Goal: Task Accomplishment & Management: Complete application form

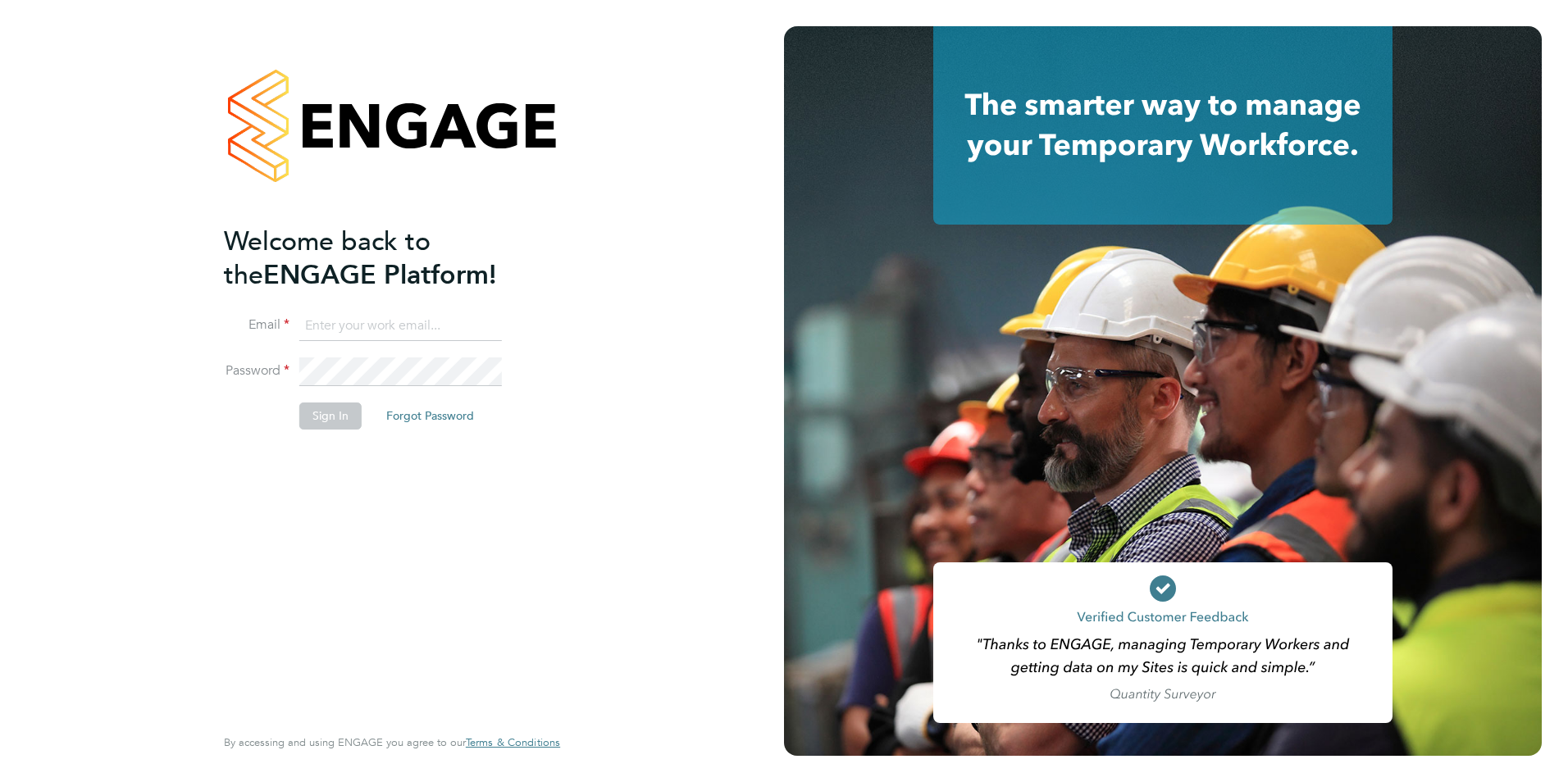
type input "shane@falcongreen.co.uk"
click at [318, 420] on button "Sign In" at bounding box center [330, 415] width 62 height 26
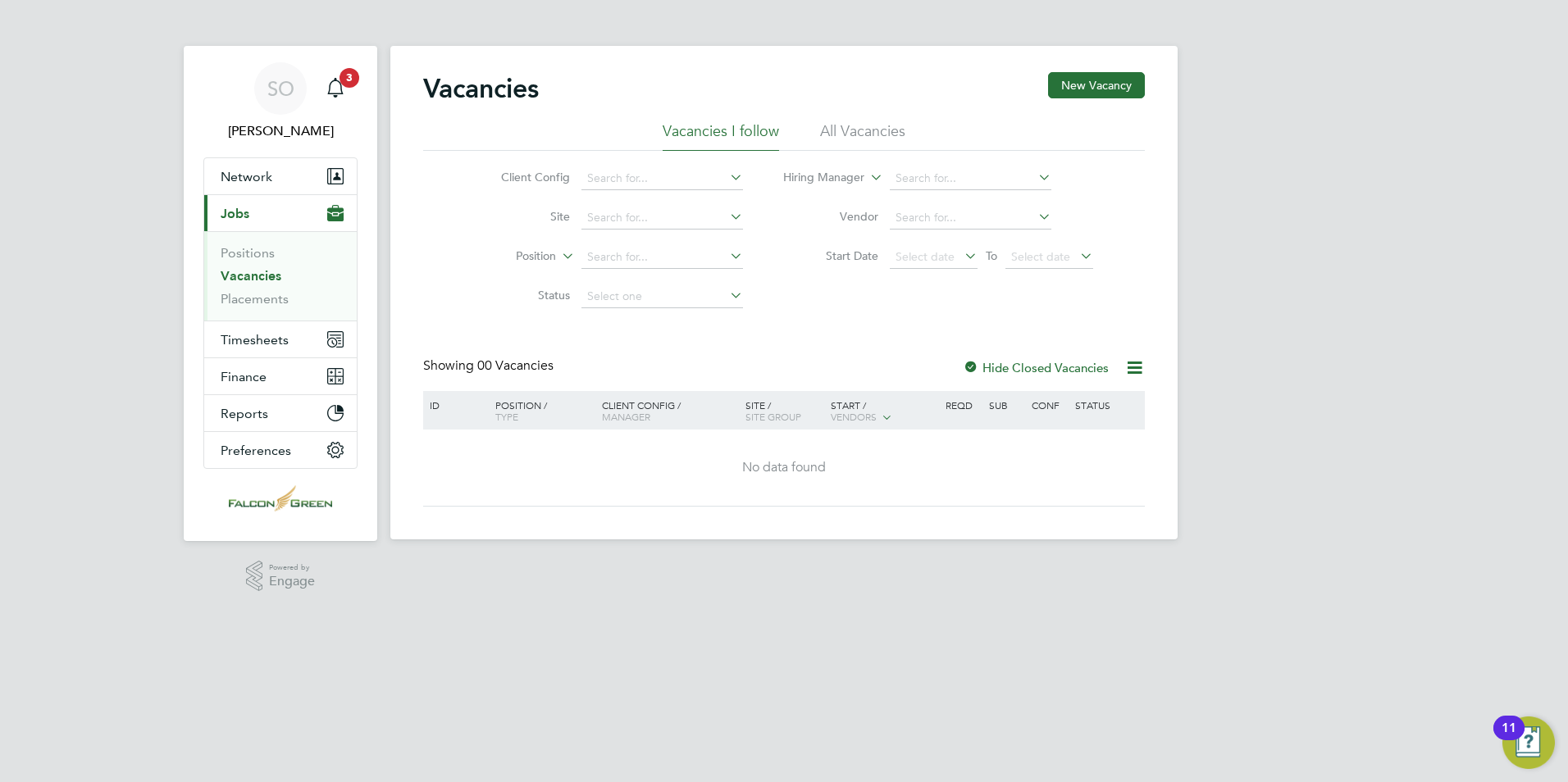
click at [873, 125] on li "All Vacancies" at bounding box center [863, 136] width 85 height 30
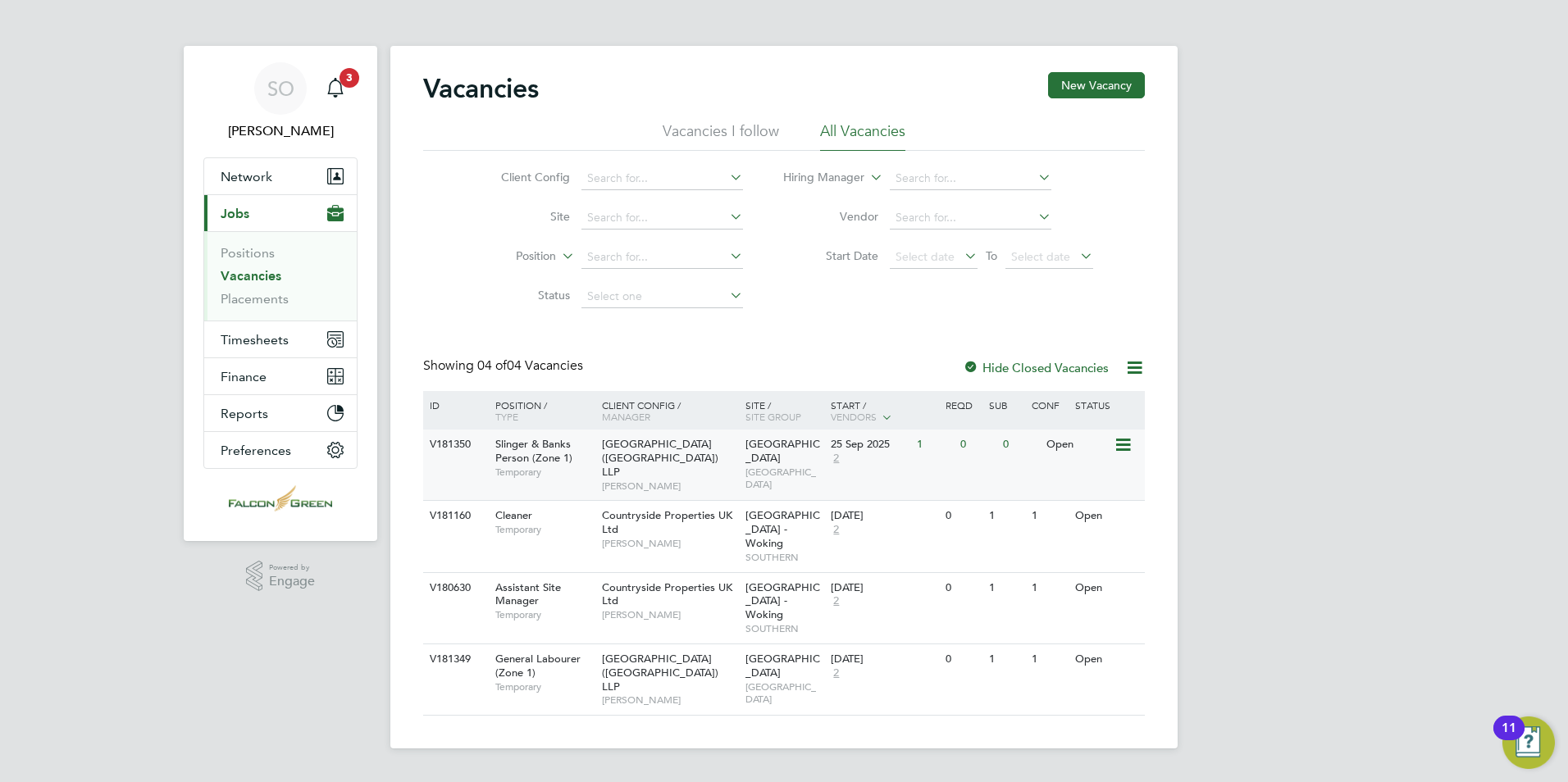
click at [1119, 446] on icon at bounding box center [1122, 445] width 16 height 20
click at [1239, 335] on div "SO [PERSON_NAME] Notifications 3 Applications: Network Team Members Businesses …" at bounding box center [784, 388] width 1568 height 775
click at [246, 174] on span "Network" at bounding box center [247, 177] width 52 height 15
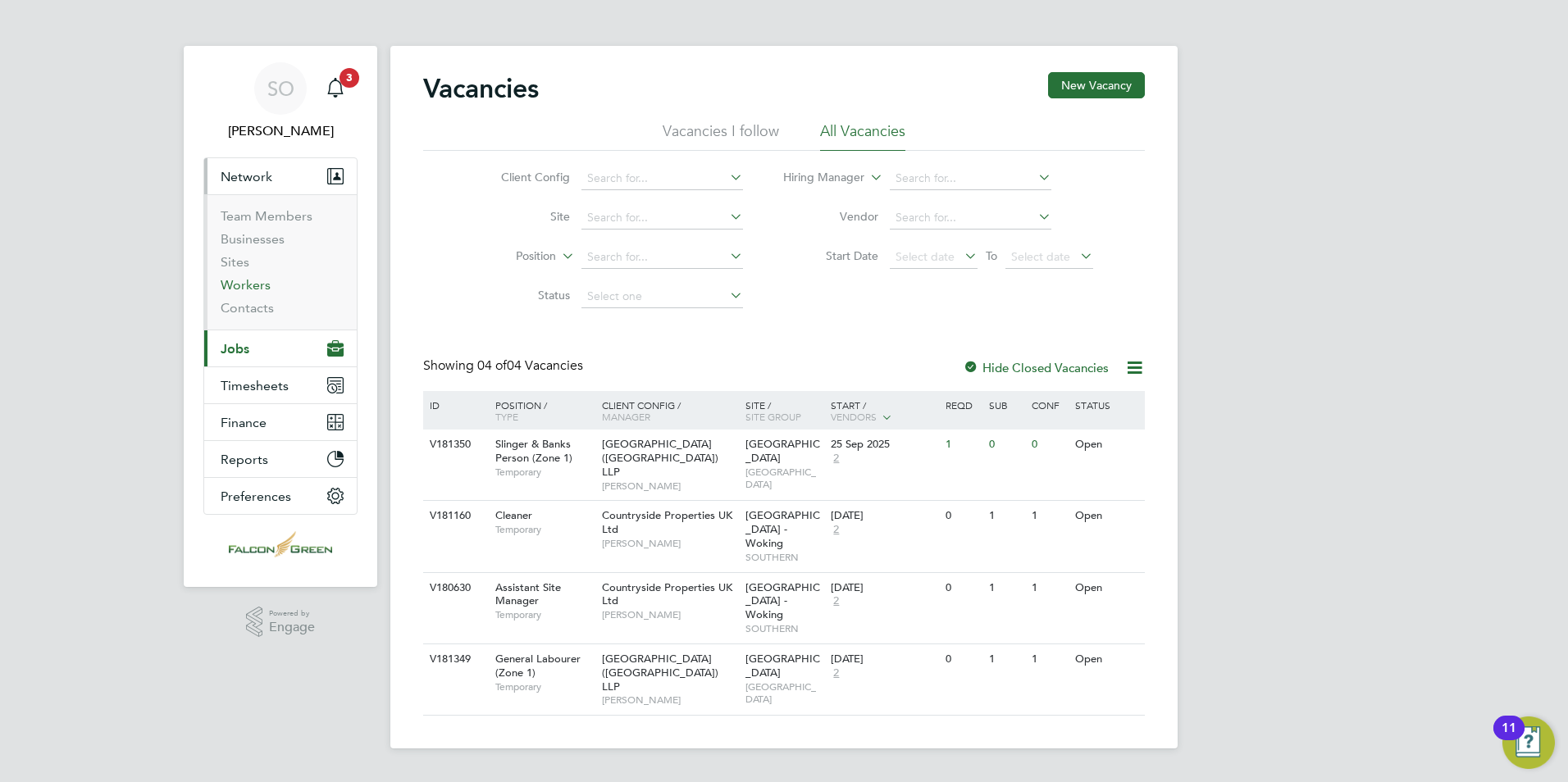
click at [251, 285] on link "Workers" at bounding box center [246, 285] width 50 height 15
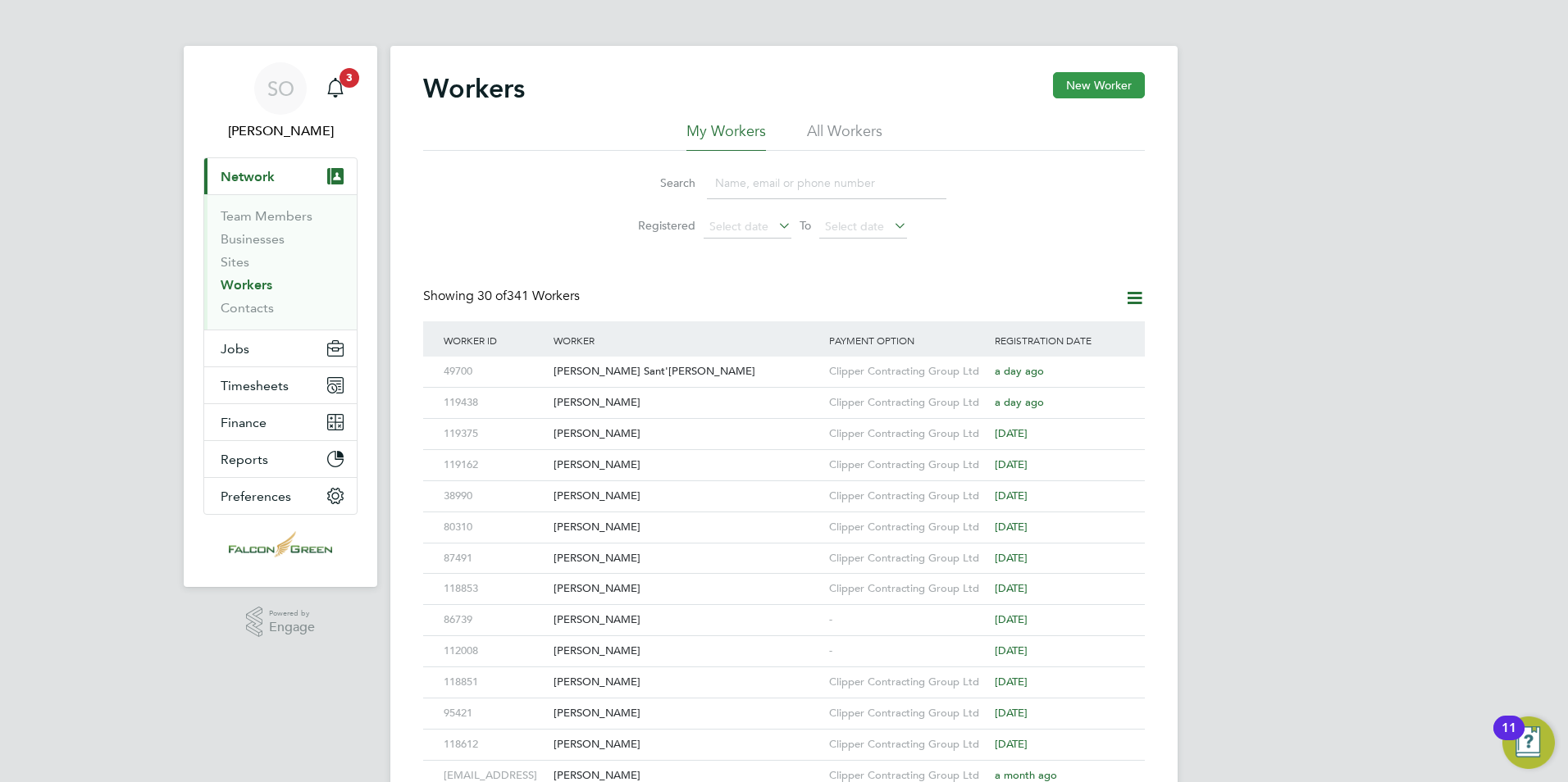
click at [1081, 83] on button "New Worker" at bounding box center [1100, 84] width 92 height 26
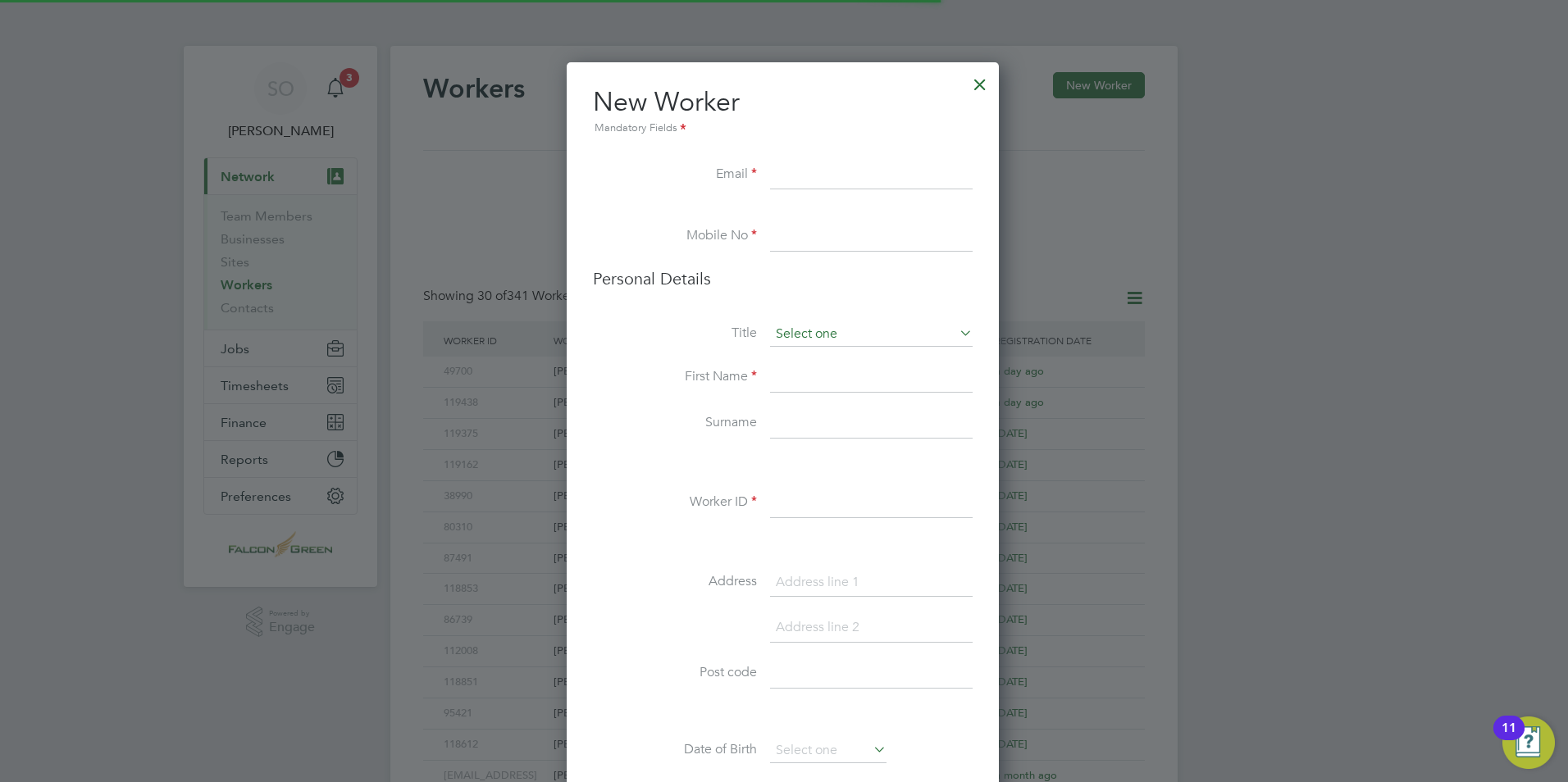
scroll to position [1387, 435]
click at [794, 172] on input at bounding box center [871, 176] width 202 height 30
paste input "[EMAIL_ADDRESS][DOMAIN_NAME]"
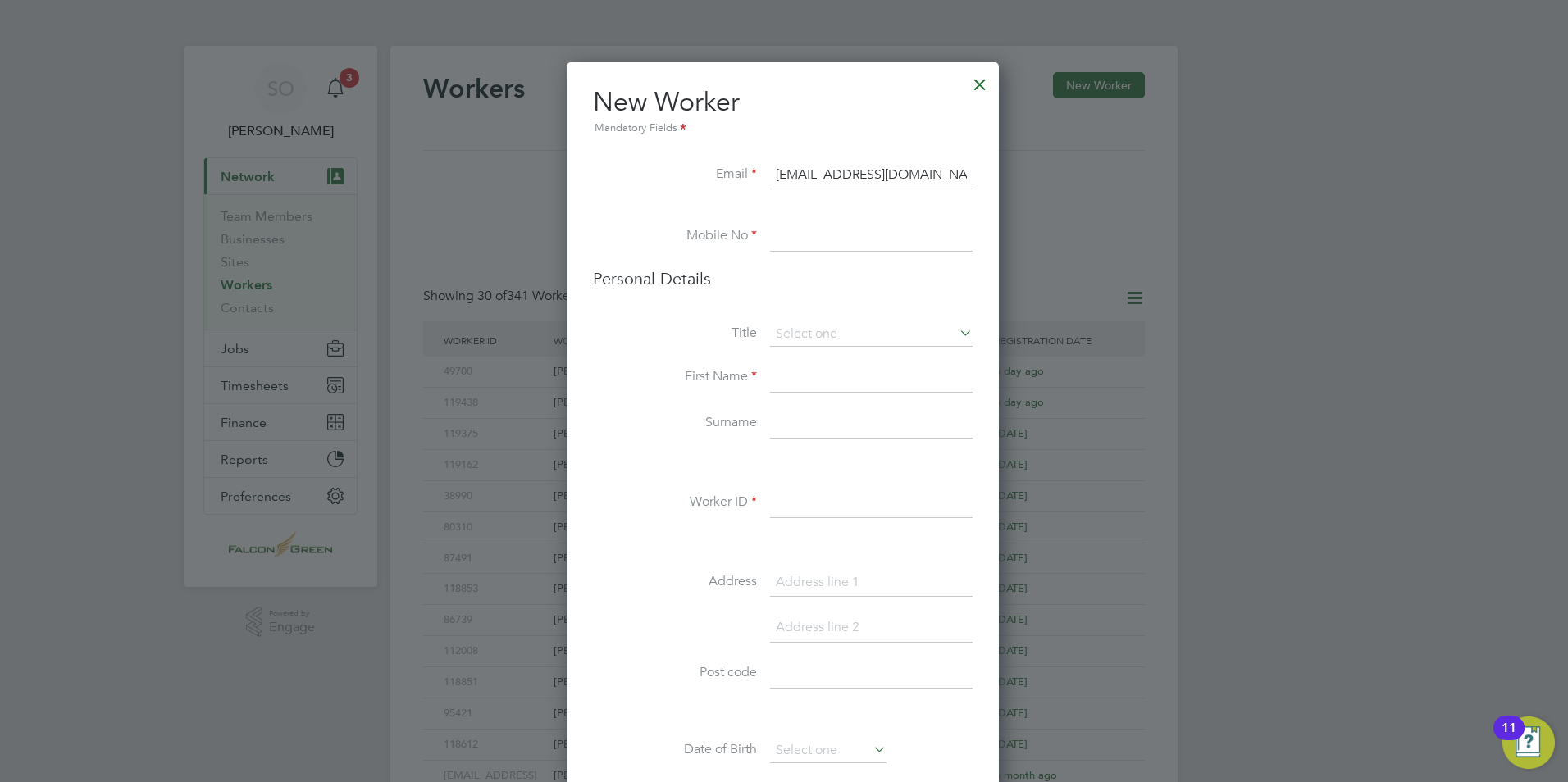
type input "[EMAIL_ADDRESS][DOMAIN_NAME]"
click at [852, 240] on input at bounding box center [871, 237] width 202 height 30
paste input "07946192442"
type input "07946192442"
click at [801, 339] on input at bounding box center [871, 335] width 202 height 25
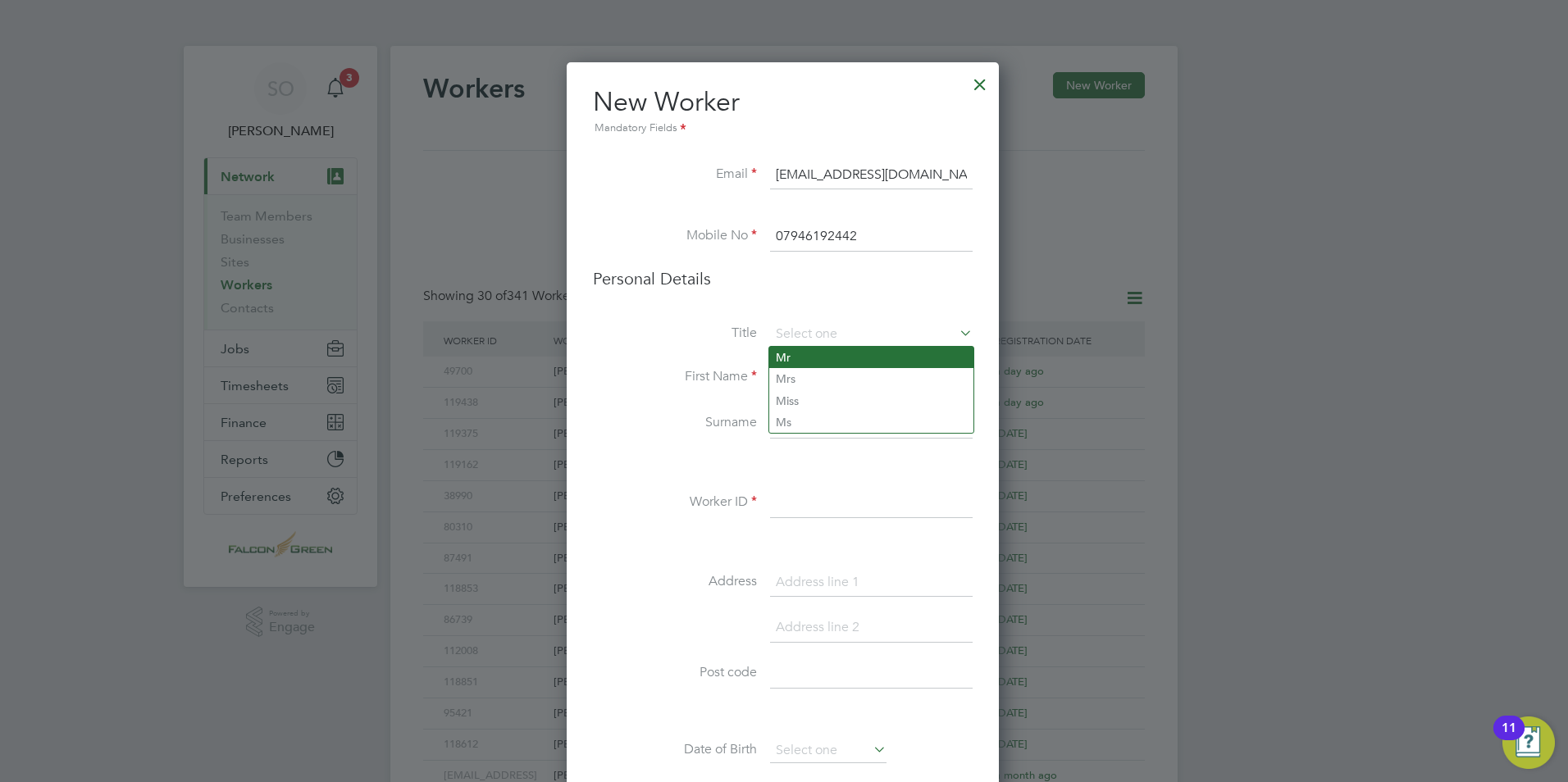
click at [799, 357] on li "Mr" at bounding box center [871, 358] width 204 height 21
type input "Mr"
drag, startPoint x: 799, startPoint y: 381, endPoint x: 784, endPoint y: 398, distance: 22.7
click at [799, 381] on input at bounding box center [871, 378] width 202 height 30
click at [810, 369] on input at bounding box center [871, 378] width 202 height 30
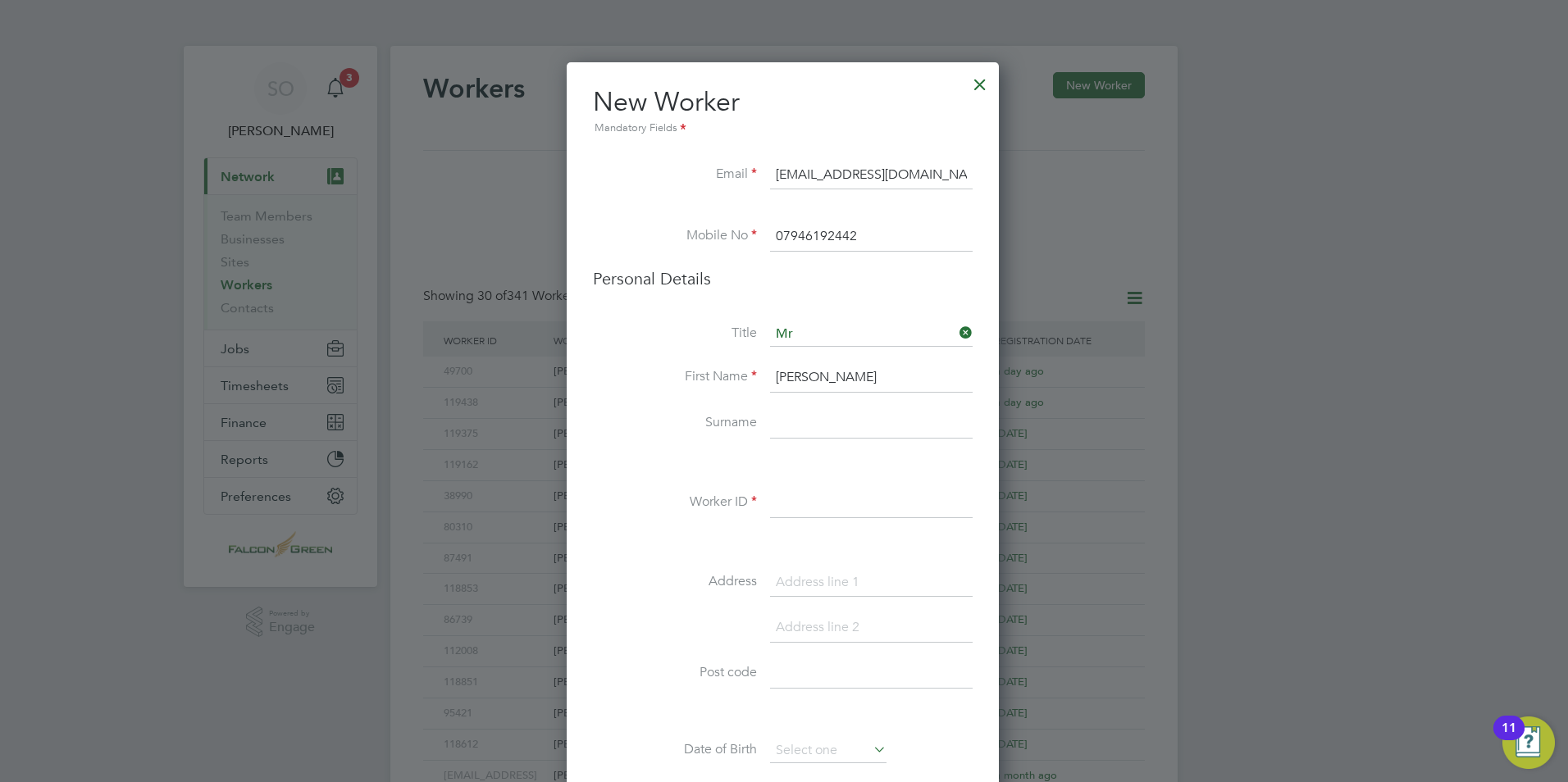
type input "[PERSON_NAME]"
click at [785, 420] on input at bounding box center [871, 424] width 202 height 30
type input "[PERSON_NAME]"
click at [789, 506] on input at bounding box center [871, 503] width 202 height 30
type input "42355"
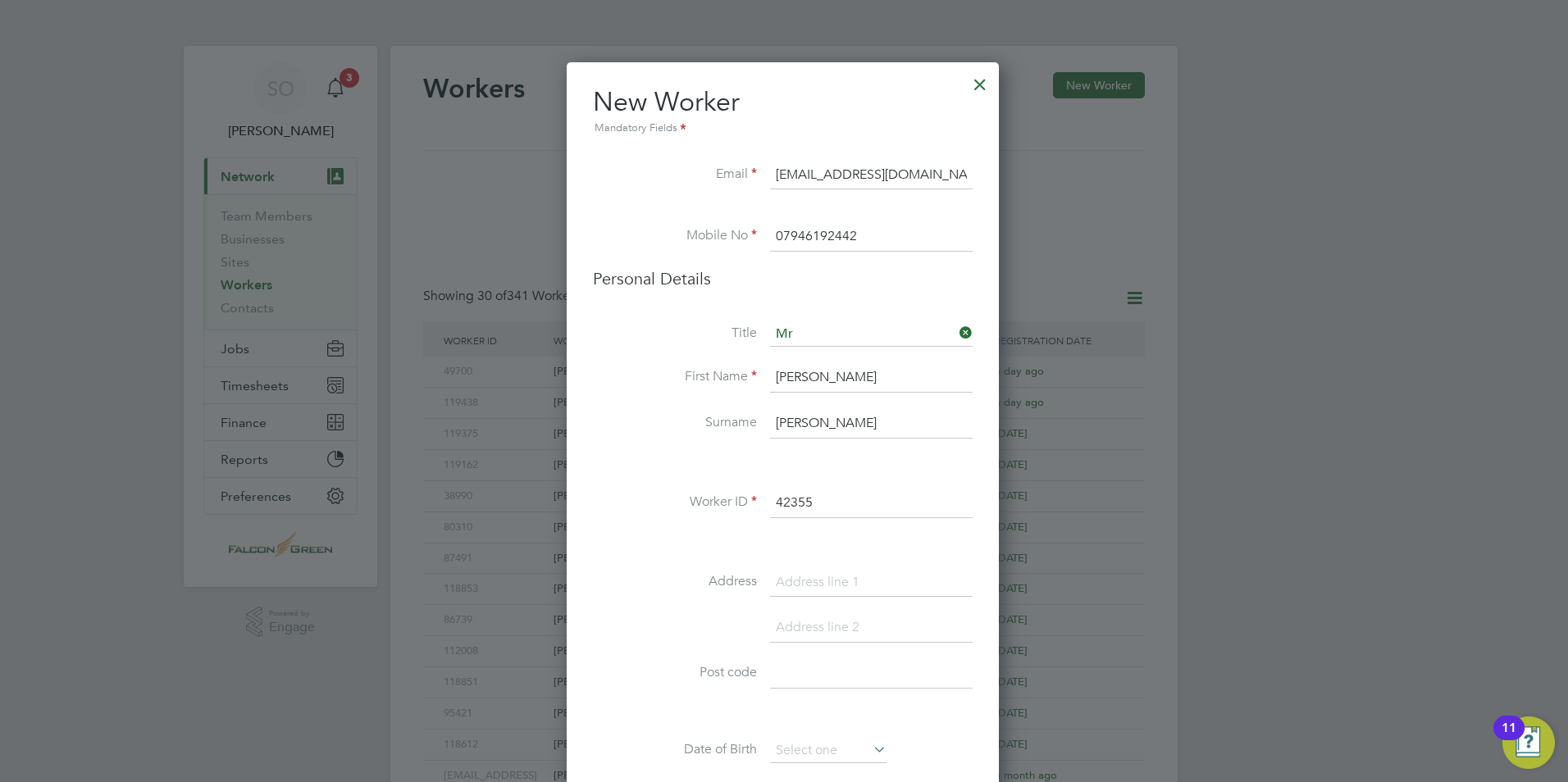
click at [816, 588] on input at bounding box center [871, 582] width 202 height 30
paste input "[STREET_ADDRESS]"
type input "[STREET_ADDRESS]"
click at [810, 630] on input at bounding box center [871, 628] width 202 height 30
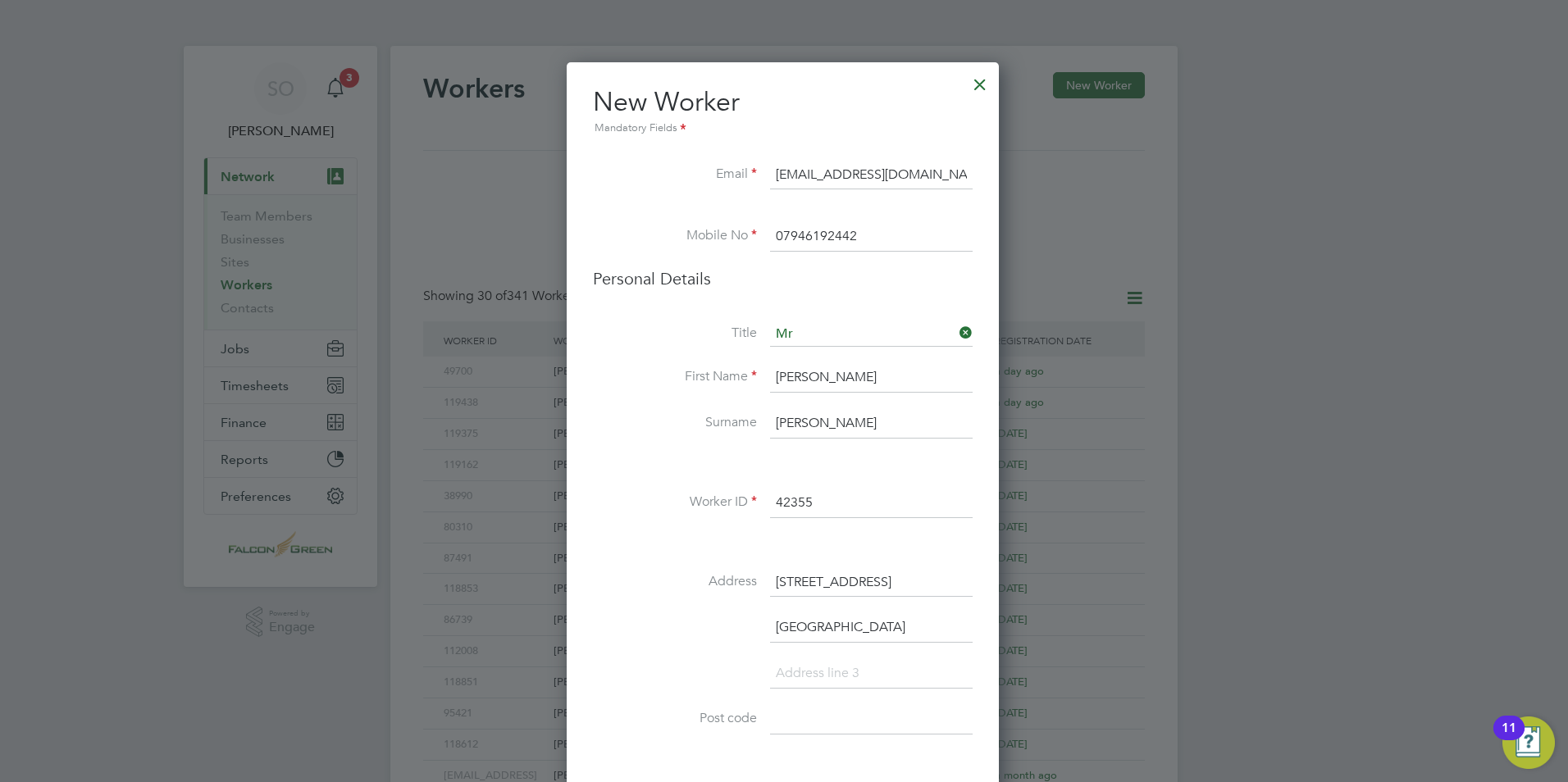
type input "[GEOGRAPHIC_DATA]"
click at [826, 669] on input at bounding box center [871, 674] width 202 height 30
click at [810, 715] on input at bounding box center [871, 720] width 202 height 30
paste input "E7 9HJ"
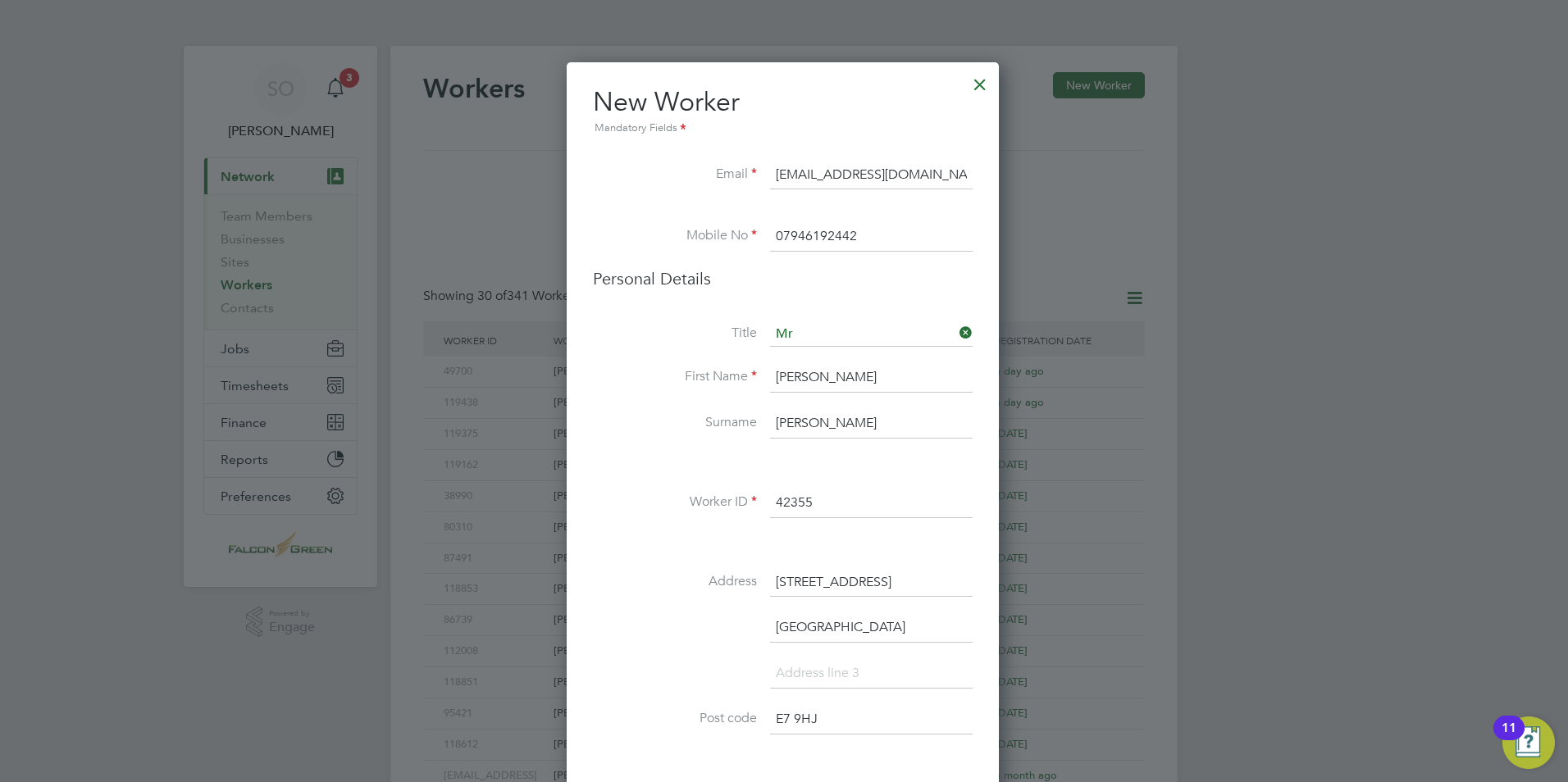
type input "E7 9HJ"
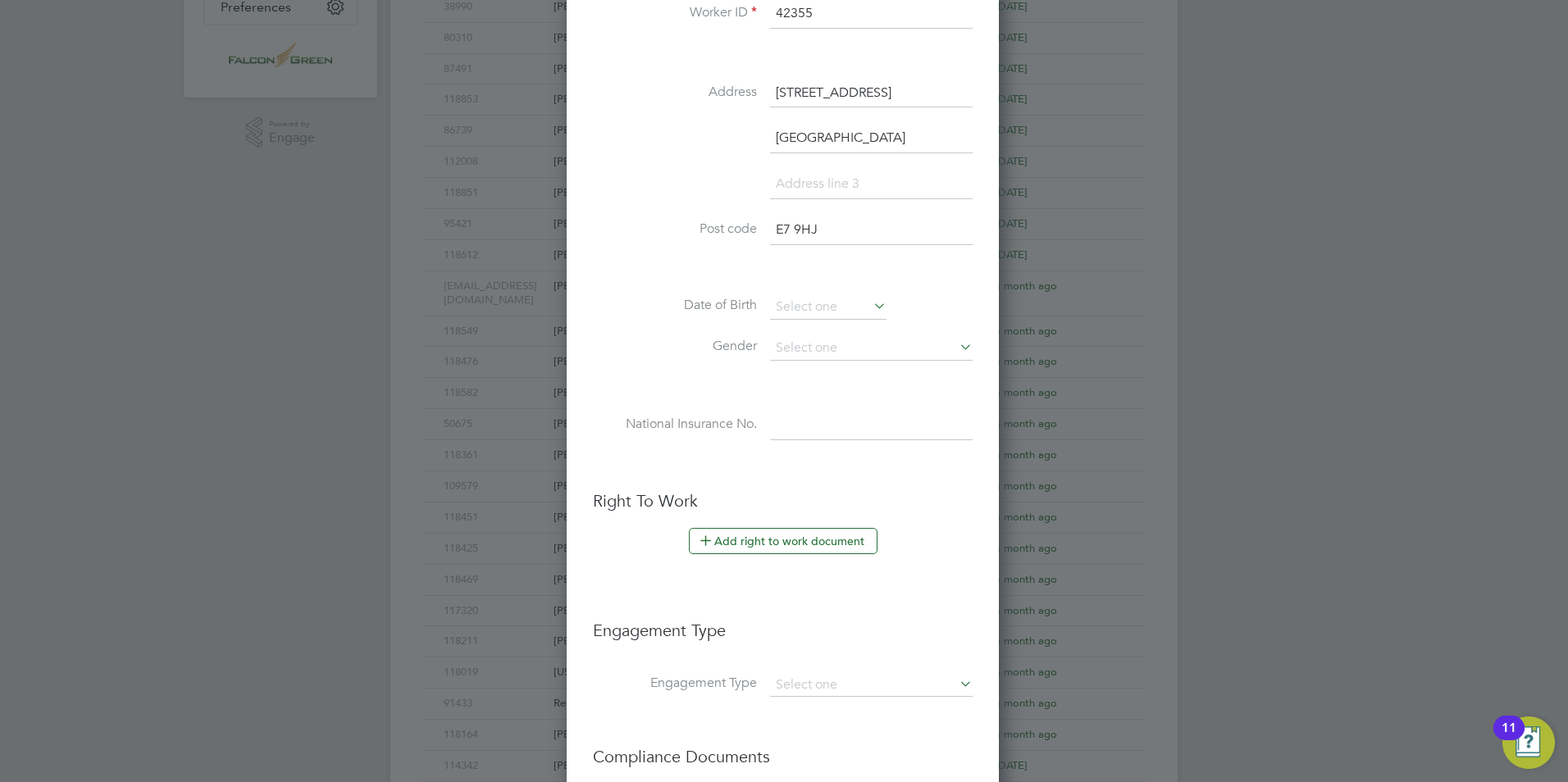
scroll to position [492, 0]
click at [843, 309] on input at bounding box center [828, 305] width 116 height 25
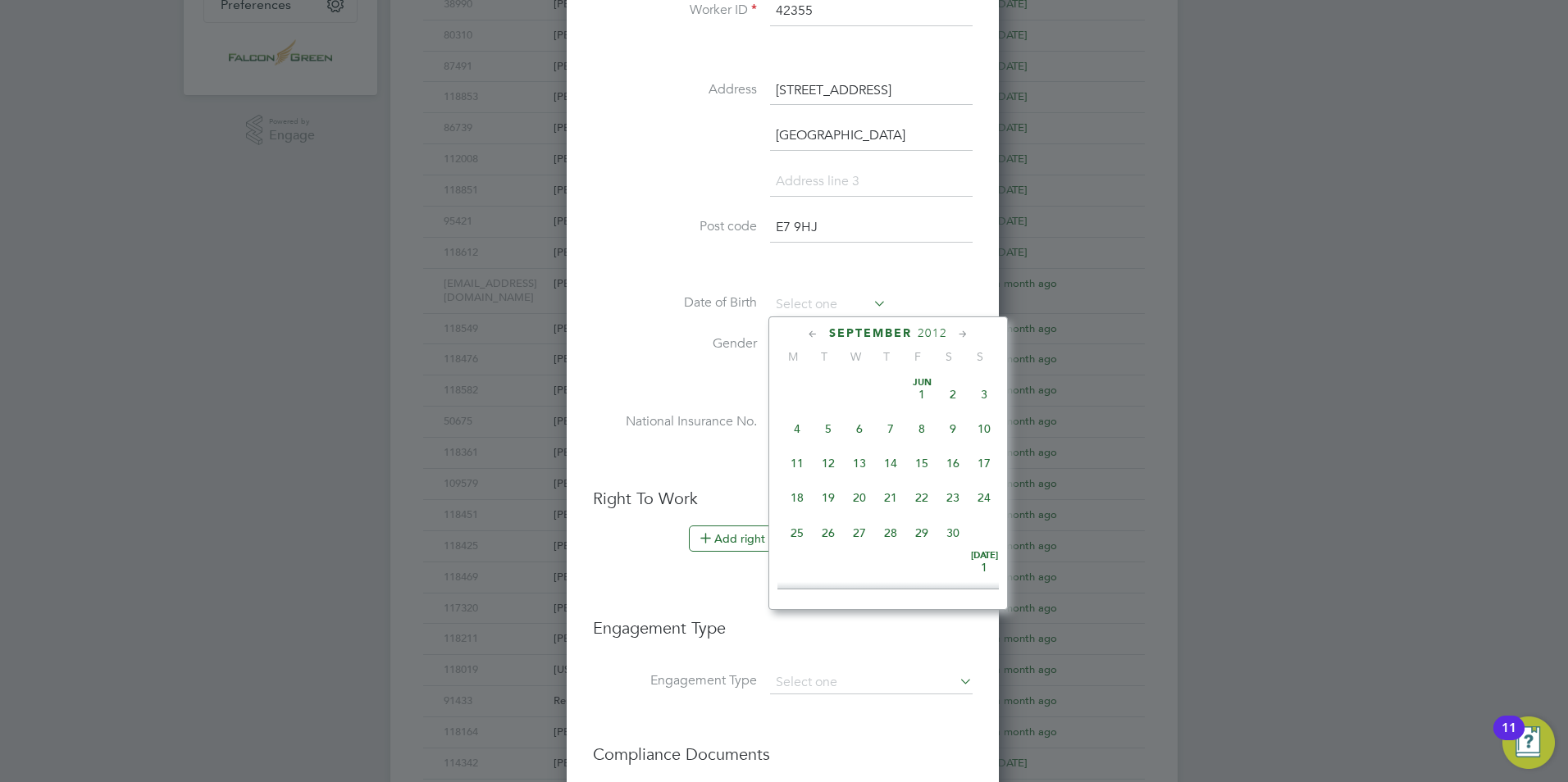
scroll to position [639, 0]
click at [950, 388] on span "15" at bounding box center [953, 378] width 31 height 31
click at [814, 297] on input "[DATE]" at bounding box center [828, 305] width 116 height 25
click at [935, 327] on span "2012" at bounding box center [932, 333] width 30 height 14
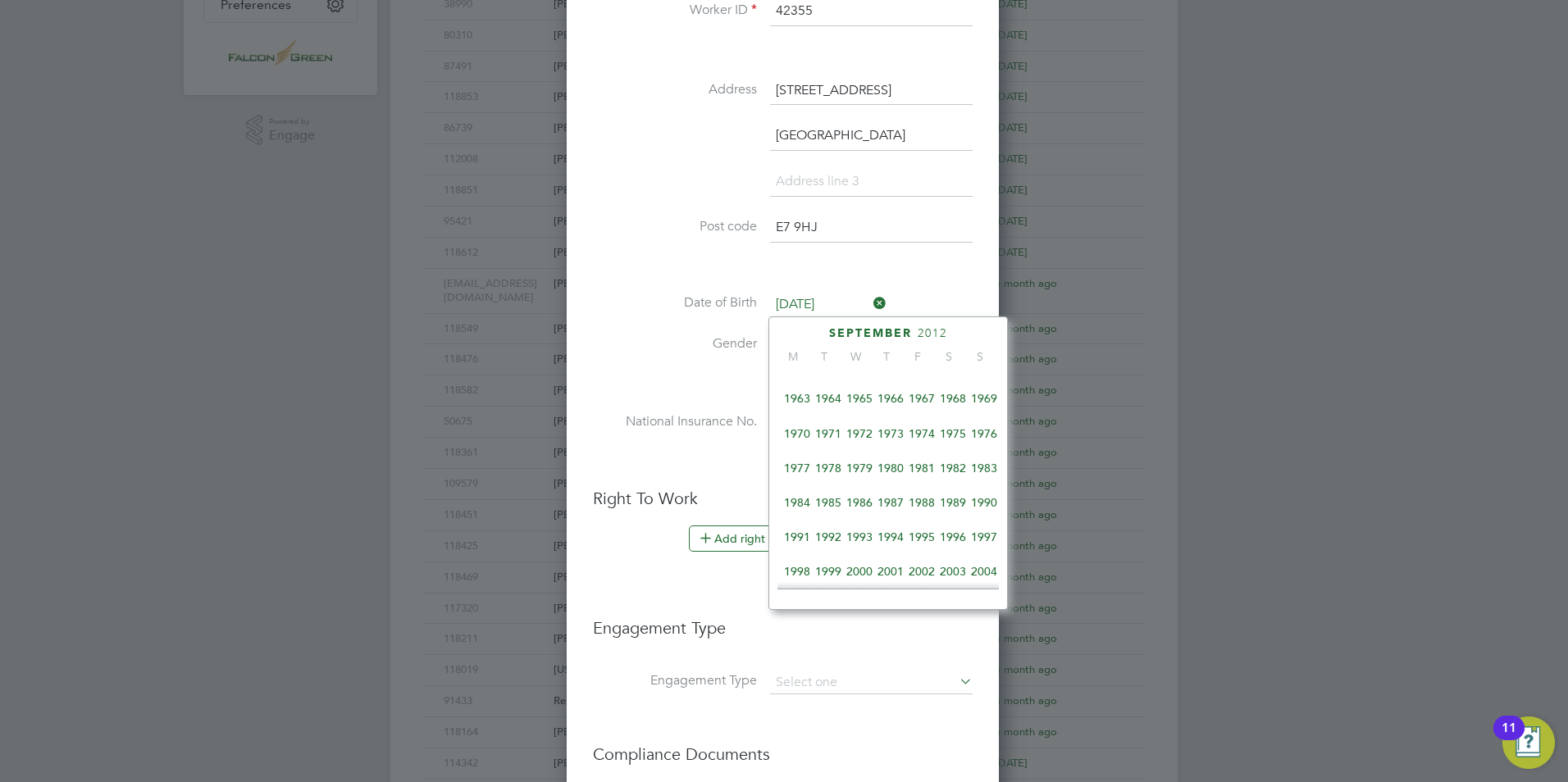
scroll to position [271, 0]
click at [819, 469] on span "1978" at bounding box center [828, 470] width 31 height 31
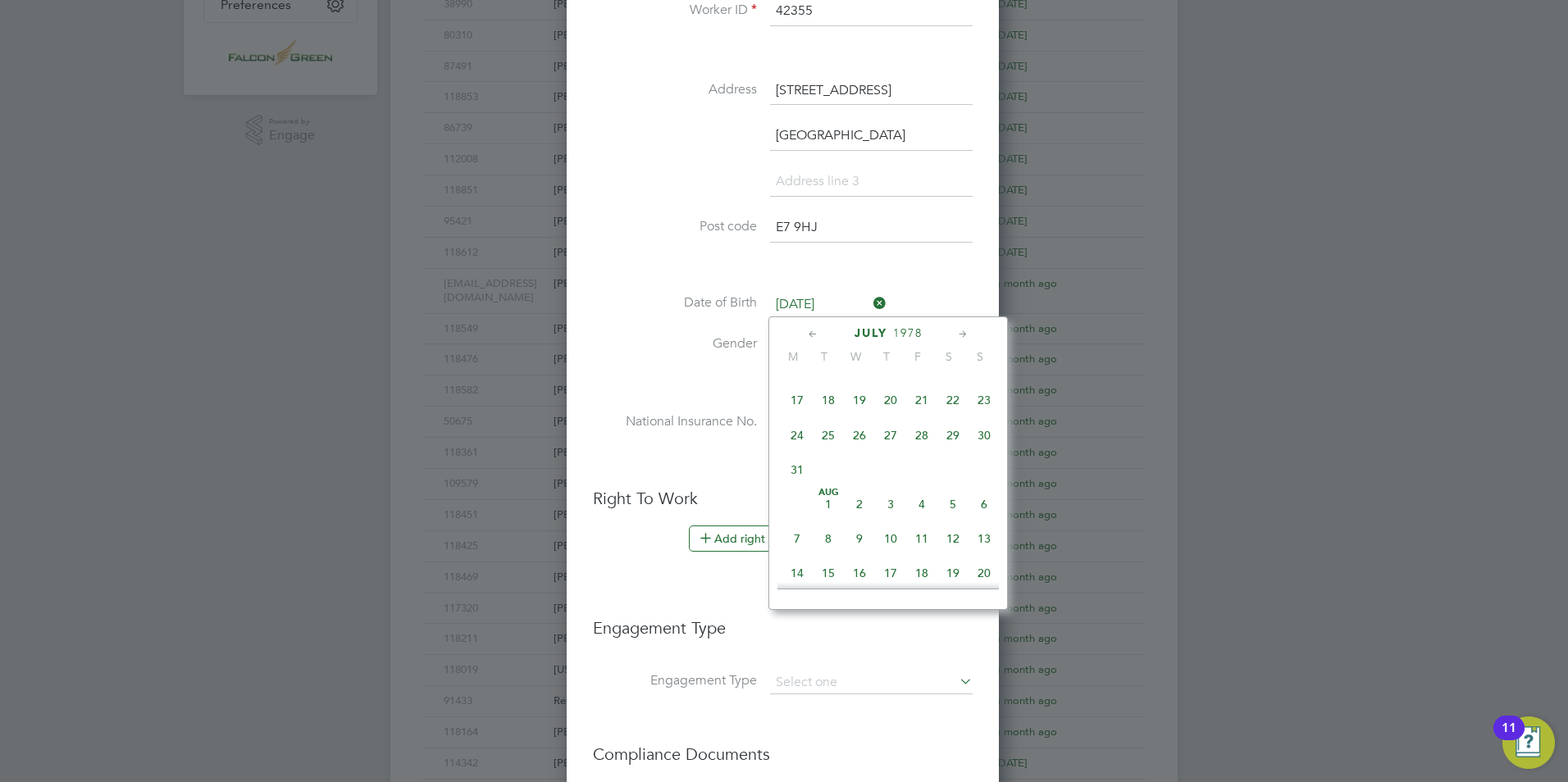
click at [872, 325] on div "[DATE]" at bounding box center [888, 333] width 222 height 15
click at [872, 328] on span "July" at bounding box center [871, 333] width 33 height 14
click at [899, 327] on span "September" at bounding box center [870, 333] width 83 height 14
click at [882, 328] on span "September" at bounding box center [870, 333] width 83 height 14
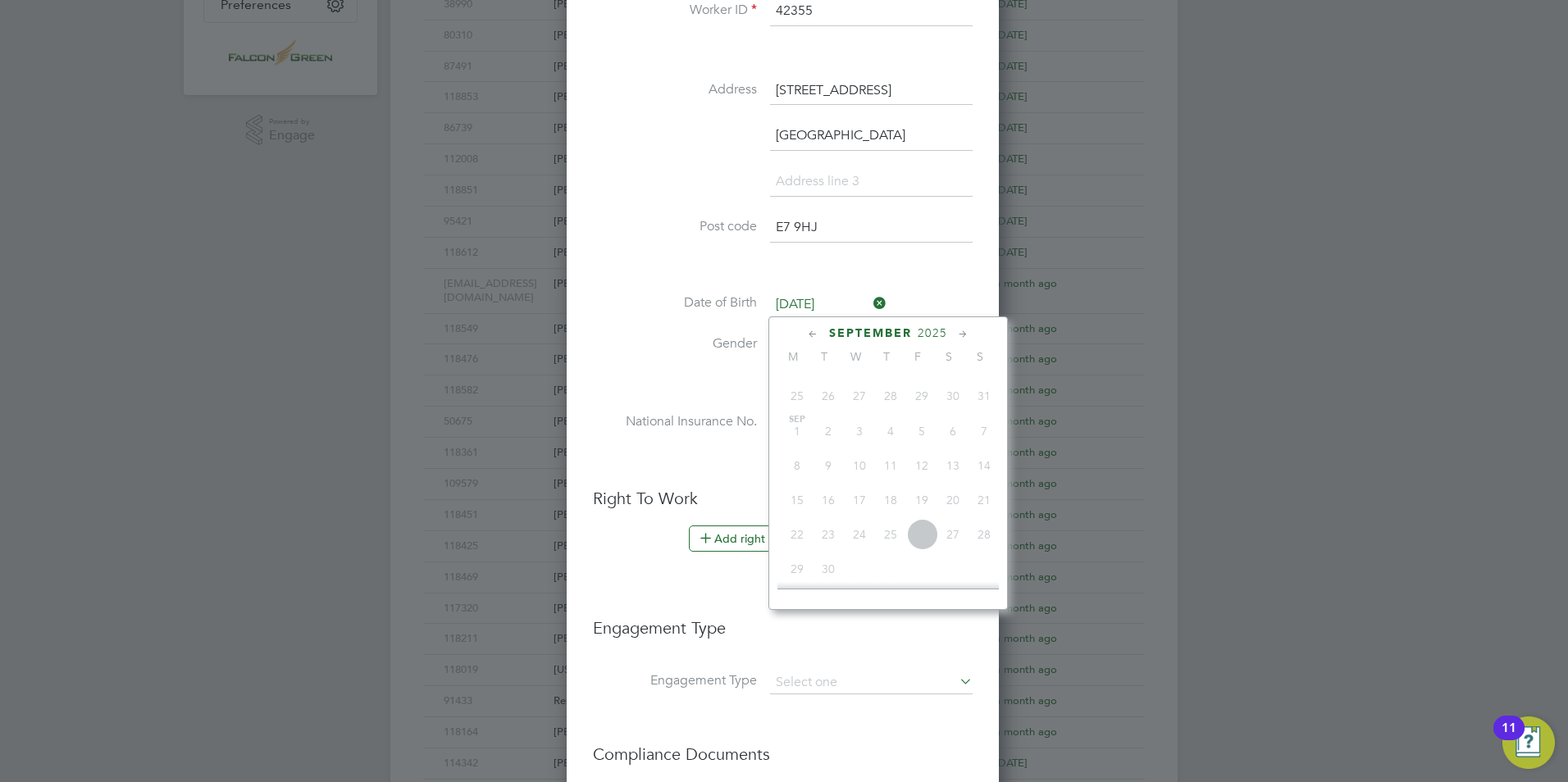
click at [934, 333] on span "2025" at bounding box center [932, 333] width 30 height 14
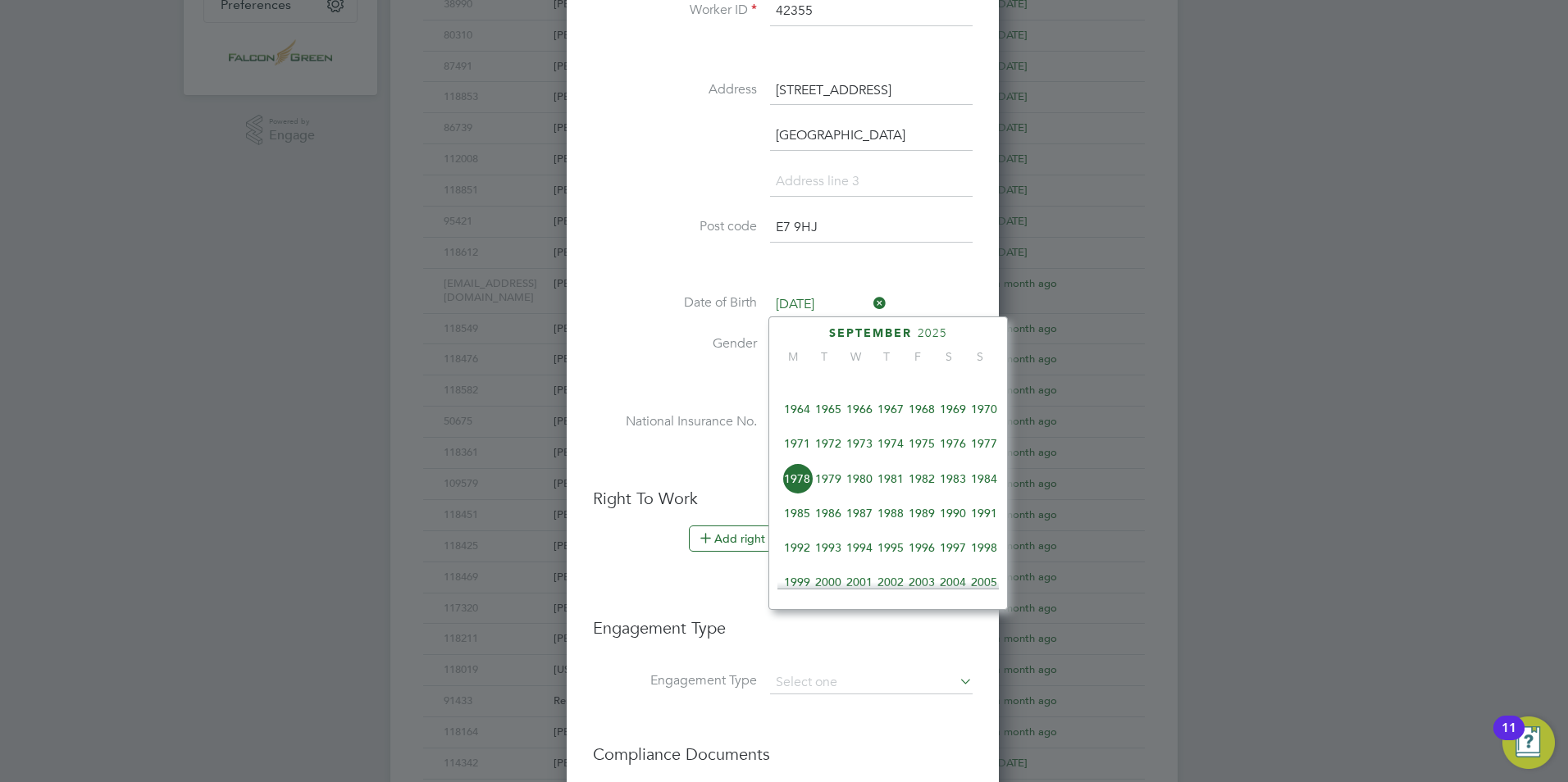
click at [796, 485] on span "1978" at bounding box center [797, 479] width 31 height 31
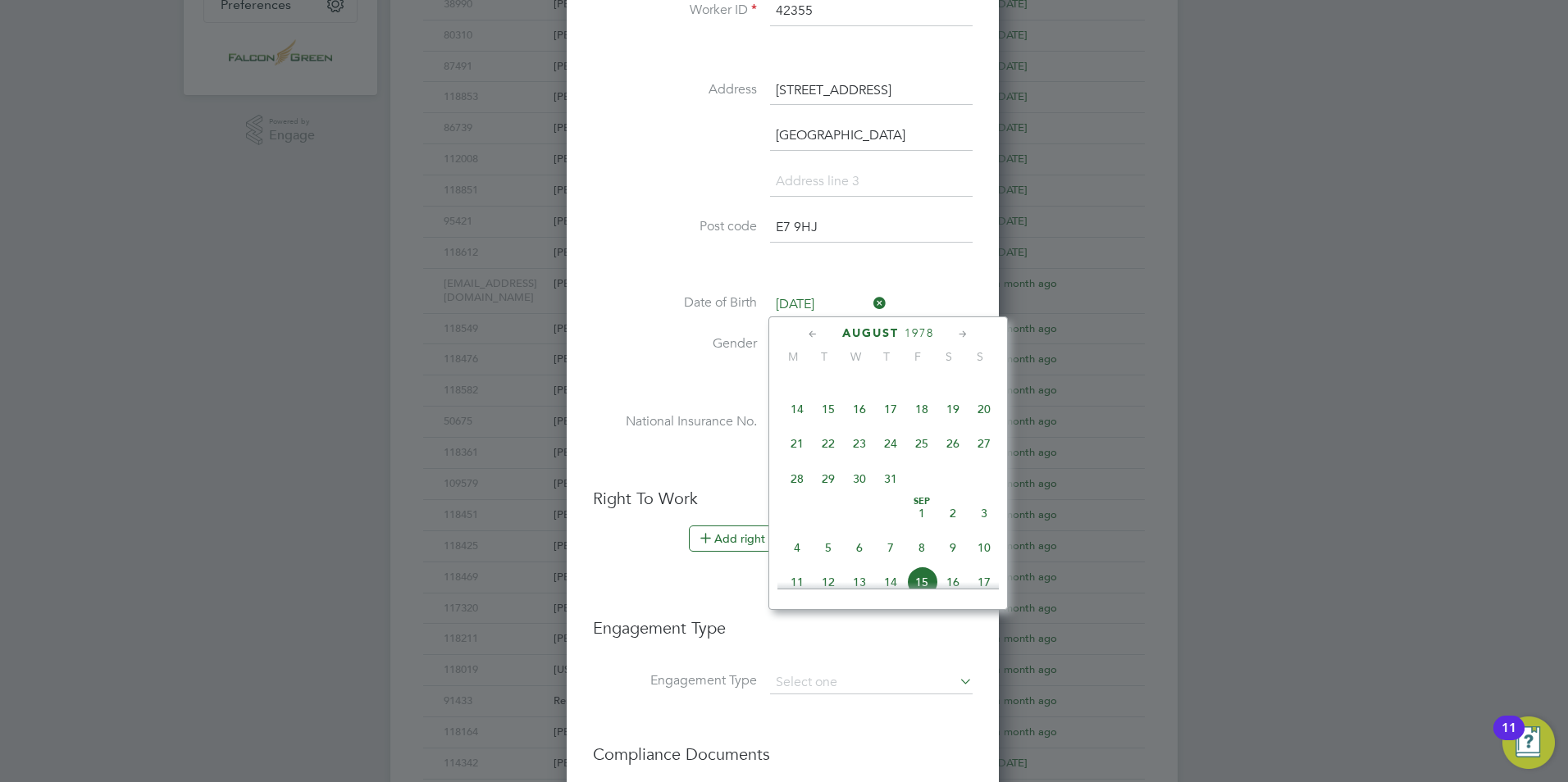
click at [961, 335] on icon at bounding box center [963, 334] width 15 height 18
click at [857, 457] on span "15" at bounding box center [860, 441] width 31 height 31
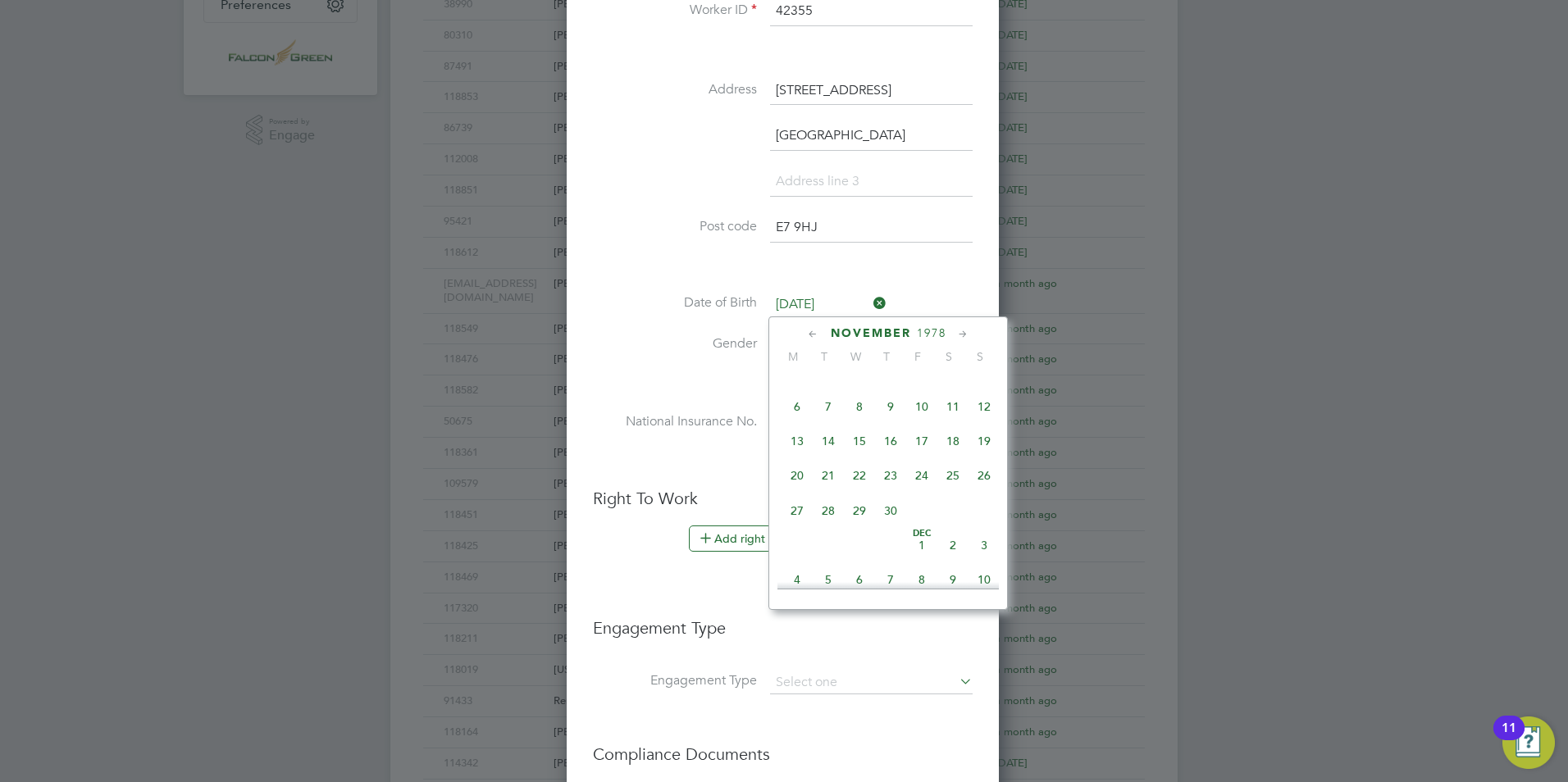
type input "[DATE]"
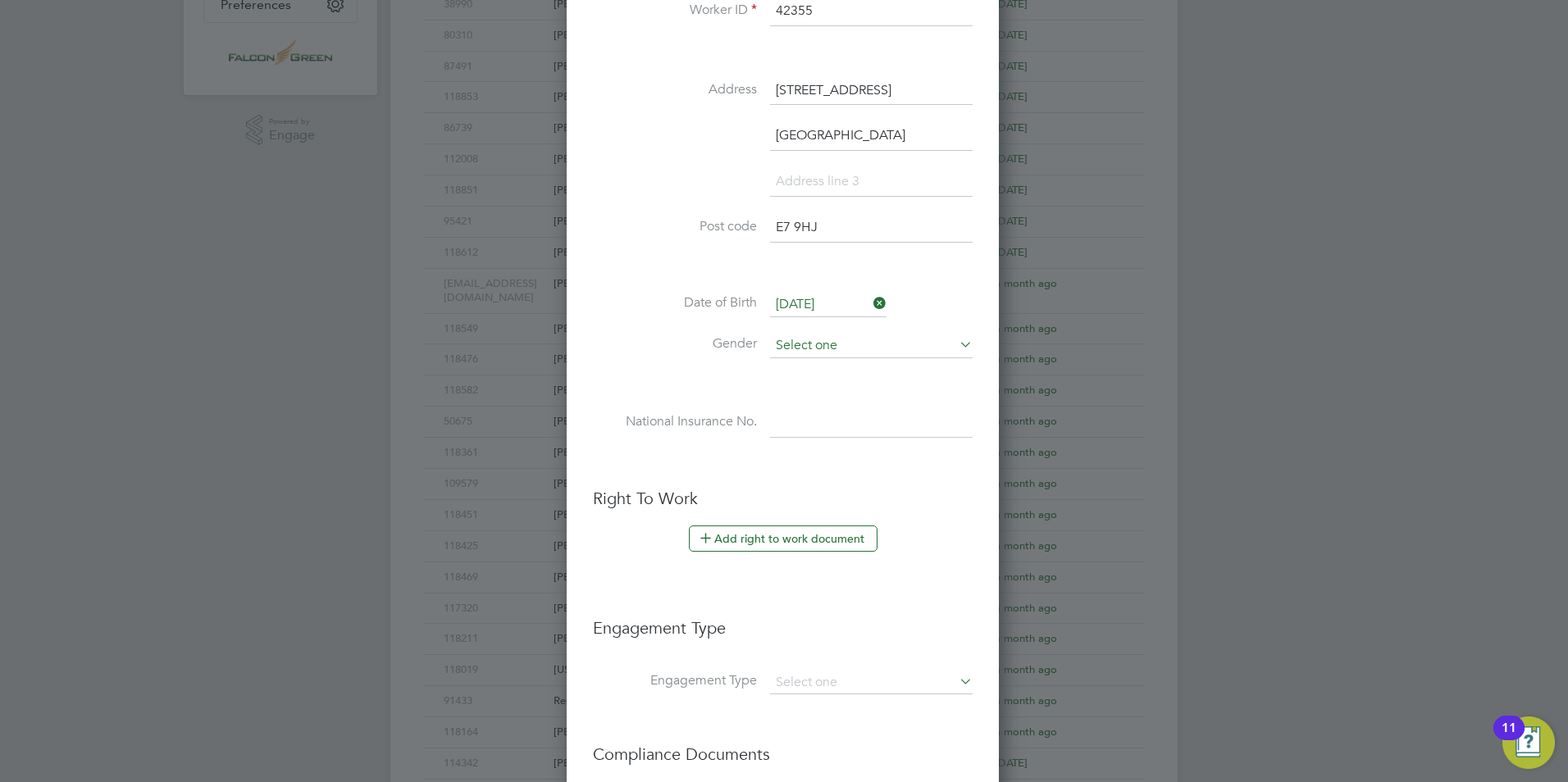
click at [836, 344] on input at bounding box center [871, 346] width 202 height 25
click at [803, 368] on li "[DEMOGRAPHIC_DATA]" at bounding box center [871, 369] width 204 height 21
type input "[DEMOGRAPHIC_DATA]"
click at [801, 415] on input at bounding box center [871, 423] width 202 height 30
type input "SK 35 52 95 D"
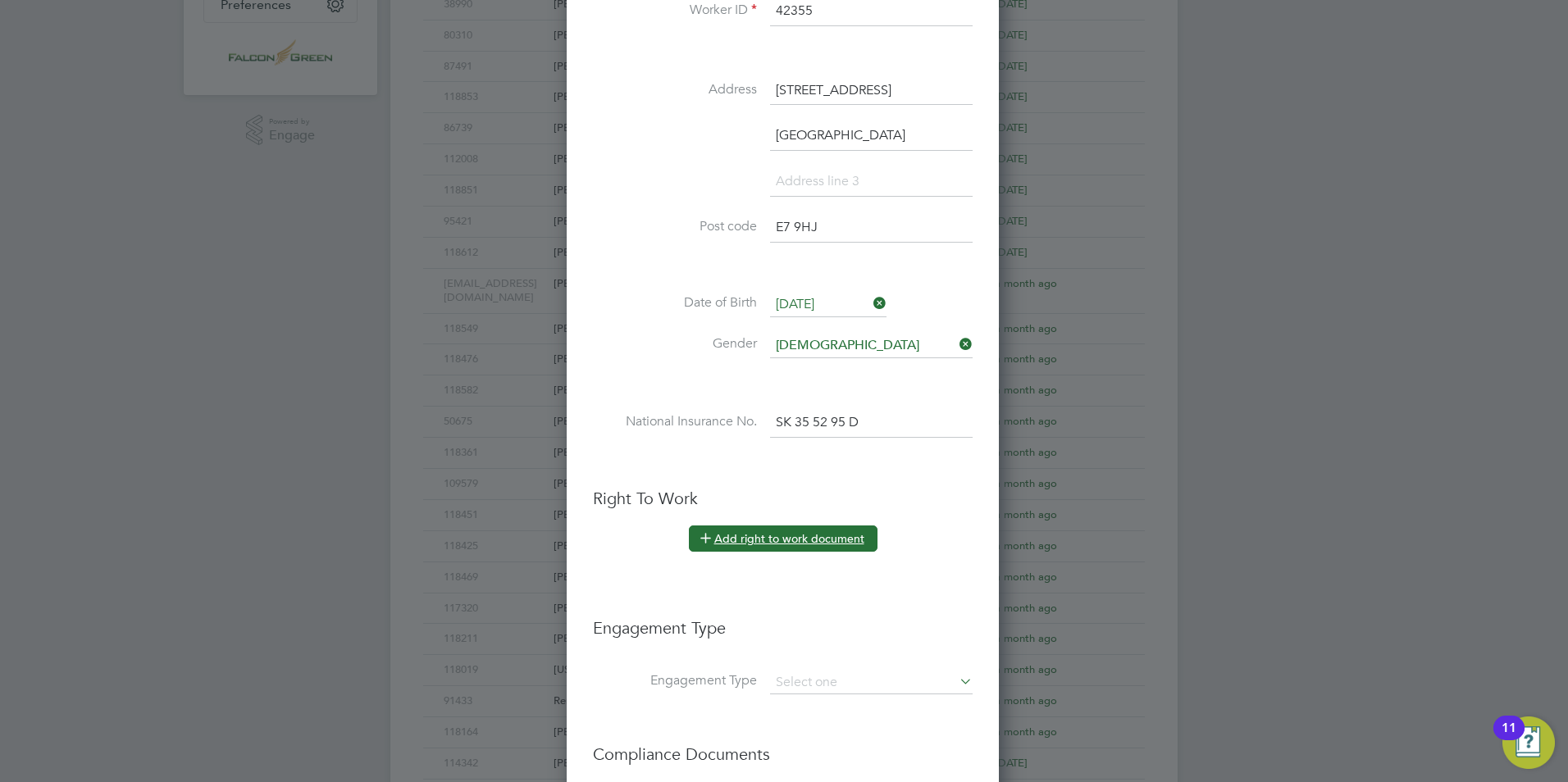
click at [817, 538] on button "Add right to work document" at bounding box center [783, 538] width 189 height 26
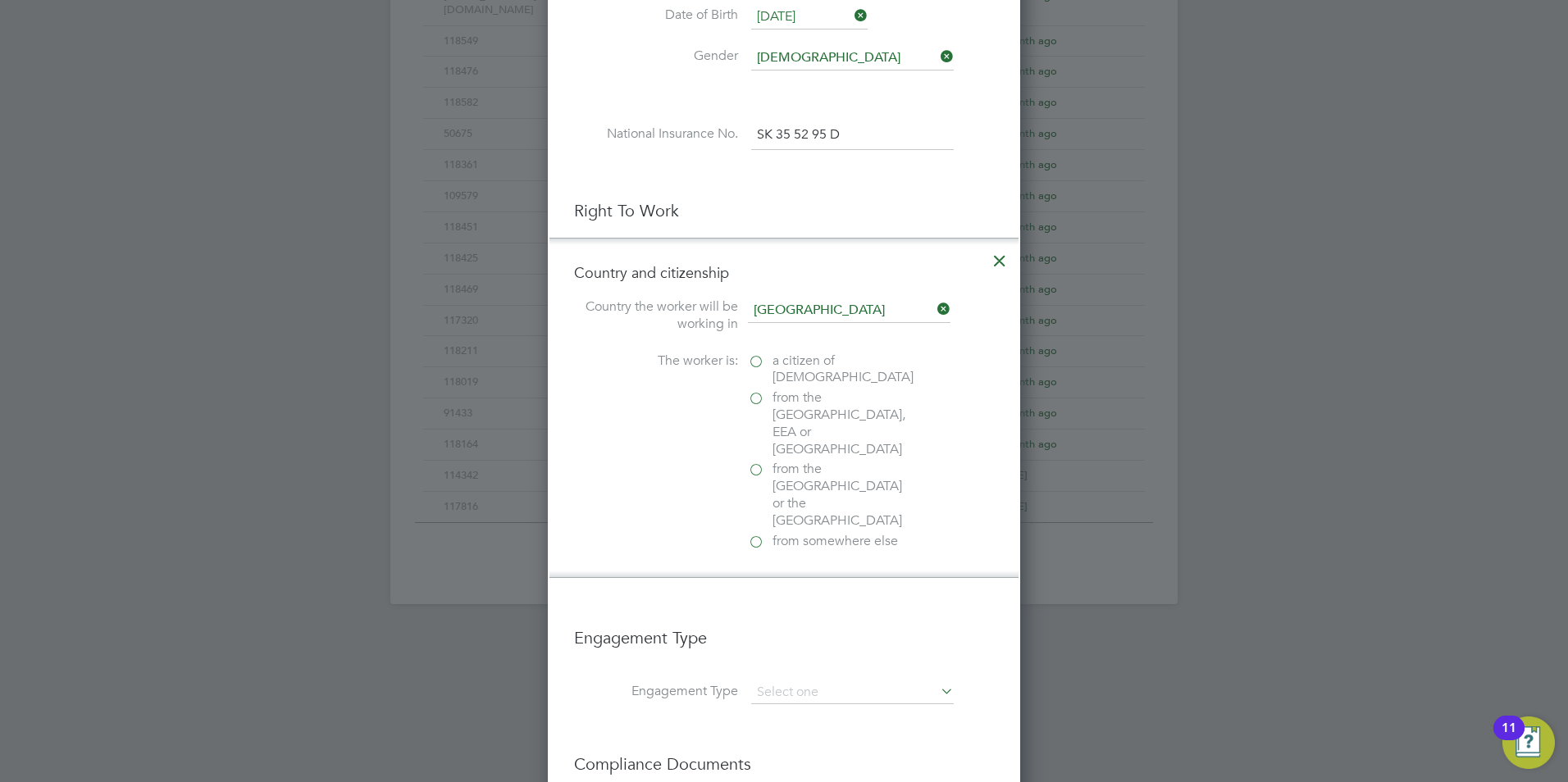
scroll to position [794, 0]
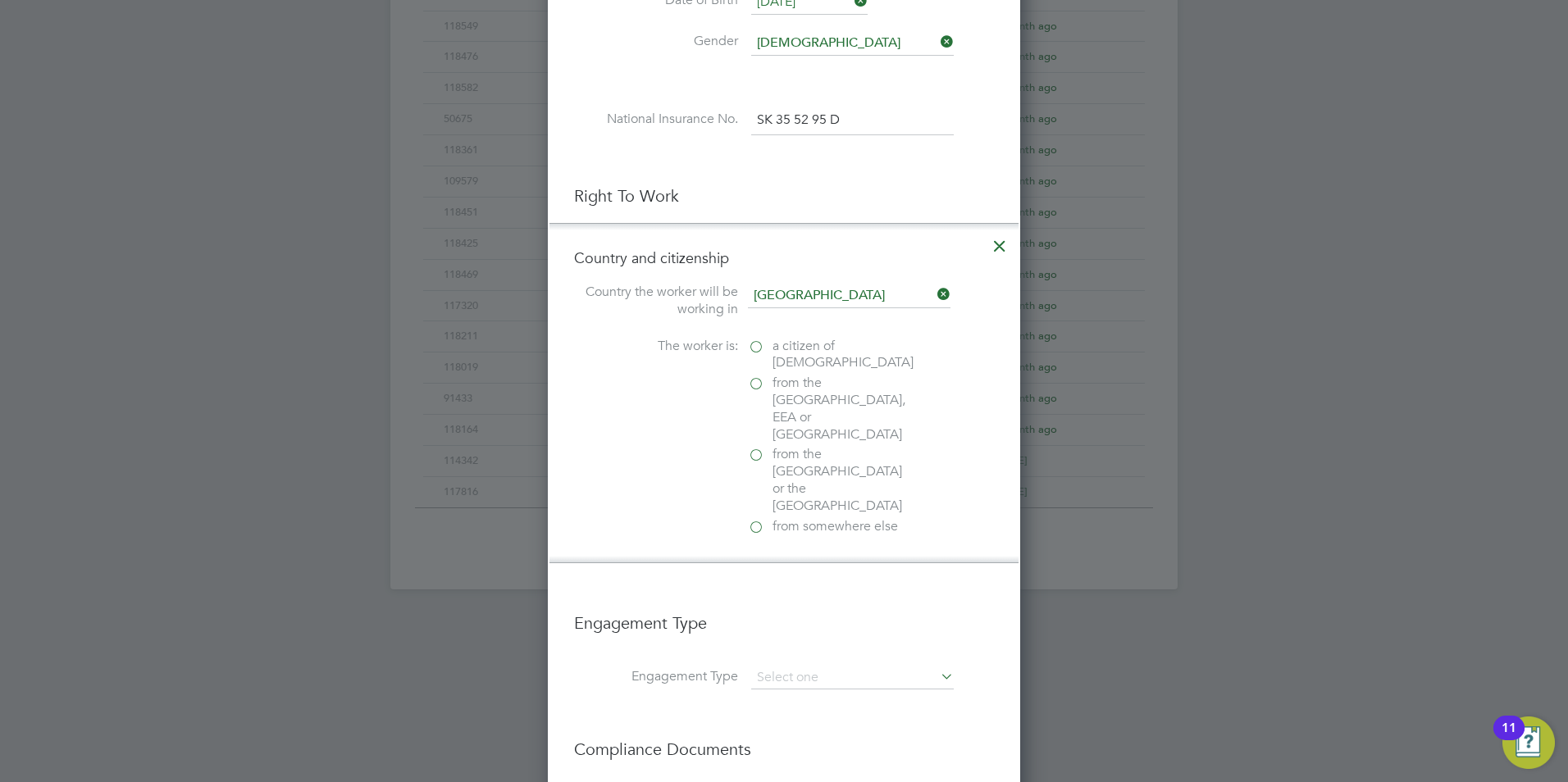
click at [809, 349] on span "a citizen of [DEMOGRAPHIC_DATA]" at bounding box center [843, 355] width 141 height 35
click at [0, 0] on input "a citizen of [DEMOGRAPHIC_DATA]" at bounding box center [0, 0] width 0 height 0
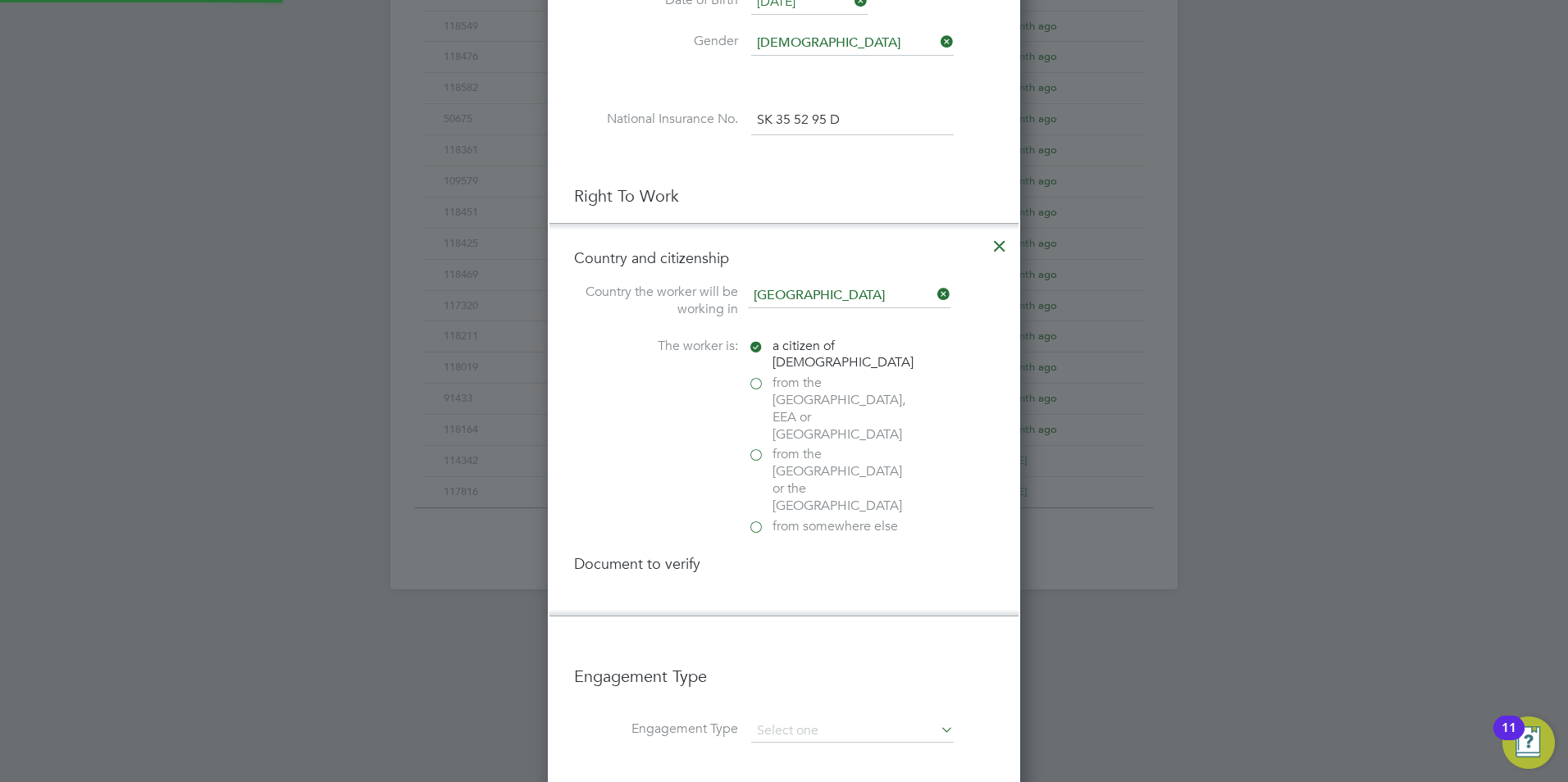
scroll to position [1770, 473]
click at [801, 590] on div "Passport" at bounding box center [871, 599] width 246 height 17
click at [778, 680] on input "file" at bounding box center [821, 704] width 257 height 49
type input "C:\fakepath\[PERSON_NAME] Passport (1).jpg"
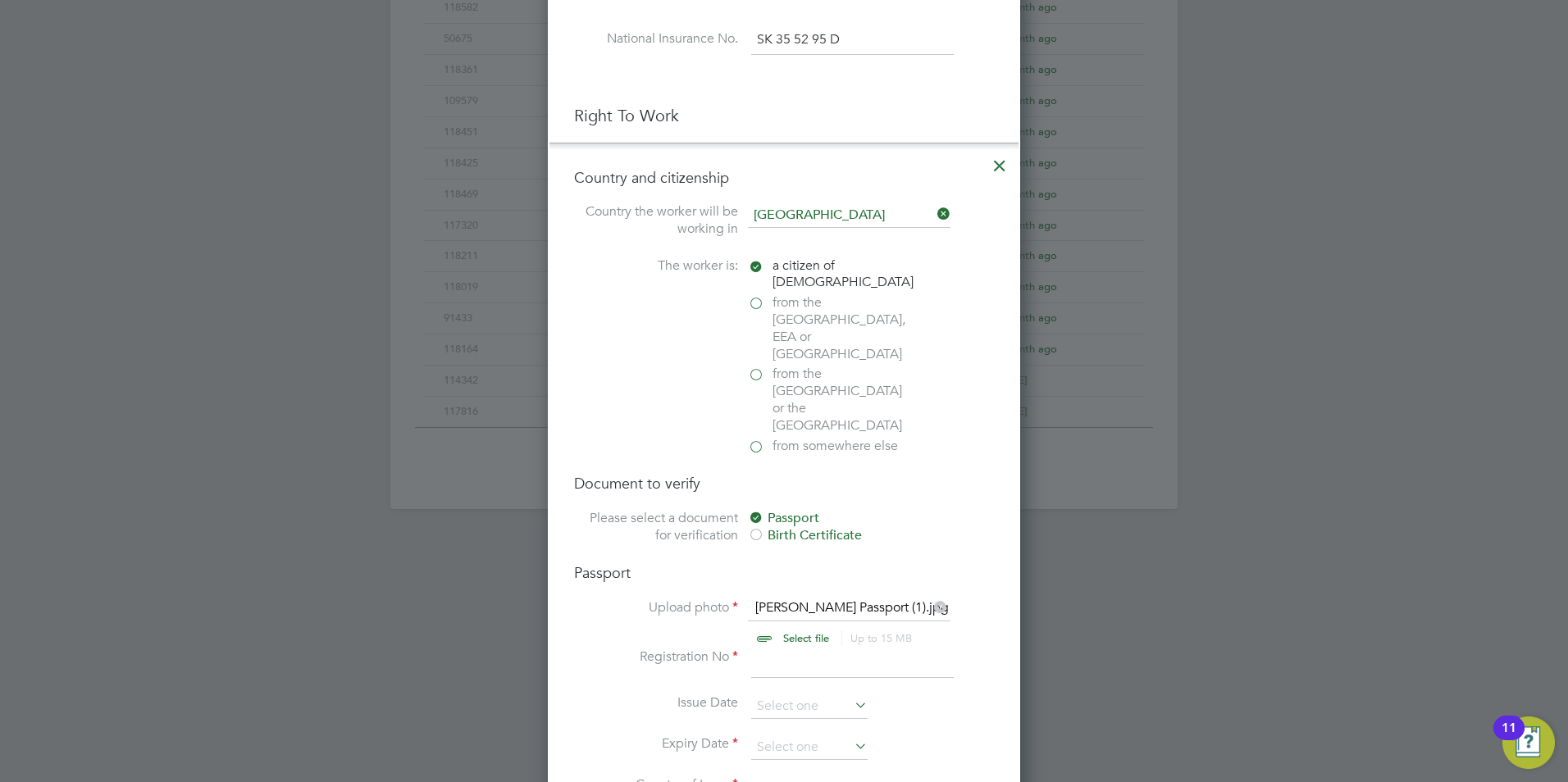
scroll to position [877, 0]
click at [781, 647] on input at bounding box center [852, 661] width 202 height 30
click at [791, 647] on input at bounding box center [852, 661] width 202 height 30
type input "143367527"
click at [799, 693] on input at bounding box center [809, 705] width 116 height 25
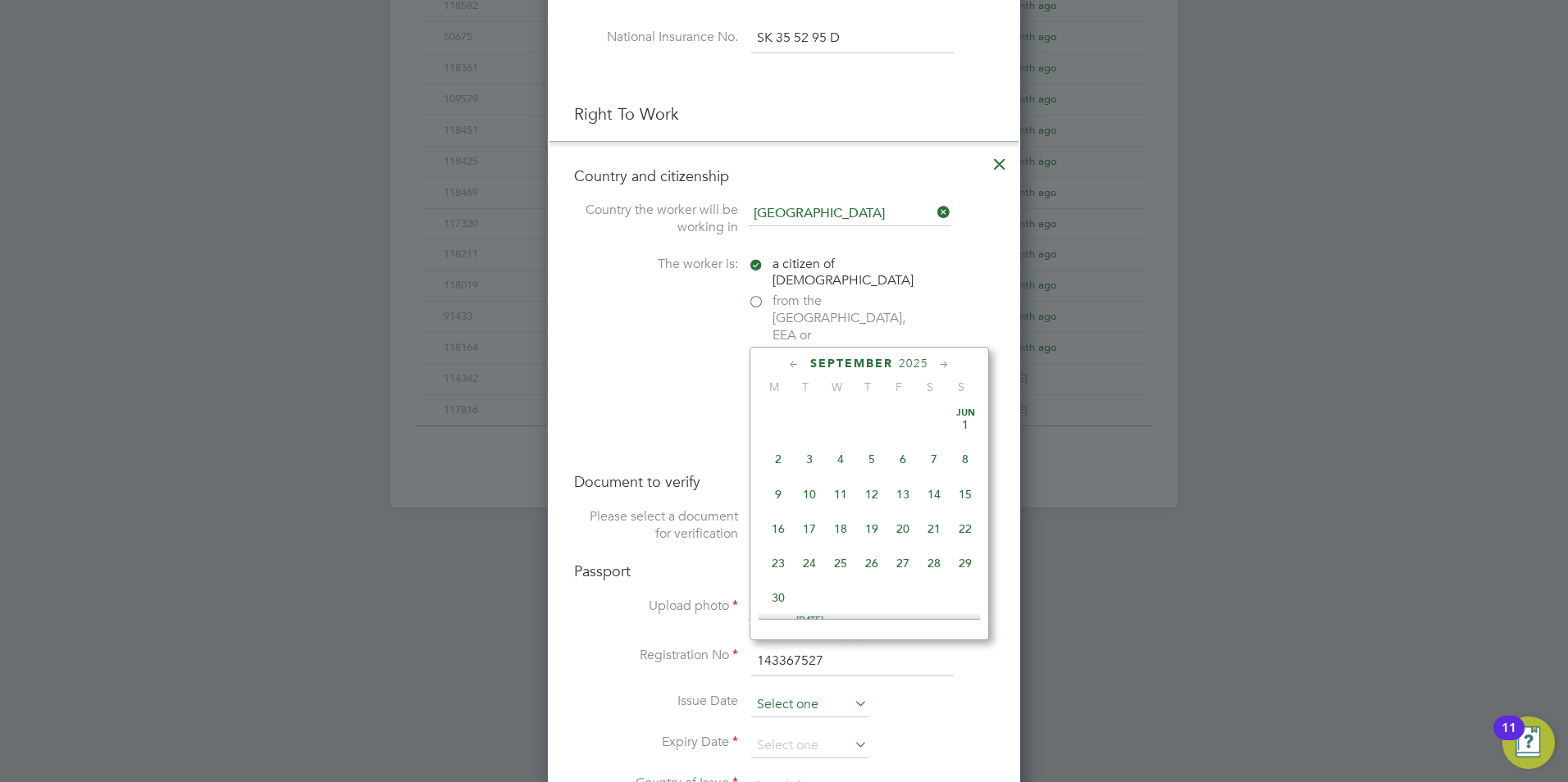
scroll to position [604, 0]
click at [843, 461] on span "17" at bounding box center [841, 444] width 31 height 31
click at [789, 693] on input "[DATE]" at bounding box center [809, 705] width 116 height 25
click at [853, 364] on span "September" at bounding box center [851, 364] width 83 height 14
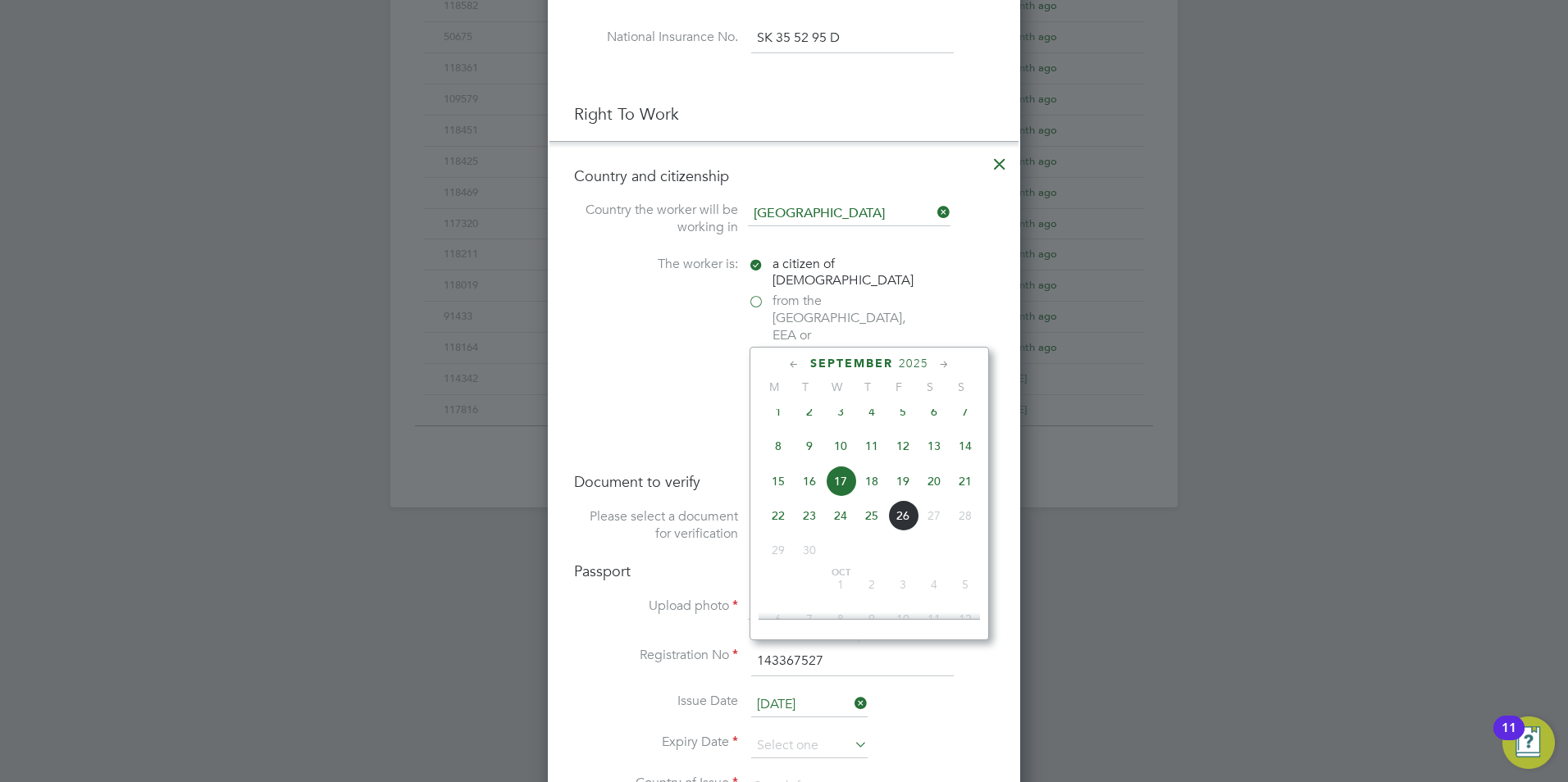
click at [910, 361] on span "2025" at bounding box center [914, 364] width 30 height 14
click at [934, 481] on span "2023" at bounding box center [934, 475] width 31 height 31
click at [857, 359] on span "August" at bounding box center [851, 364] width 57 height 14
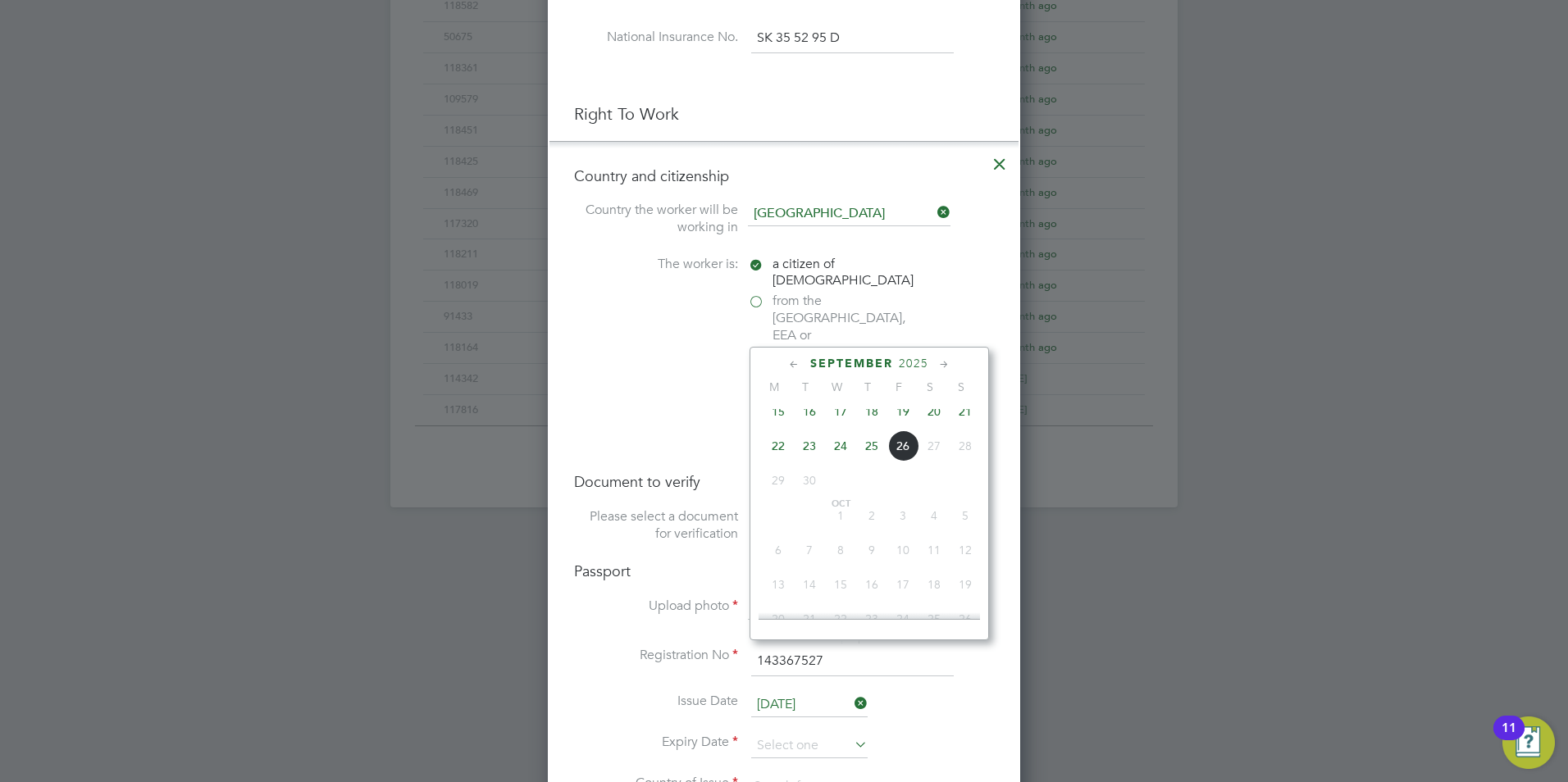
click at [922, 362] on span "2025" at bounding box center [914, 364] width 30 height 14
click at [776, 518] on span "2023" at bounding box center [778, 509] width 31 height 31
click at [943, 360] on icon at bounding box center [944, 365] width 15 height 18
click at [943, 362] on icon at bounding box center [944, 365] width 15 height 18
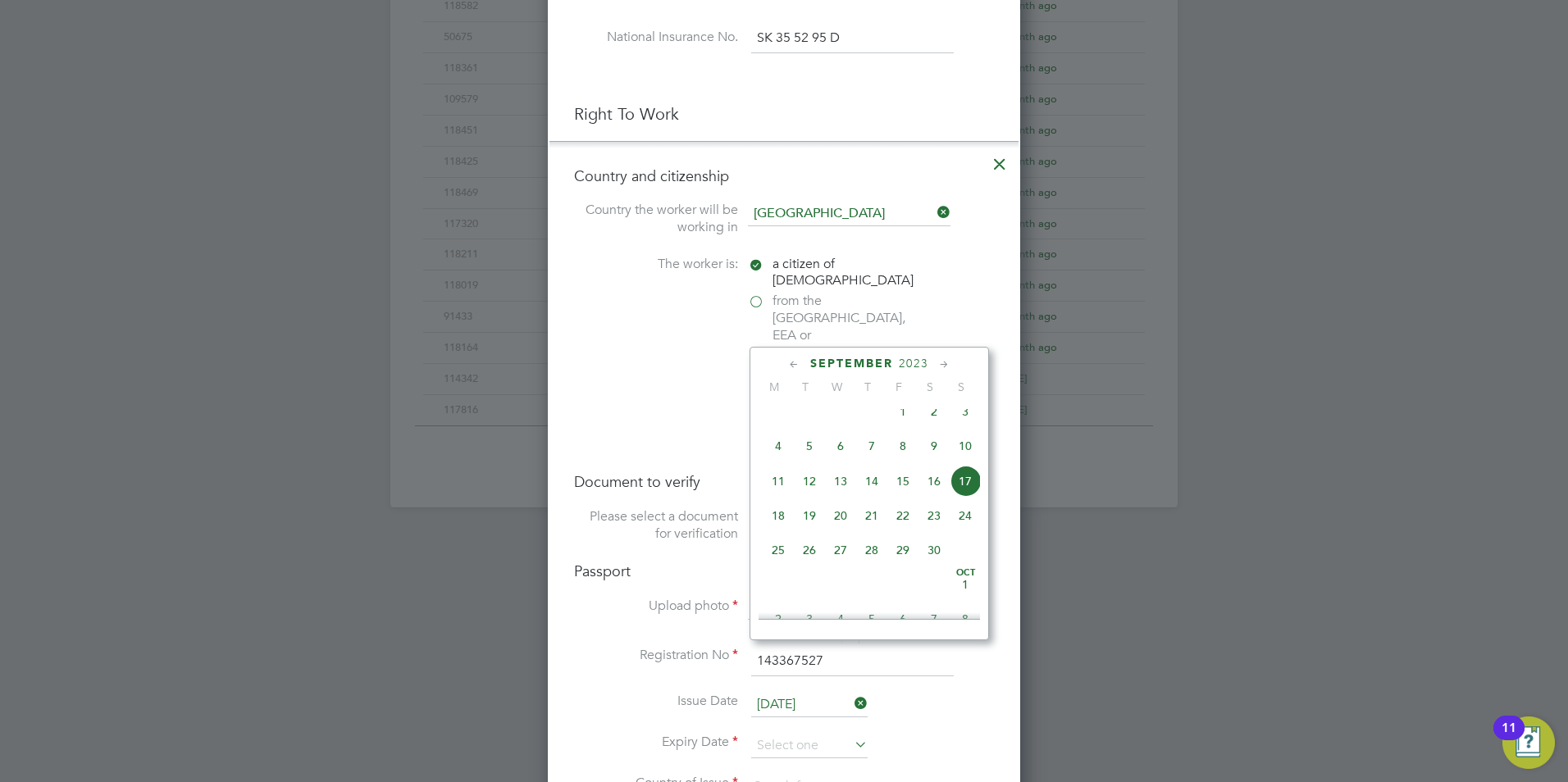
scroll to position [744, 0]
click at [811, 528] on span "17" at bounding box center [809, 511] width 31 height 31
type input "[DATE]"
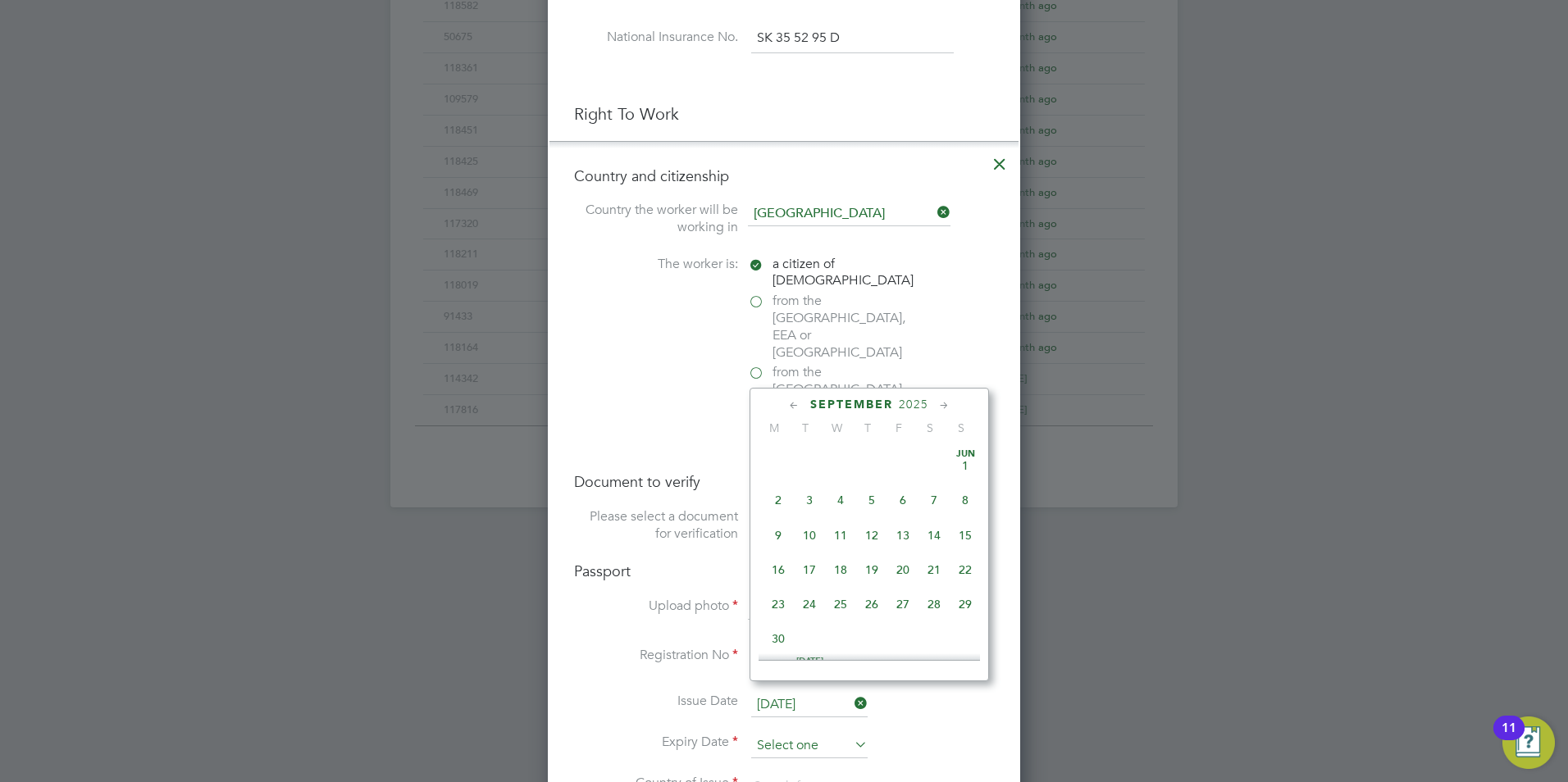
click at [821, 734] on input at bounding box center [809, 746] width 116 height 25
click at [943, 404] on icon at bounding box center [944, 406] width 15 height 18
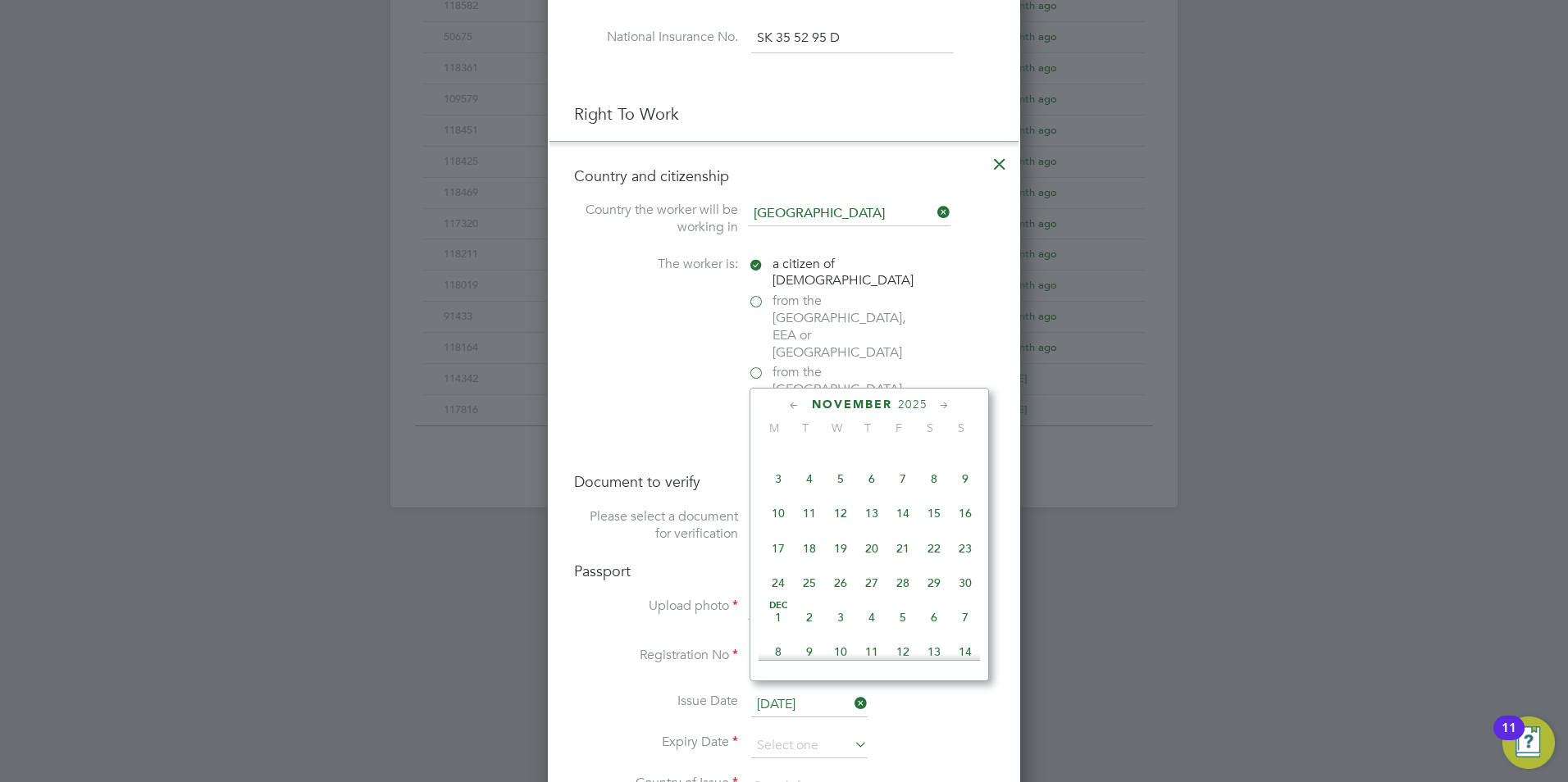
click at [792, 399] on icon at bounding box center [795, 406] width 15 height 18
click at [910, 533] on span "17" at bounding box center [903, 518] width 31 height 31
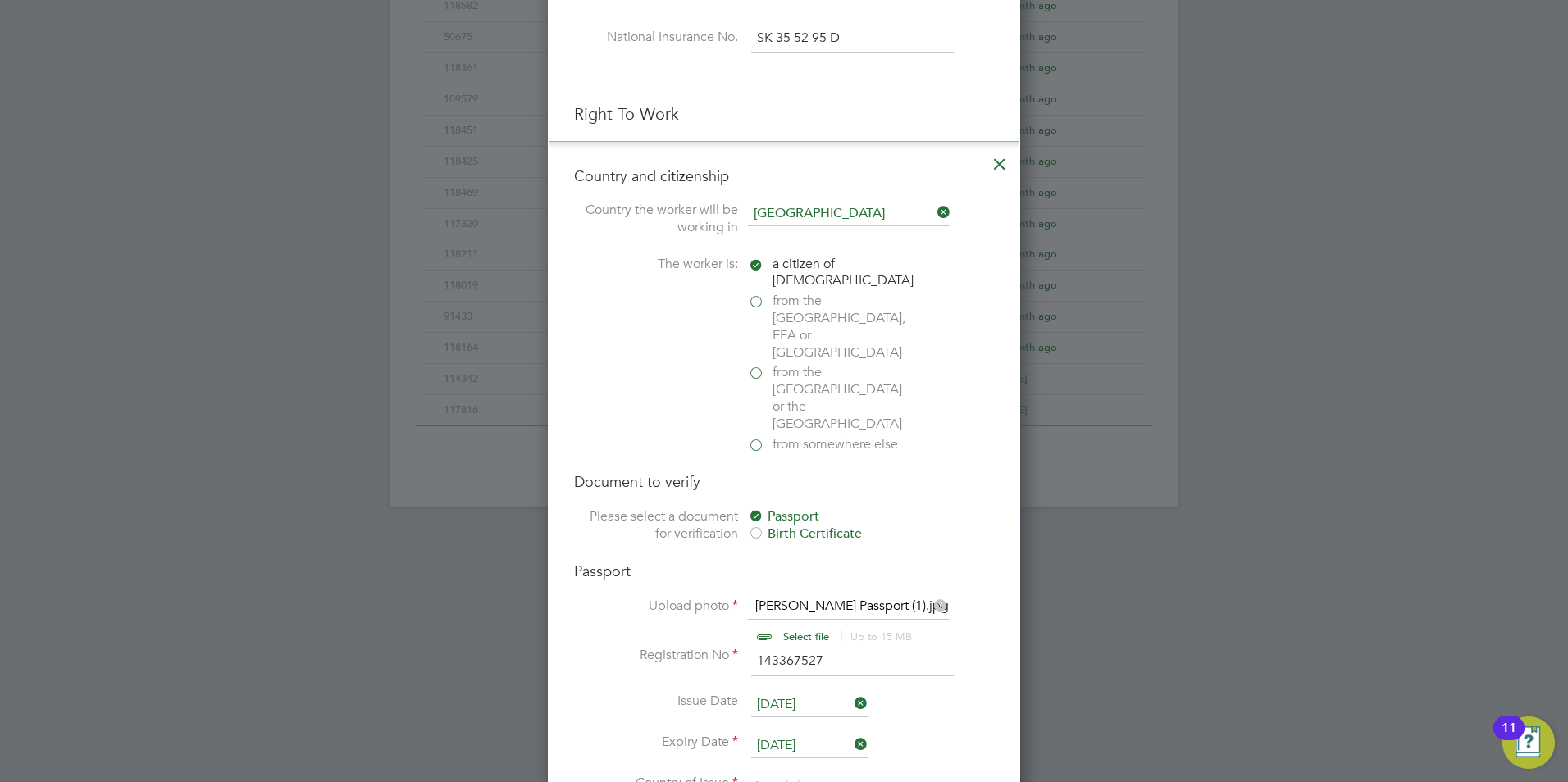
click at [817, 734] on input "[DATE]" at bounding box center [809, 746] width 116 height 25
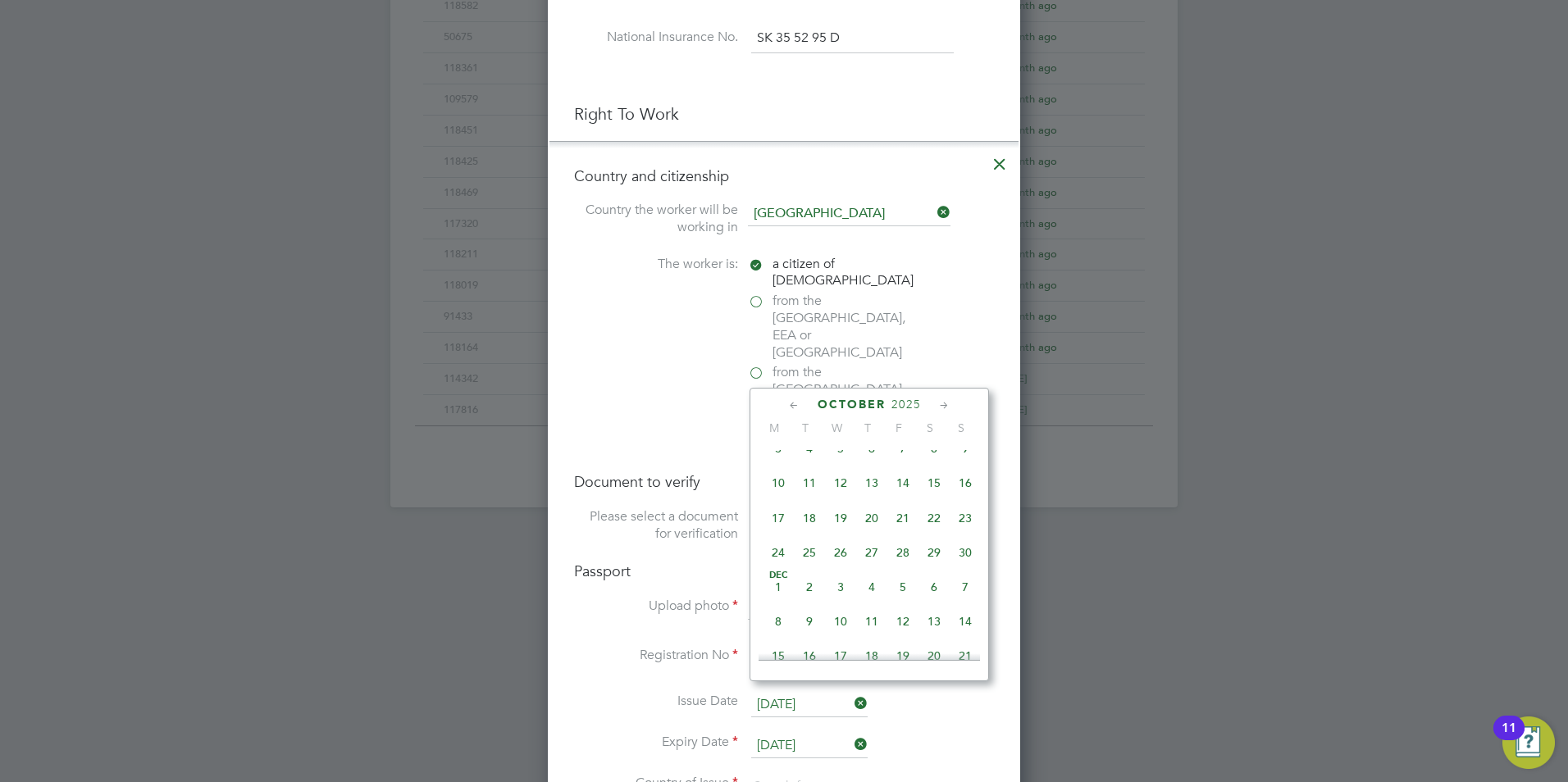
scroll to position [533, 0]
click at [913, 404] on span "2025" at bounding box center [906, 405] width 30 height 14
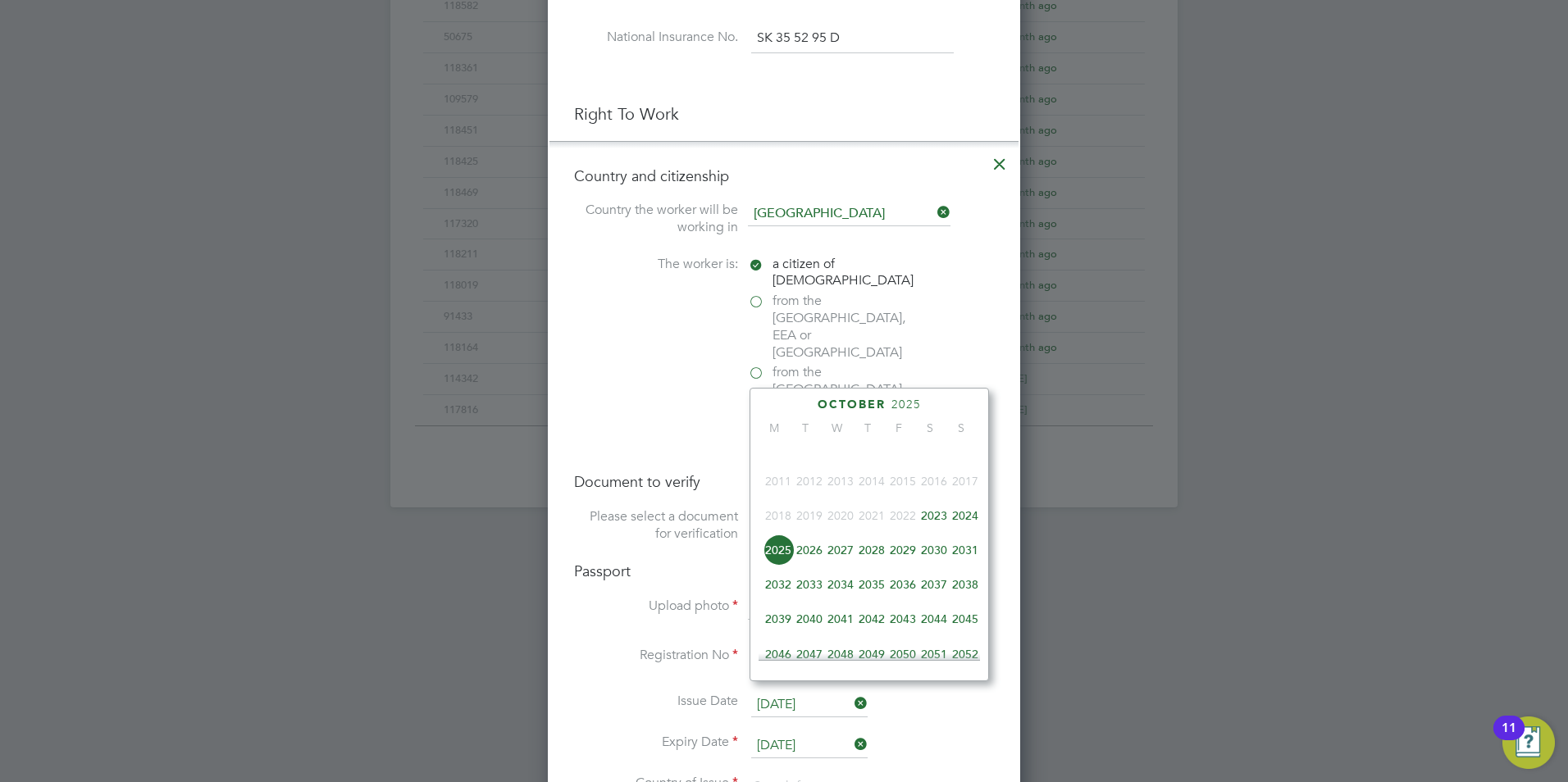
click at [816, 594] on span "2033" at bounding box center [809, 584] width 31 height 31
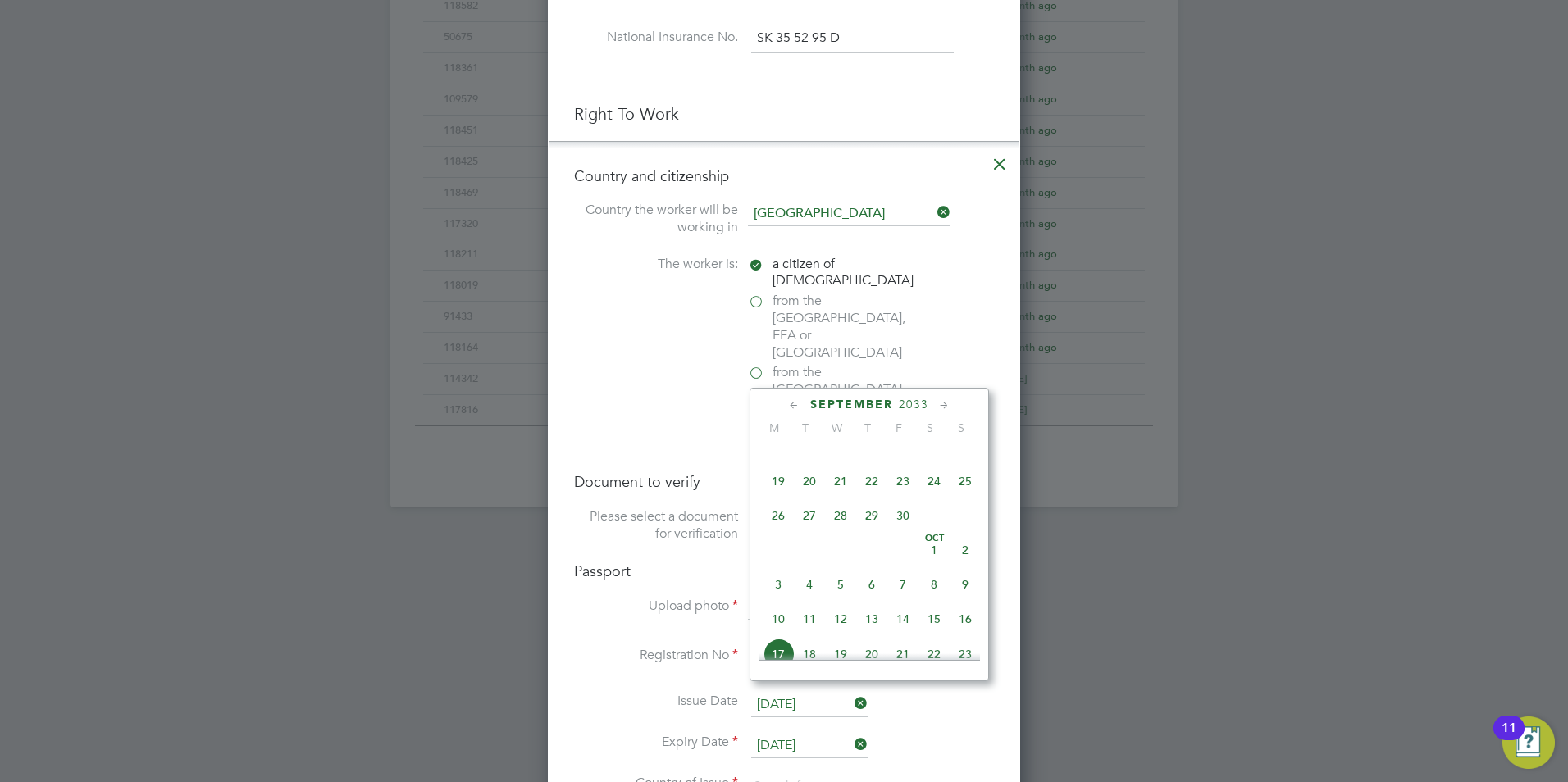
click at [958, 734] on li "Expiry Date [DATE]" at bounding box center [784, 754] width 420 height 41
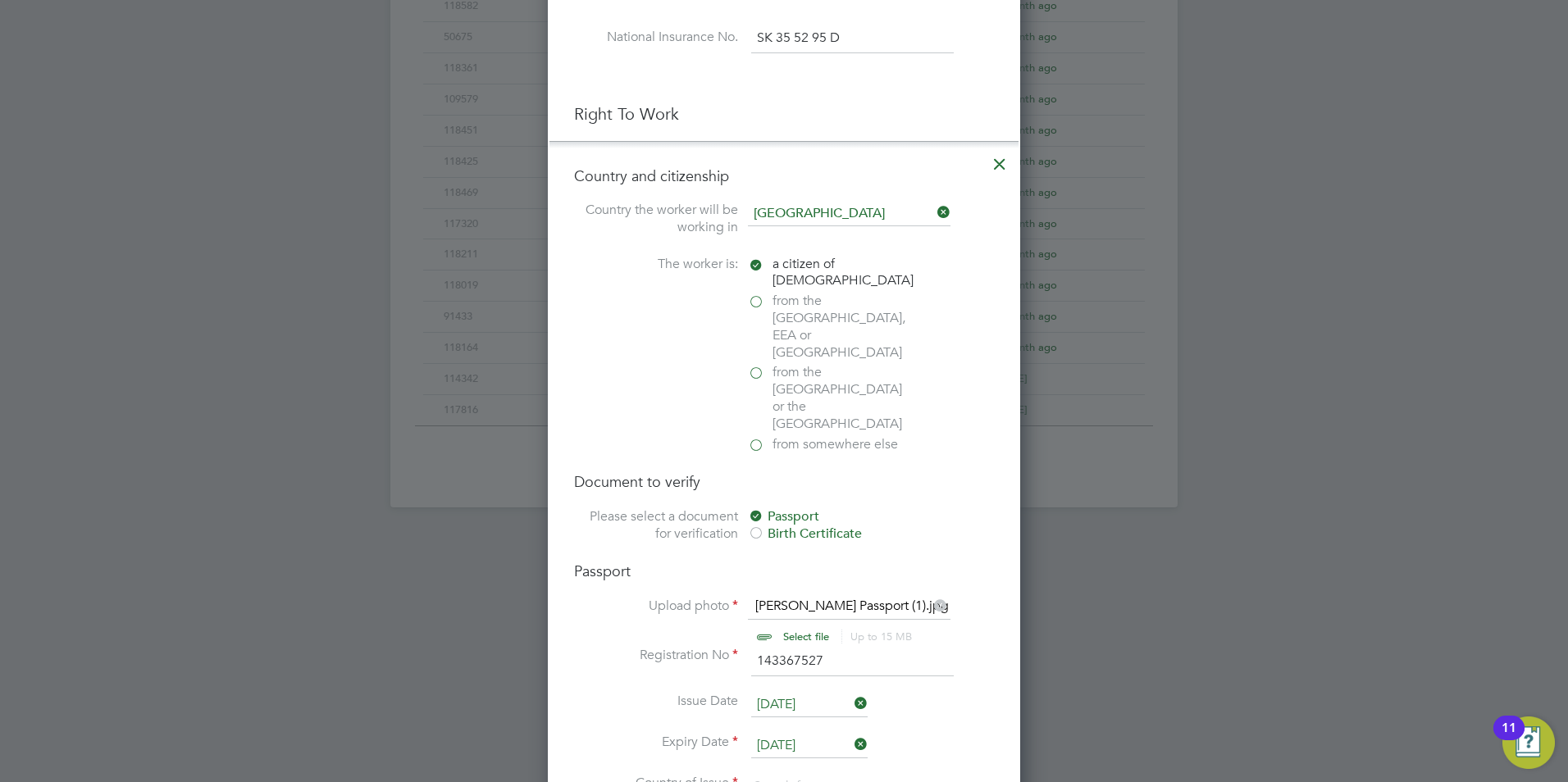
click at [827, 734] on input "[DATE]" at bounding box center [809, 746] width 116 height 25
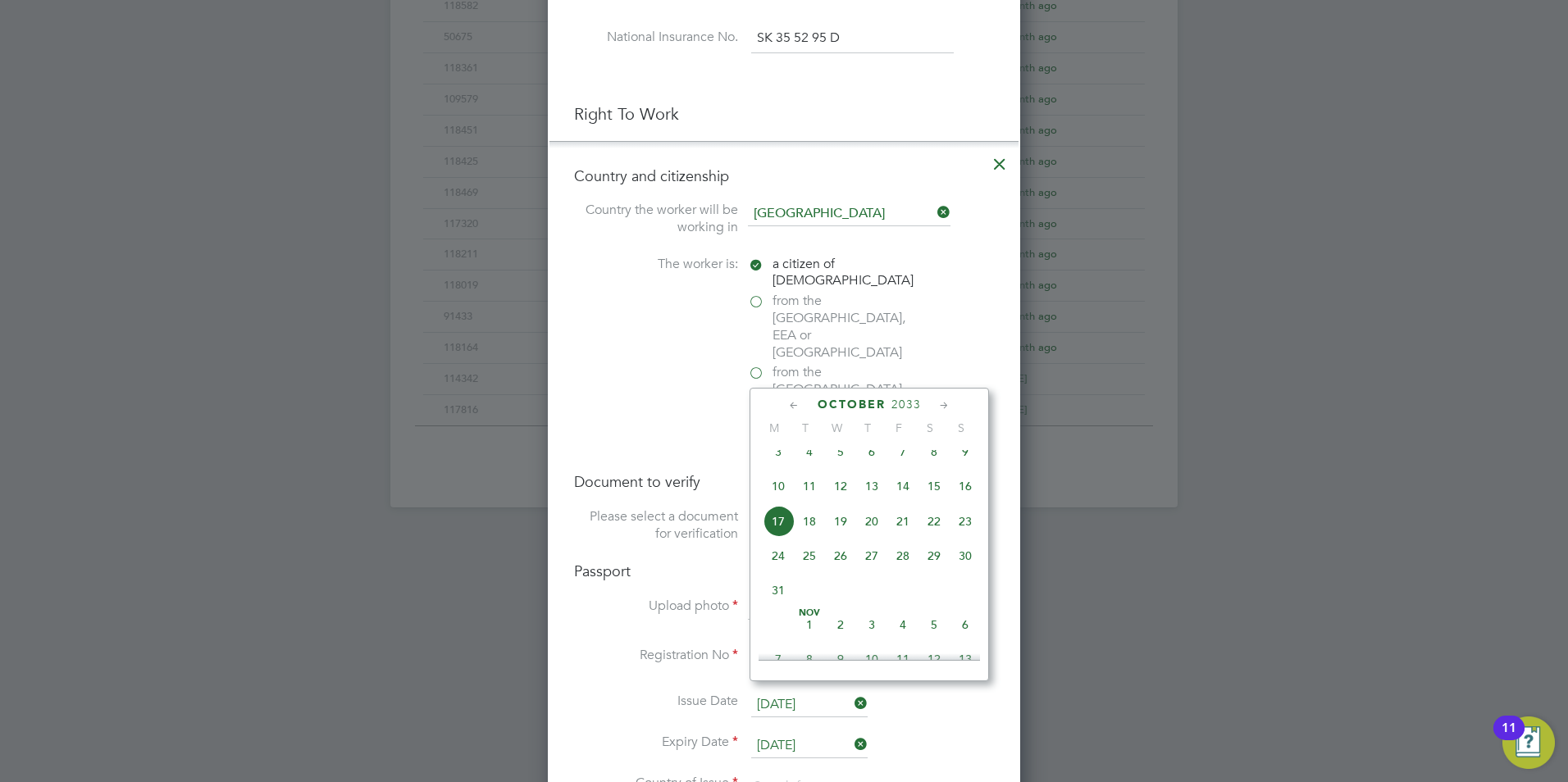
click at [907, 402] on span "2033" at bounding box center [906, 405] width 30 height 14
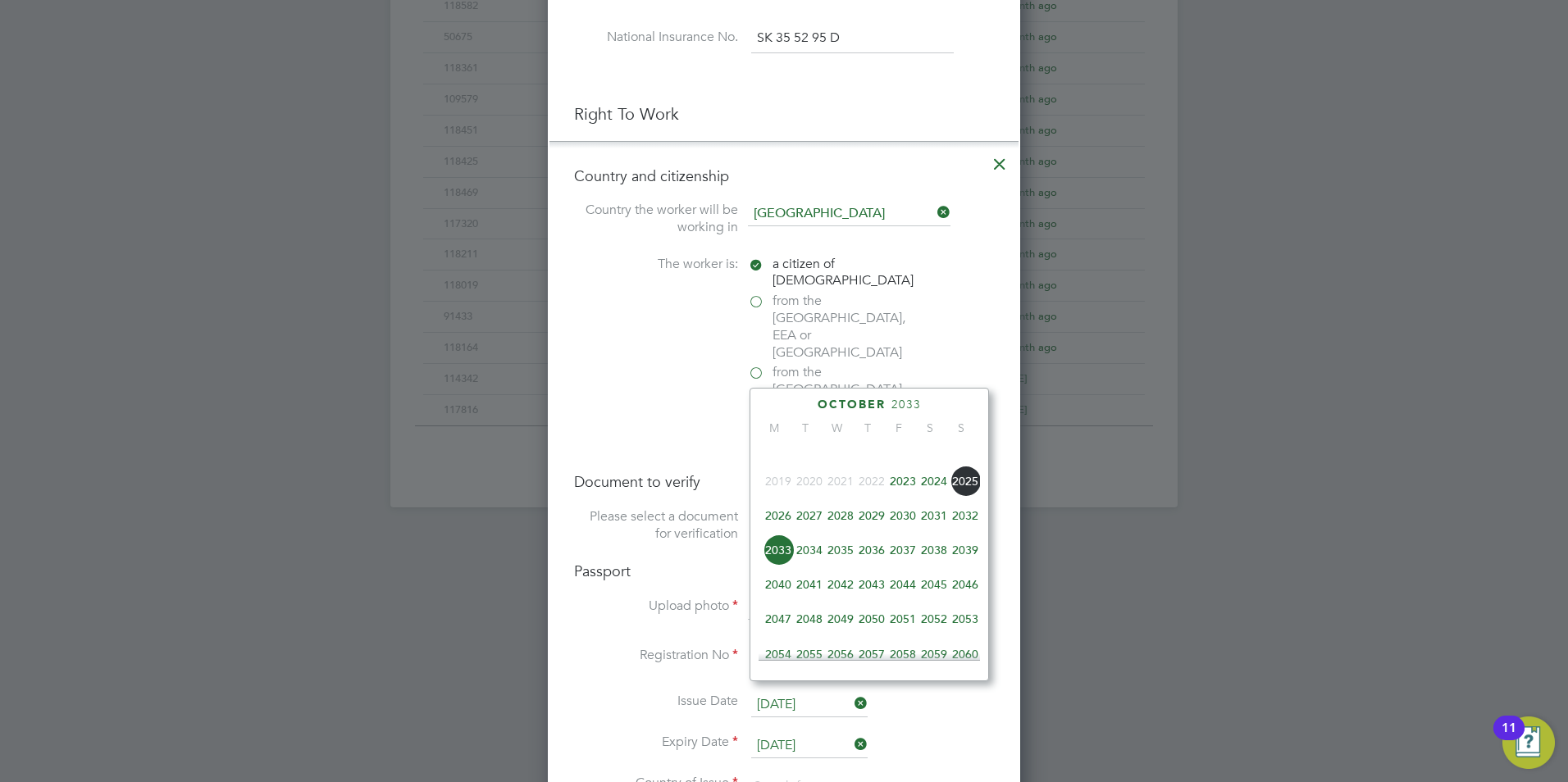
click at [778, 553] on span "2033" at bounding box center [778, 550] width 31 height 31
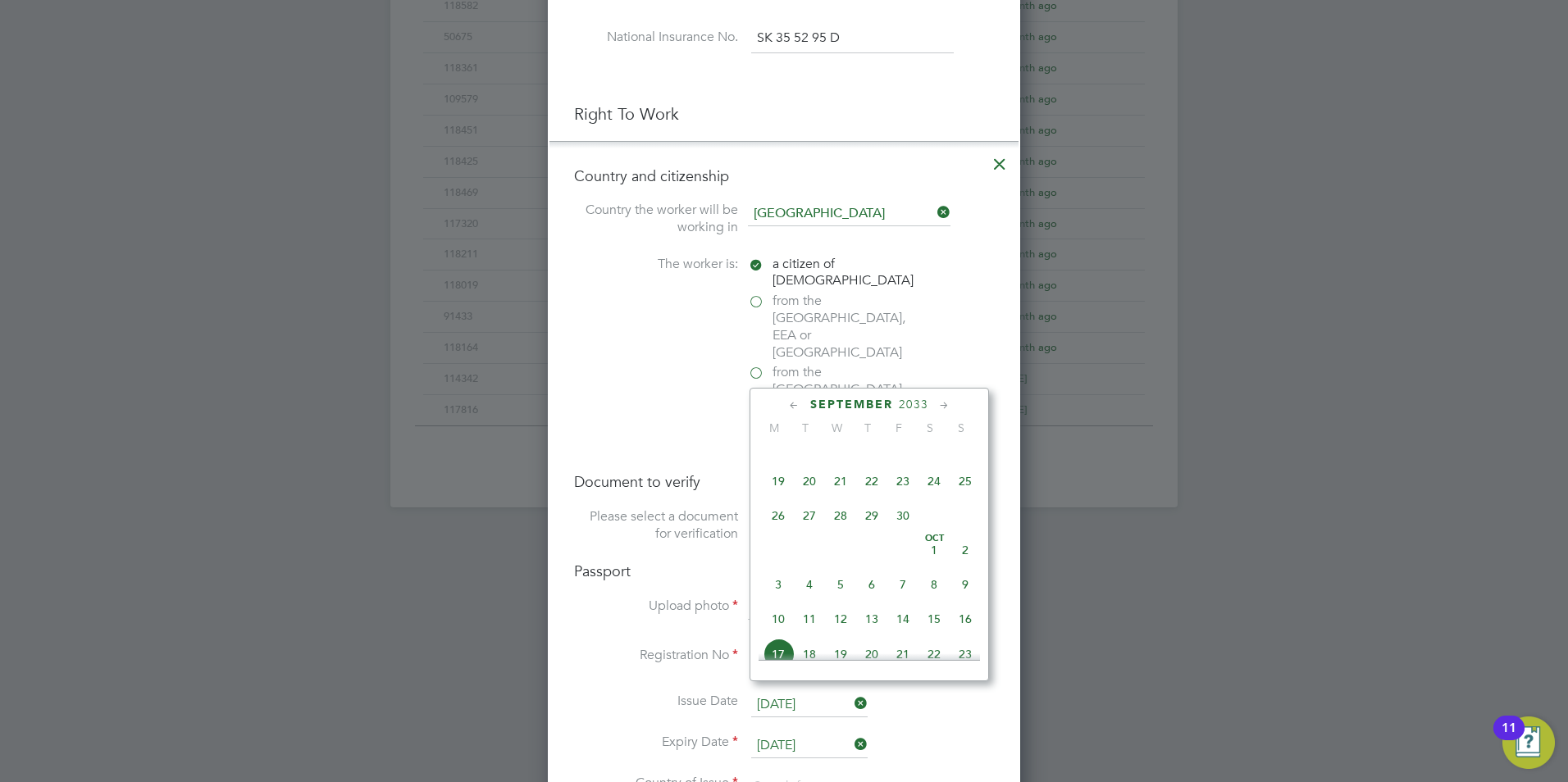
click at [902, 734] on li "Expiry Date [DATE]" at bounding box center [784, 754] width 420 height 41
click at [826, 734] on input "[DATE]" at bounding box center [809, 746] width 116 height 25
click at [783, 532] on span "17" at bounding box center [778, 521] width 31 height 31
type input "[DATE]"
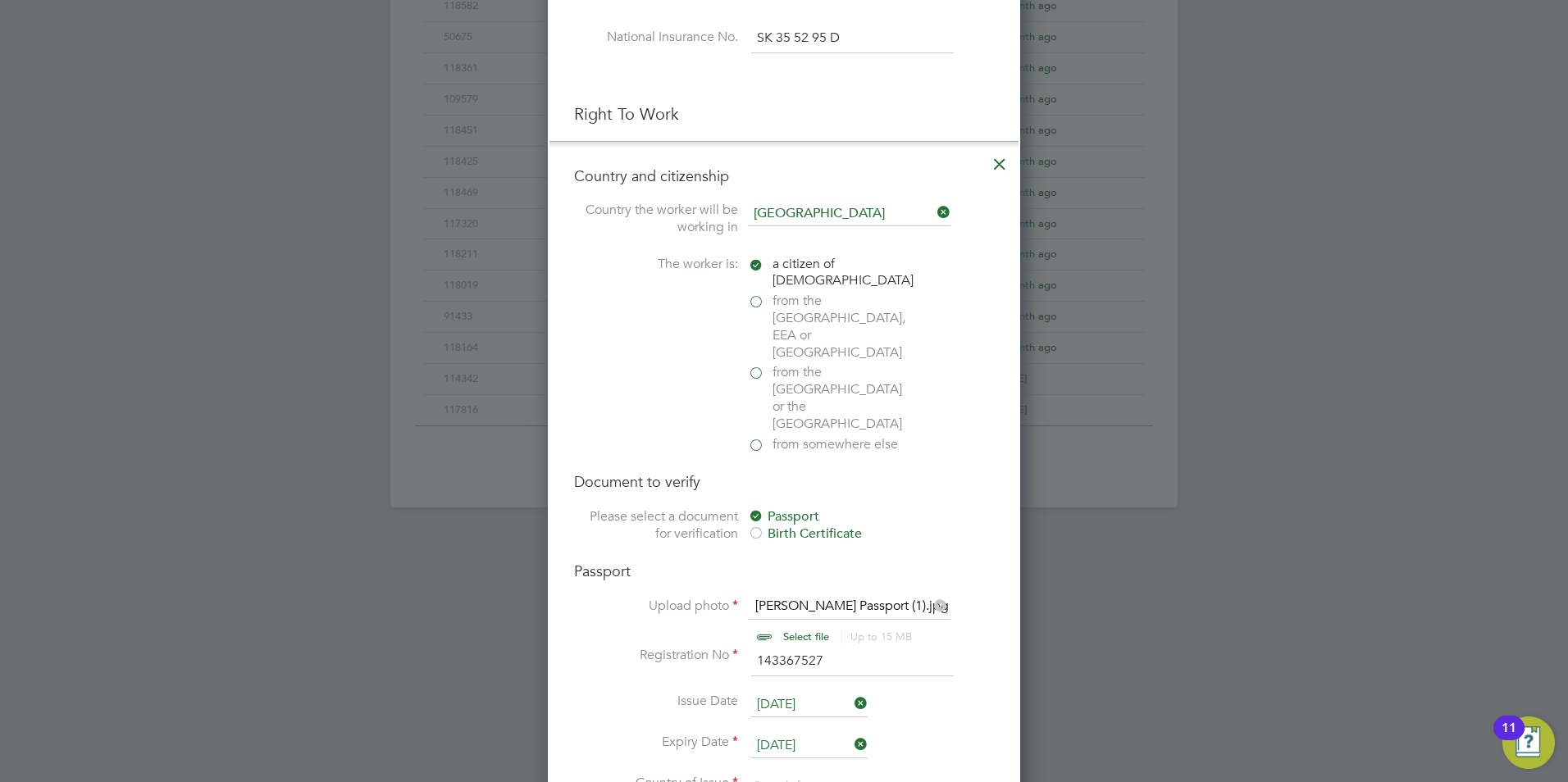
click at [915, 734] on li "Expiry Date [DATE]" at bounding box center [784, 754] width 420 height 41
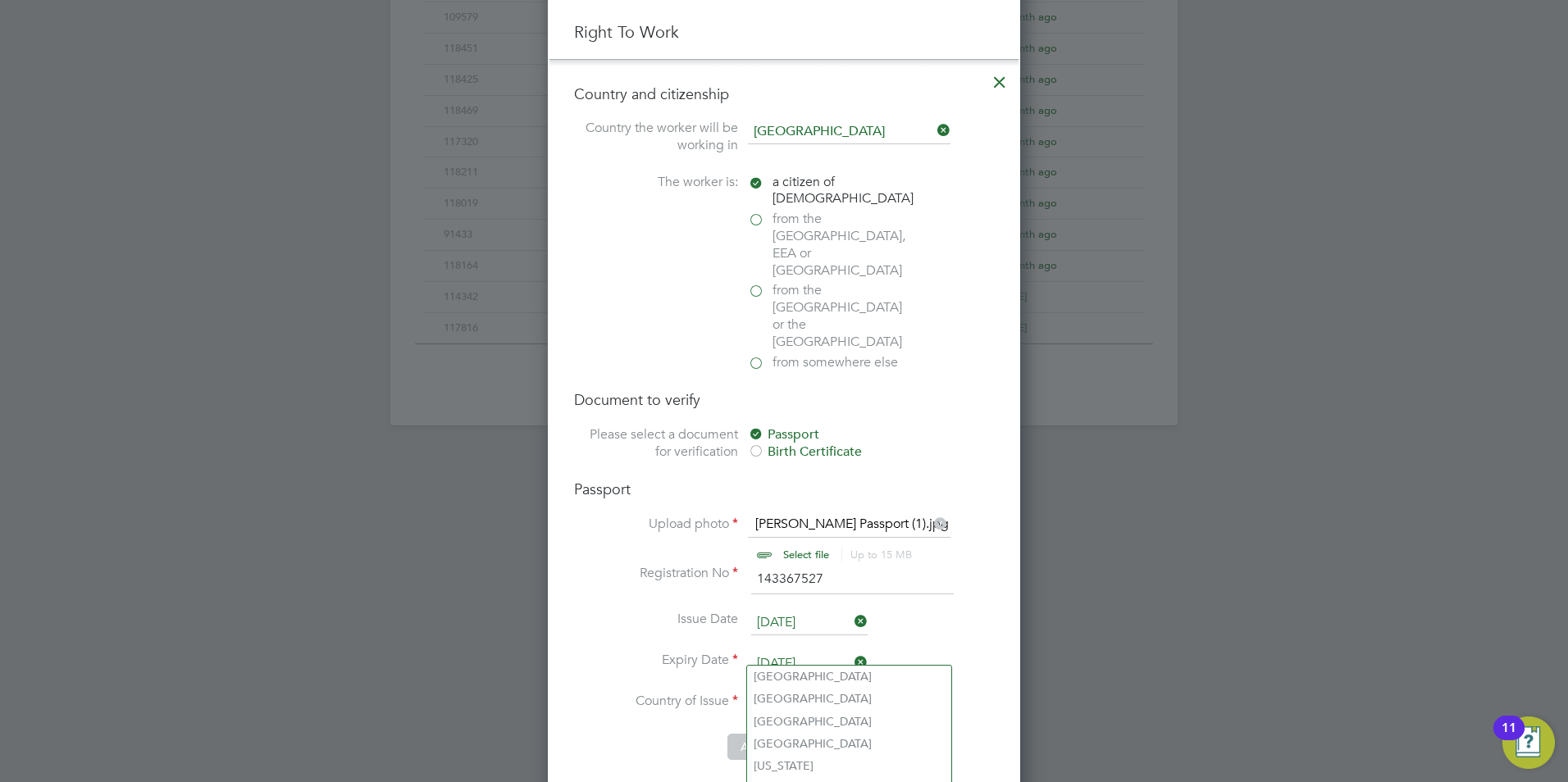
click at [790, 693] on input at bounding box center [849, 705] width 202 height 25
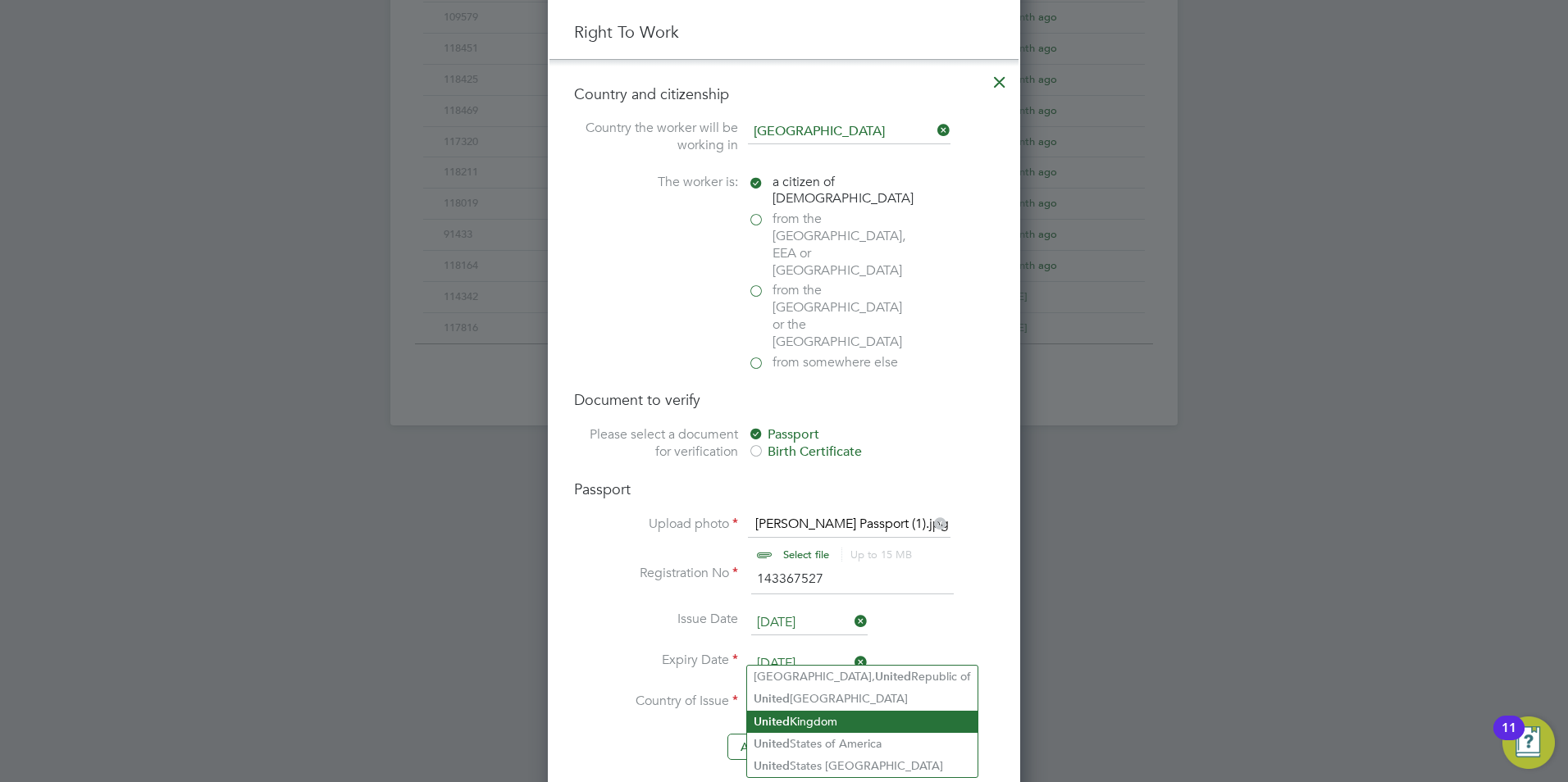
type input "united"
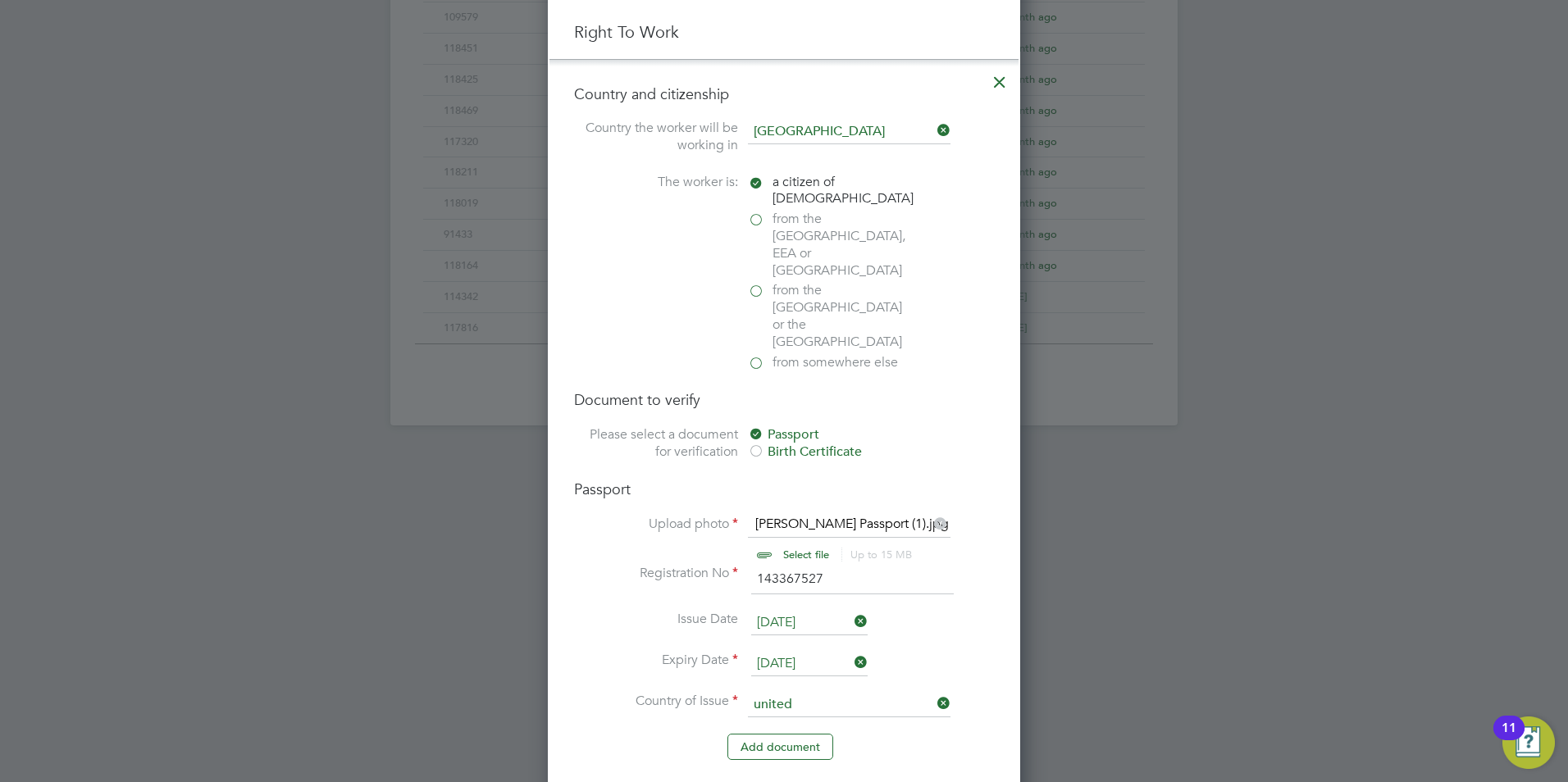
click at [625, 565] on li "Registration No 143367527" at bounding box center [784, 588] width 420 height 46
click at [816, 693] on input at bounding box center [849, 705] width 202 height 25
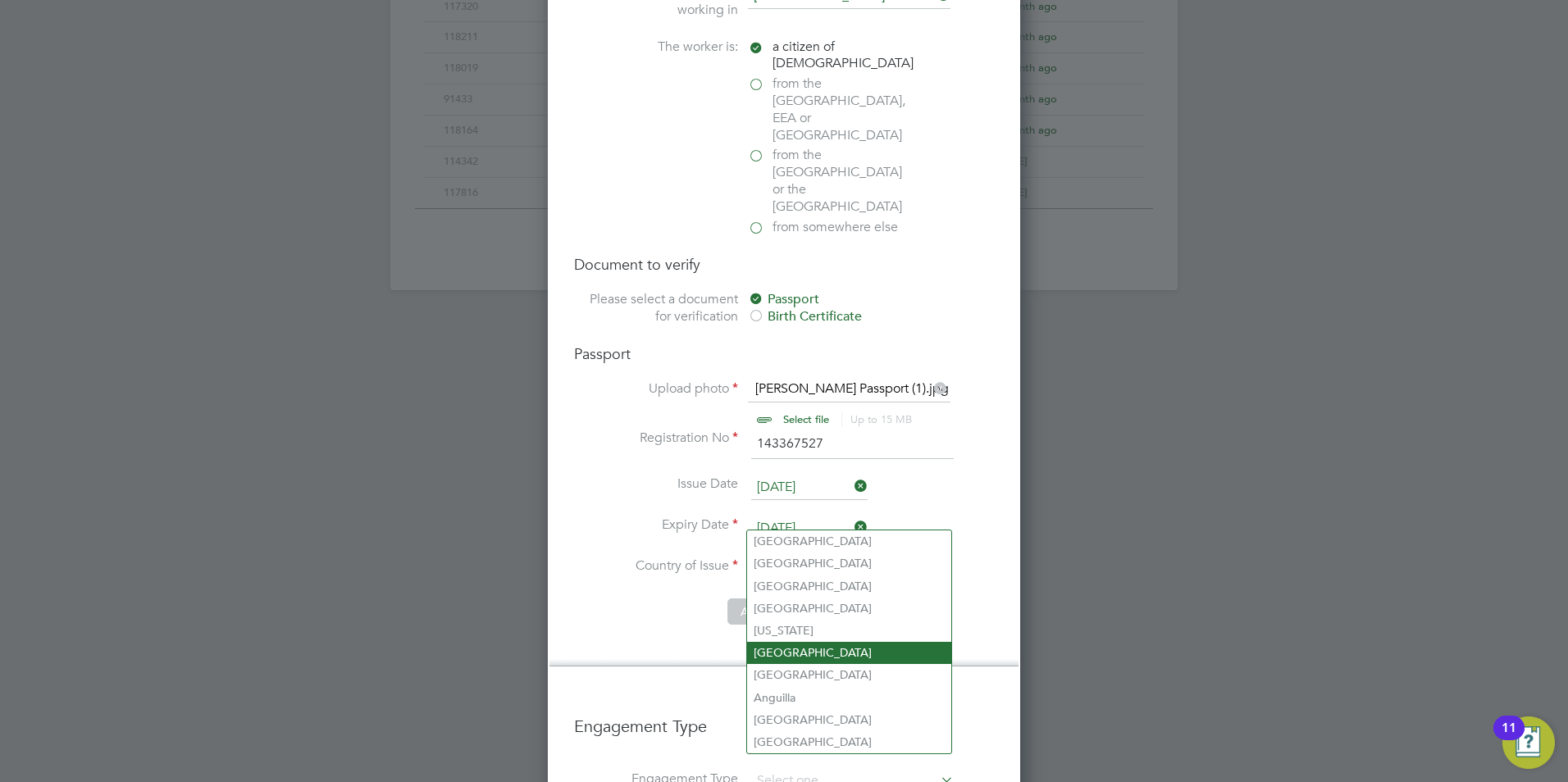
scroll to position [1123, 0]
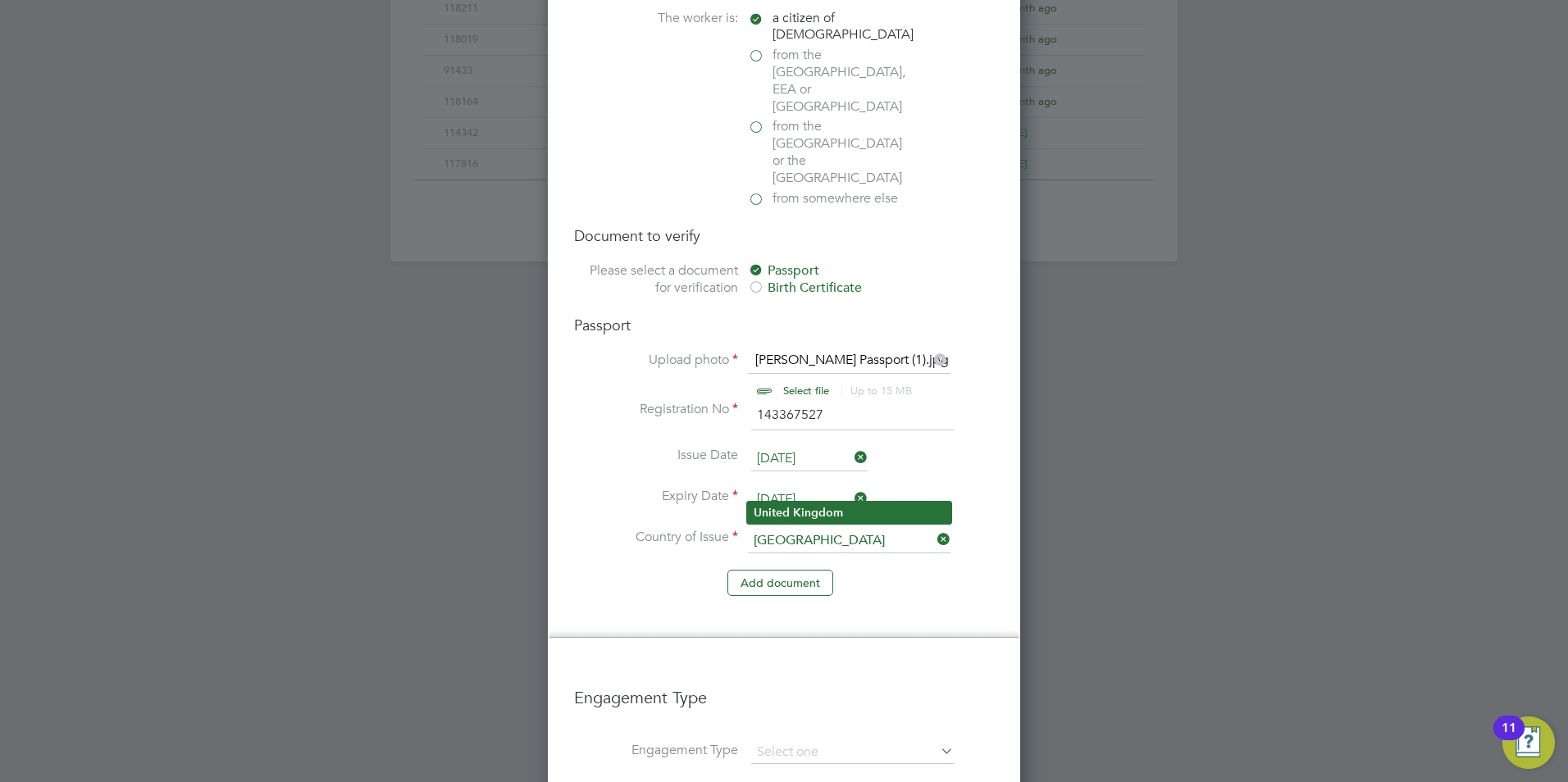
click at [790, 502] on li "[GEOGRAPHIC_DATA]" at bounding box center [849, 512] width 204 height 22
type input "[GEOGRAPHIC_DATA]"
click at [613, 447] on label "Issue Date" at bounding box center [655, 456] width 164 height 17
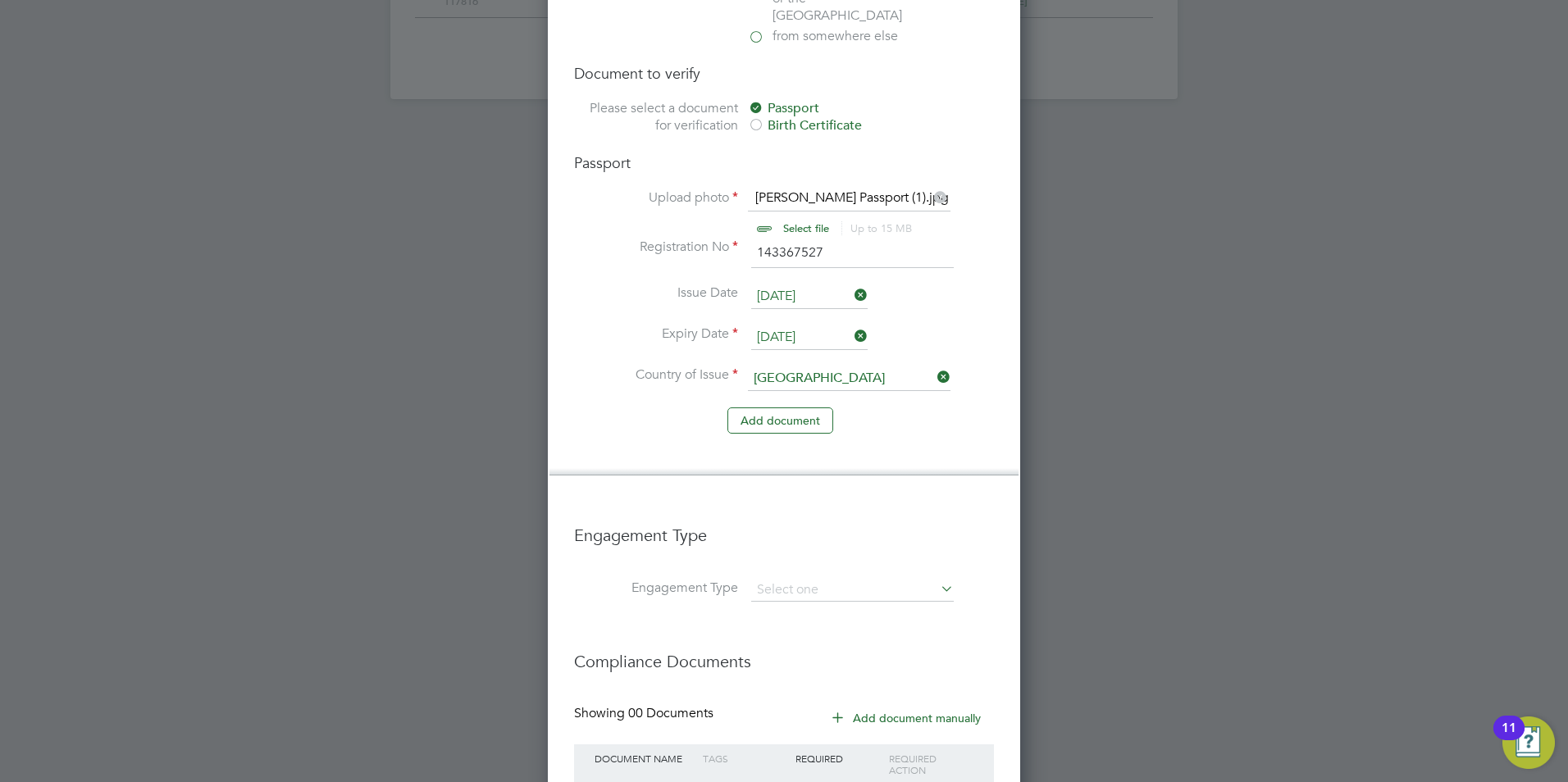
scroll to position [1287, 0]
click at [794, 578] on input at bounding box center [852, 589] width 202 height 23
click at [800, 578] on input at bounding box center [852, 589] width 202 height 23
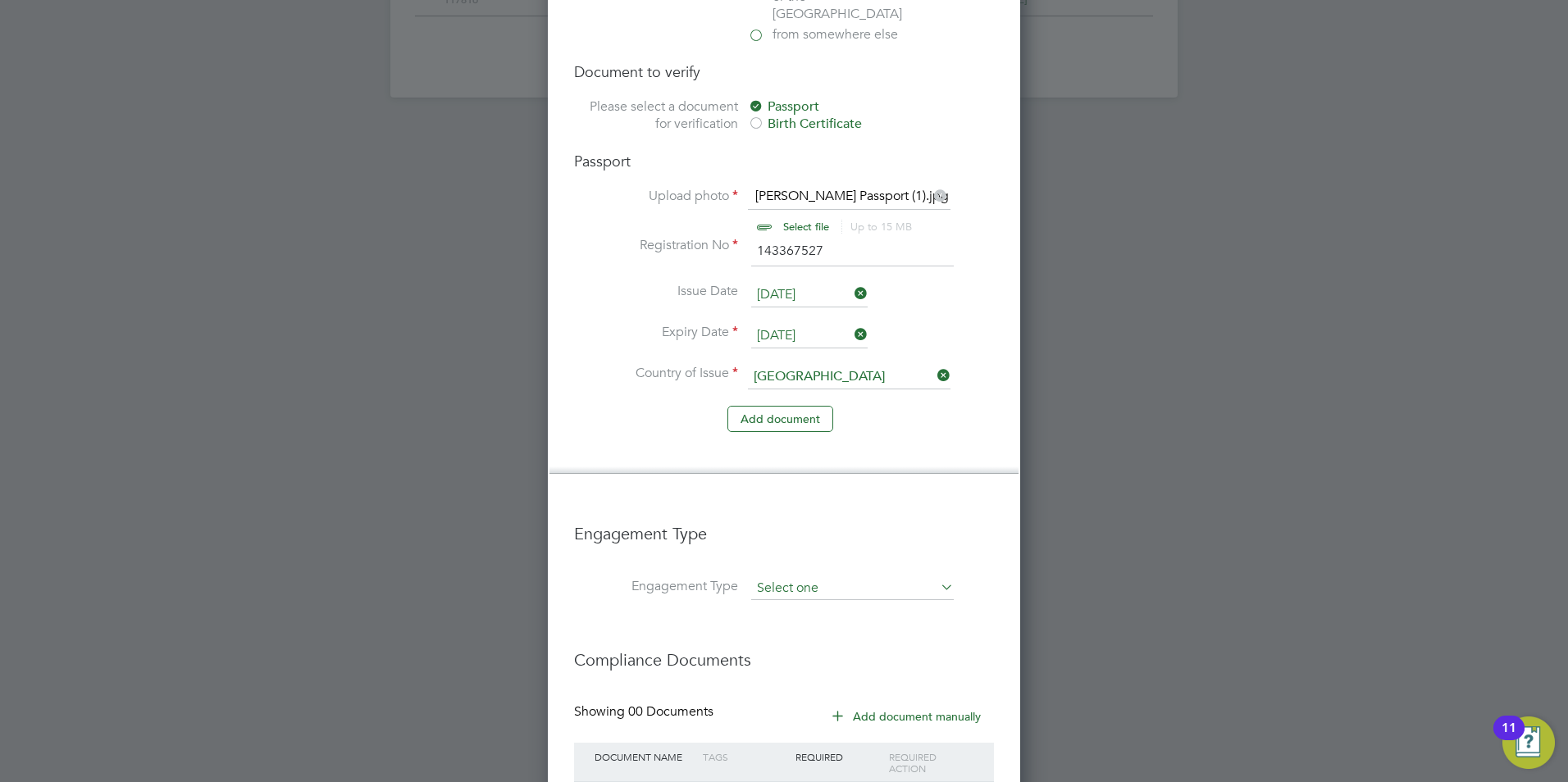
click at [799, 578] on input at bounding box center [852, 589] width 202 height 23
click at [777, 623] on li "Umbrella" at bounding box center [852, 631] width 204 height 24
type input "Umbrella"
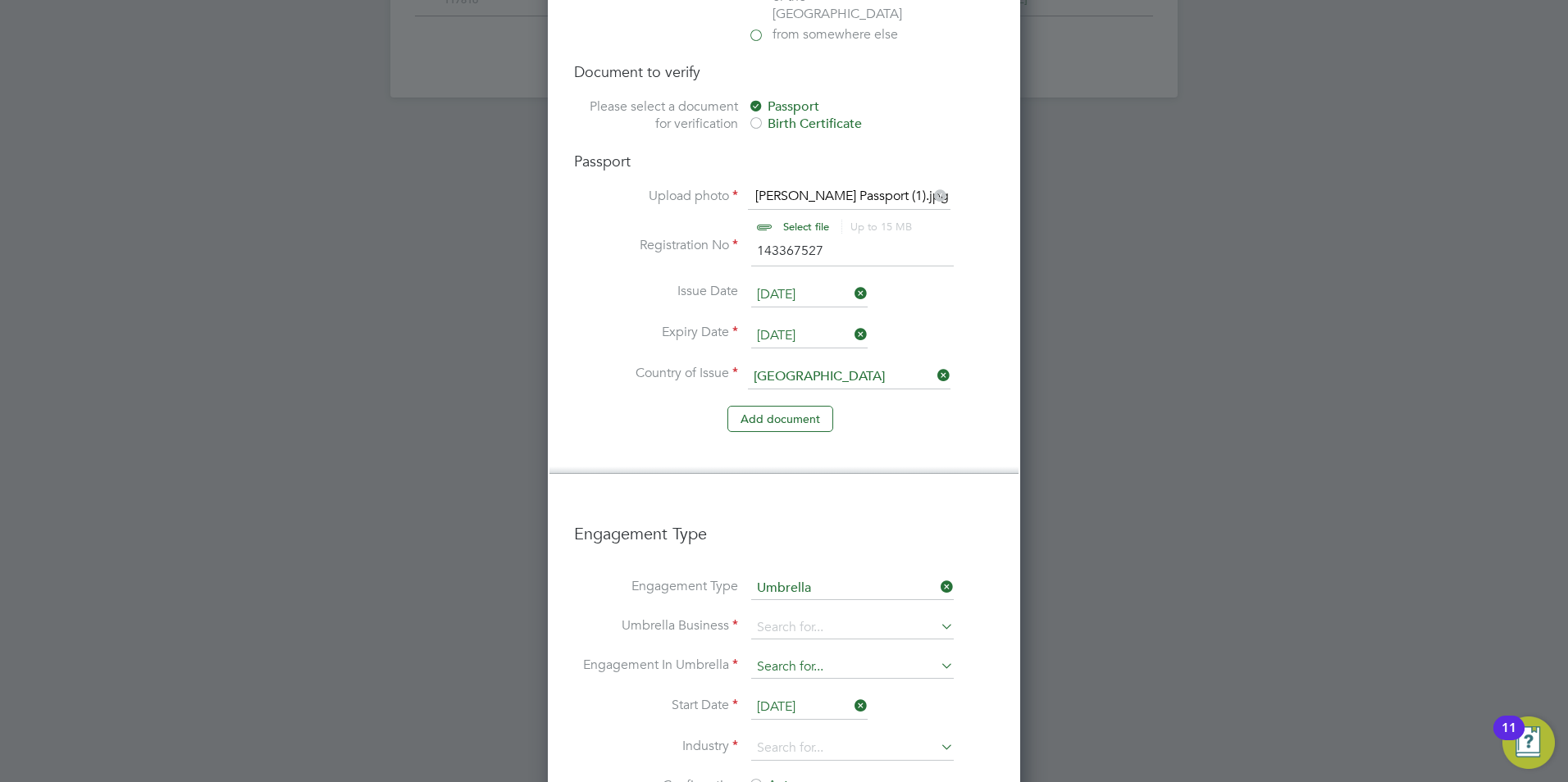
scroll to position [2385, 473]
click at [740, 507] on h3 "Engagement Type" at bounding box center [784, 525] width 420 height 37
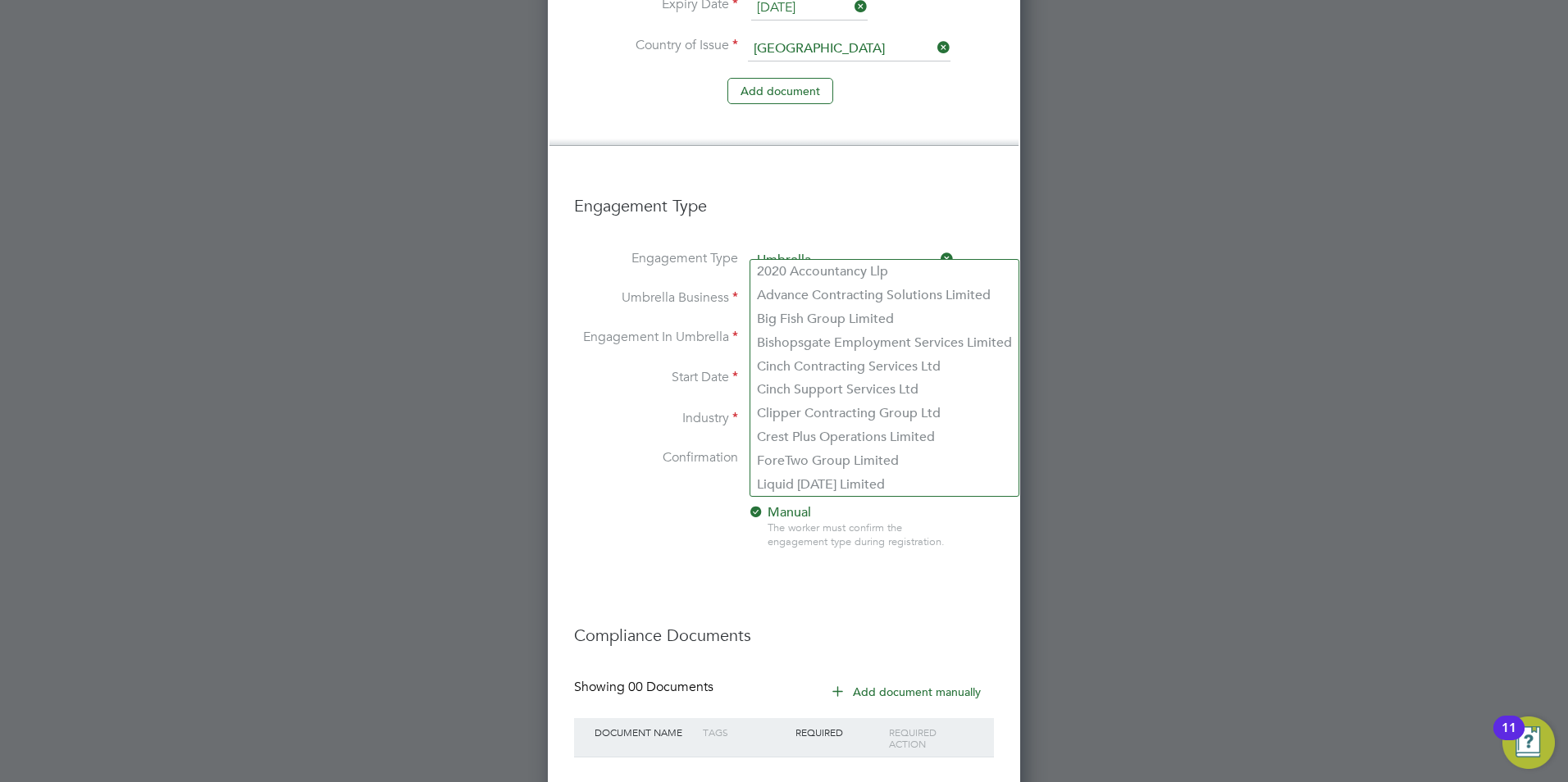
click at [804, 289] on input at bounding box center [852, 300] width 202 height 23
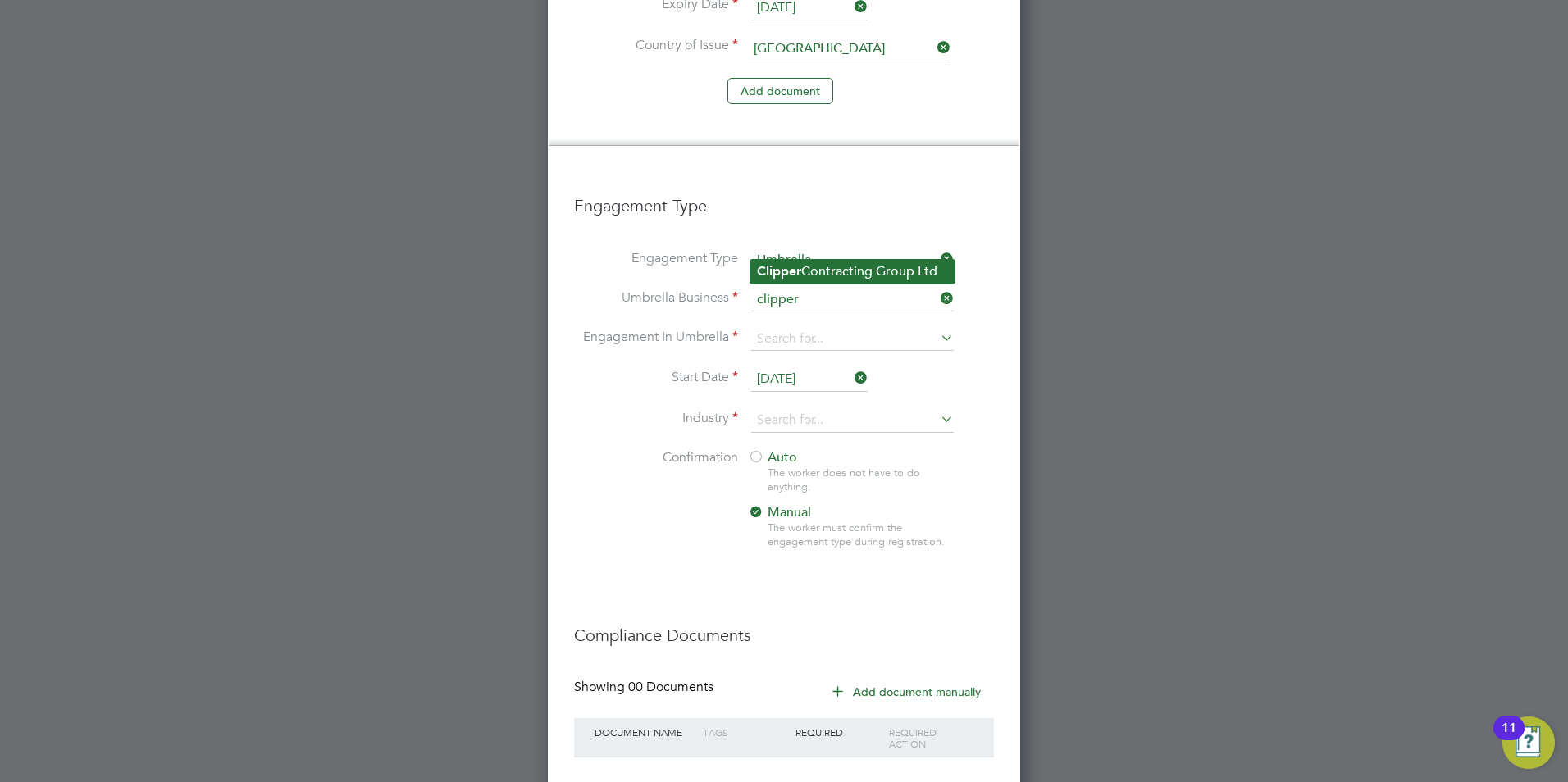
click at [817, 267] on li "Clipper Contracting Group Ltd" at bounding box center [852, 272] width 204 height 24
type input "Clipper Contracting Group Ltd"
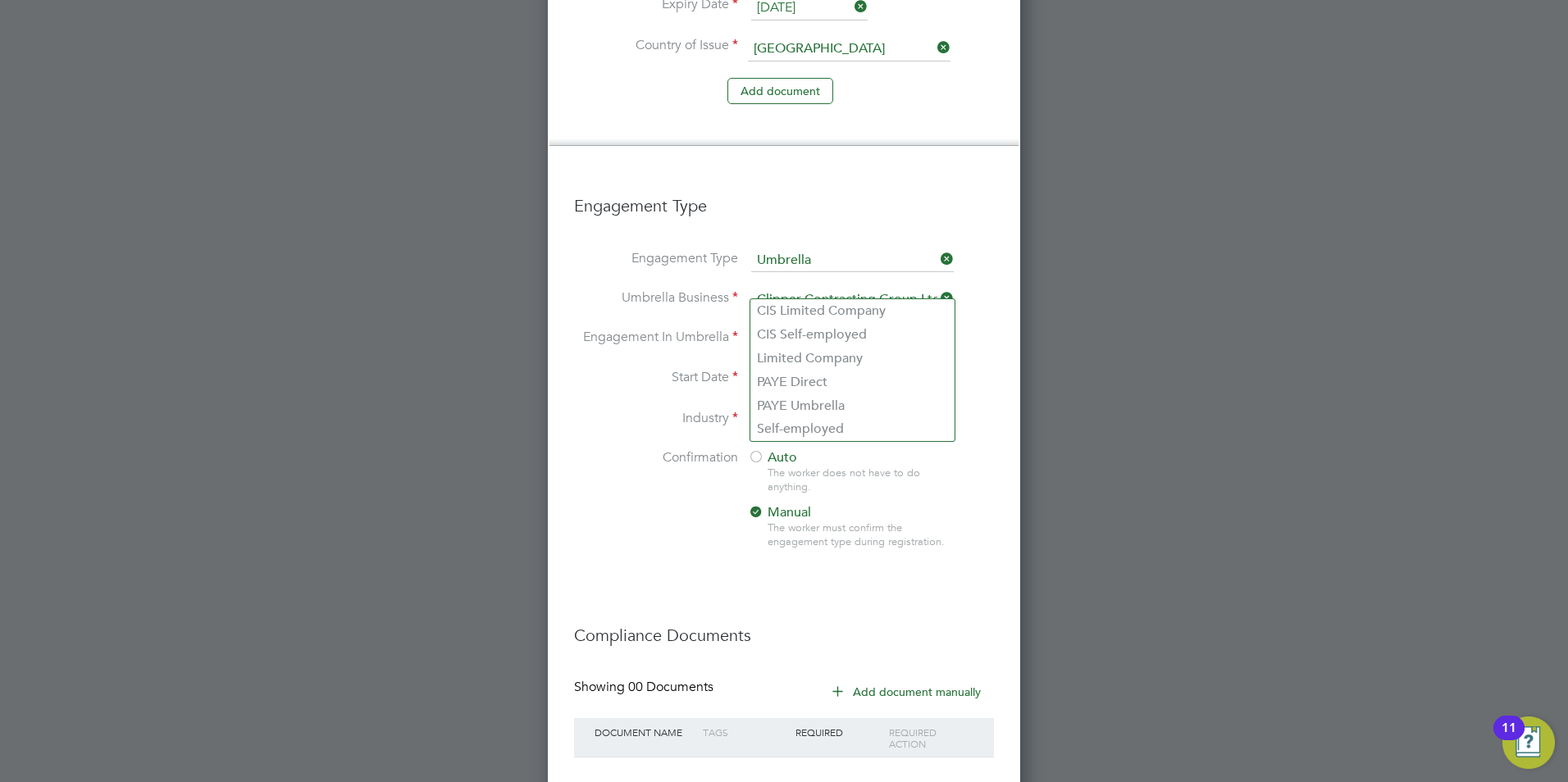
click at [821, 328] on input at bounding box center [852, 340] width 202 height 23
click at [837, 401] on li "PAYE Umbrella" at bounding box center [852, 406] width 204 height 24
type input "PAYE Umbrella"
click at [612, 367] on li "Start Date [DATE]" at bounding box center [784, 388] width 420 height 41
click at [799, 409] on input at bounding box center [852, 421] width 202 height 25
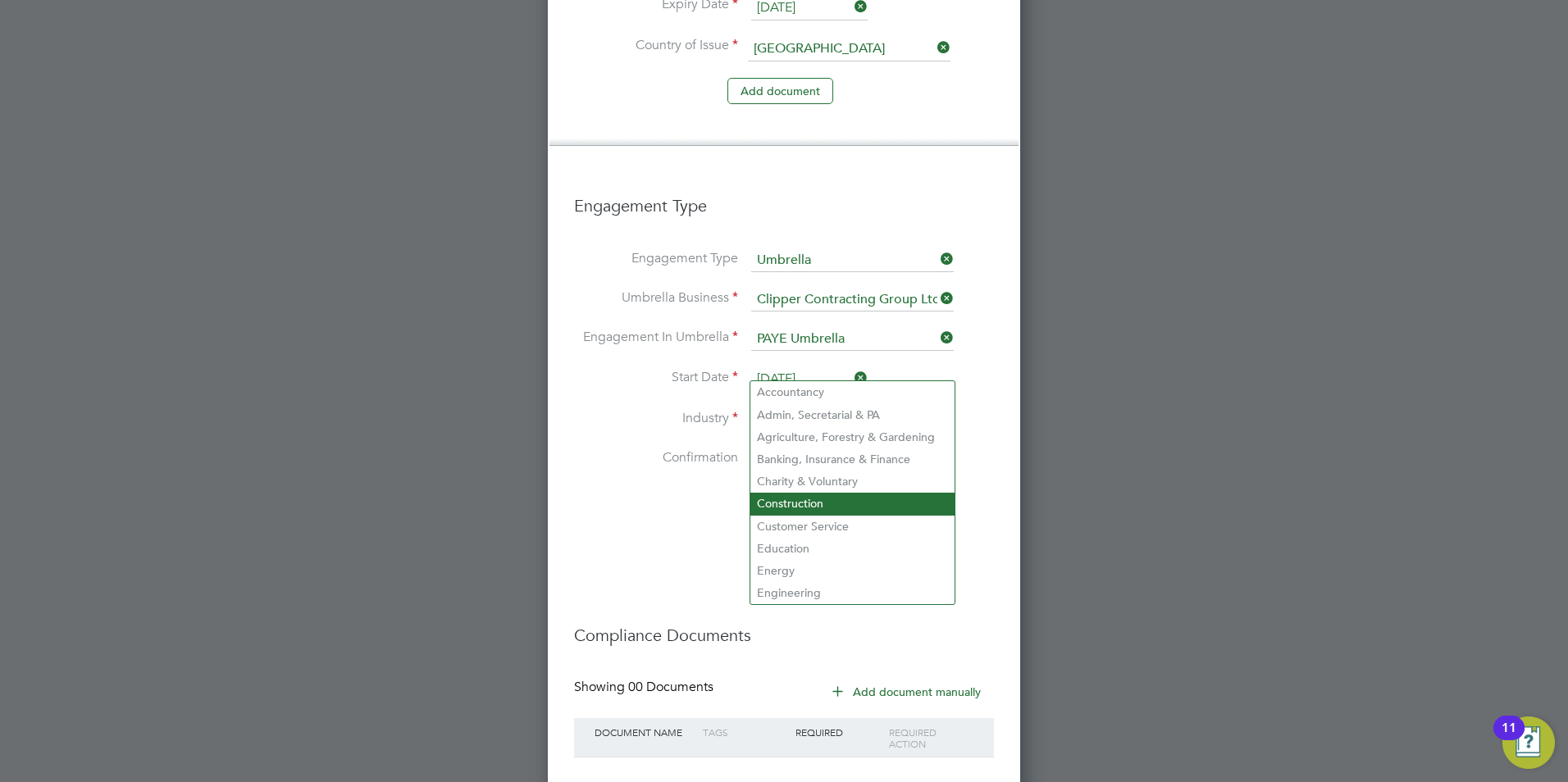
click at [774, 493] on li "Construction" at bounding box center [852, 504] width 204 height 22
type input "Construction"
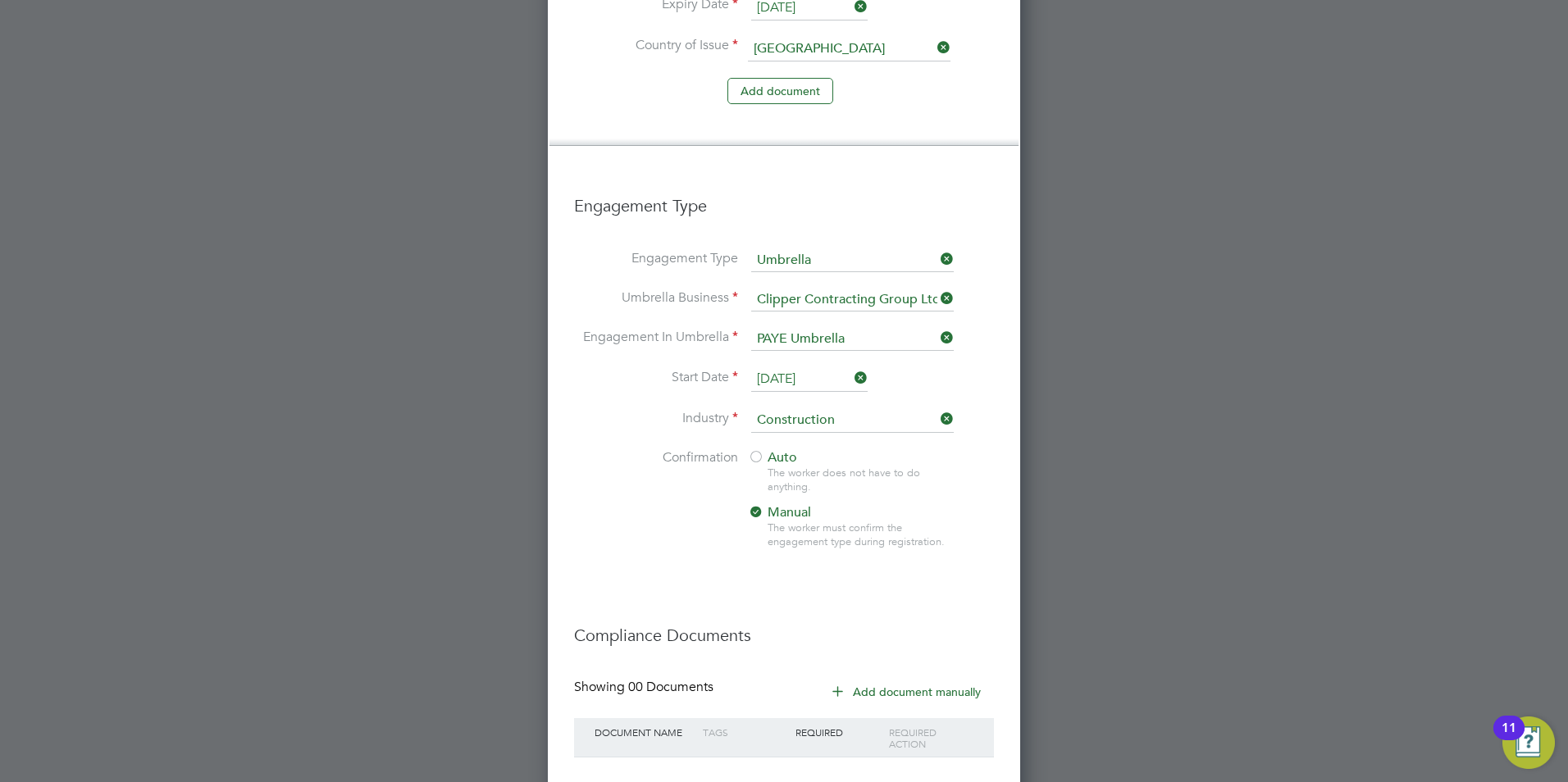
click at [637, 461] on li "Confirmation Auto The worker does not have to do anything. Manual The worker mu…" at bounding box center [784, 512] width 420 height 127
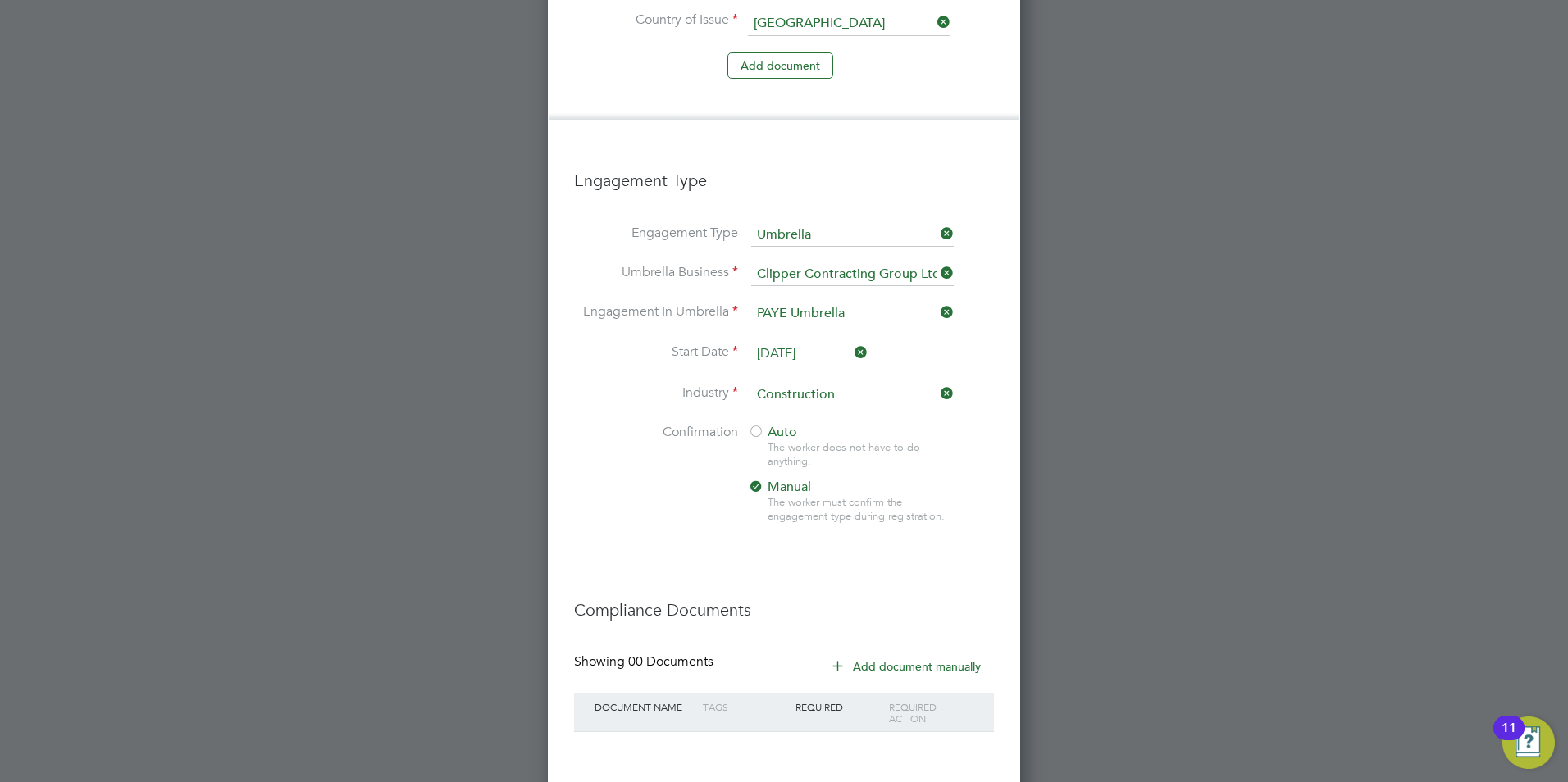
scroll to position [1665, 0]
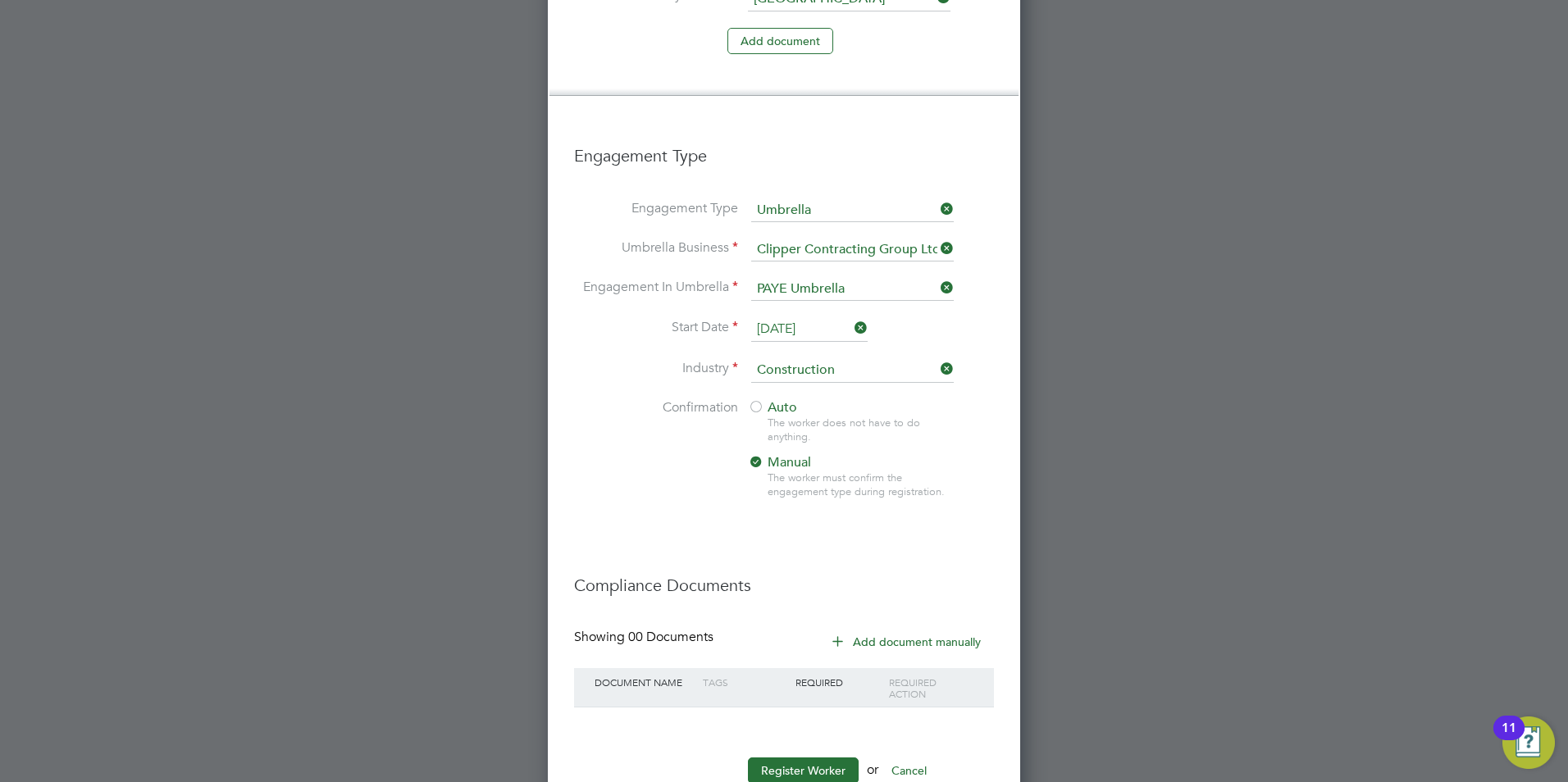
click at [895, 629] on button "Add document manually" at bounding box center [908, 642] width 173 height 26
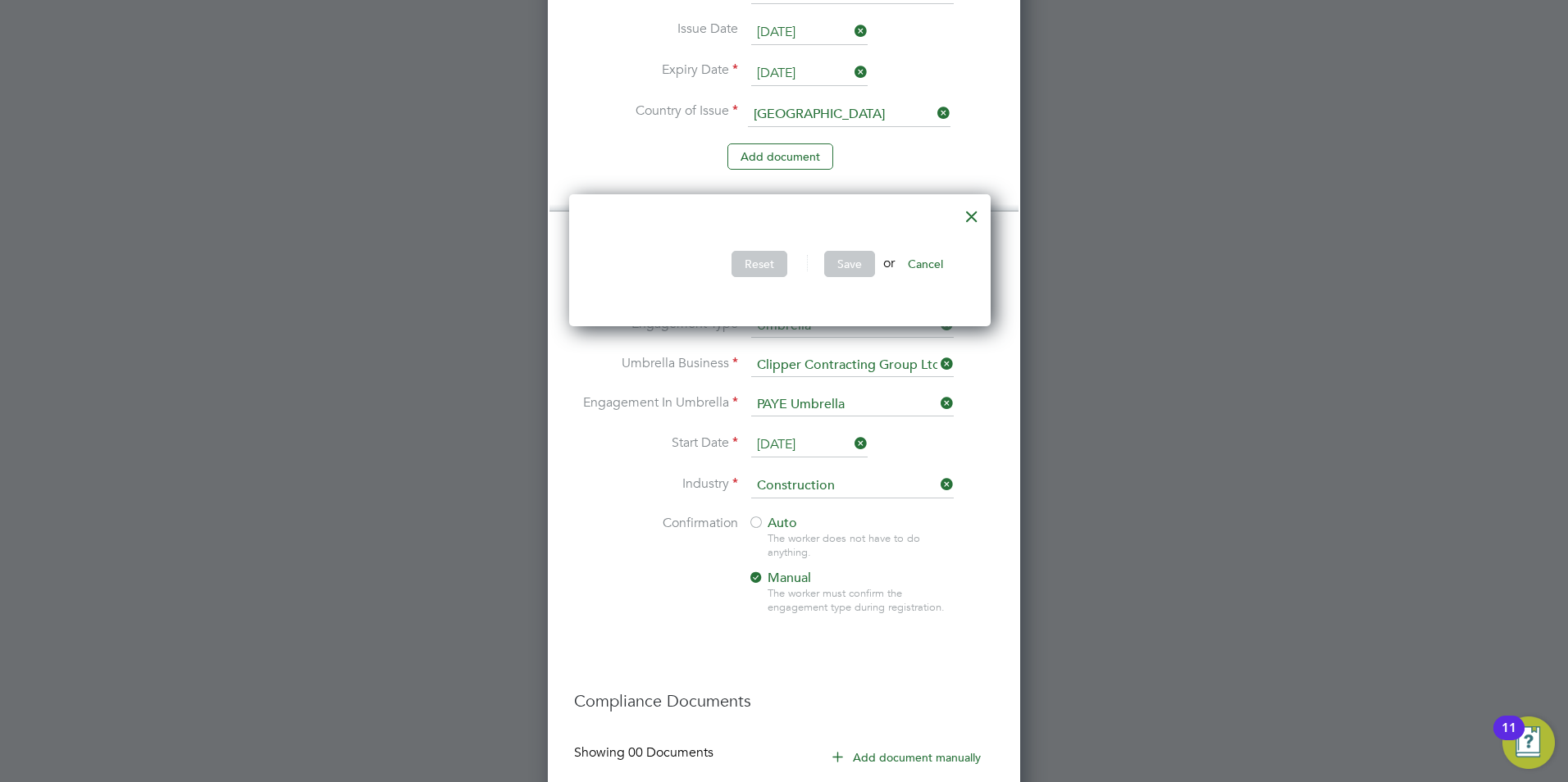
scroll to position [1337, 0]
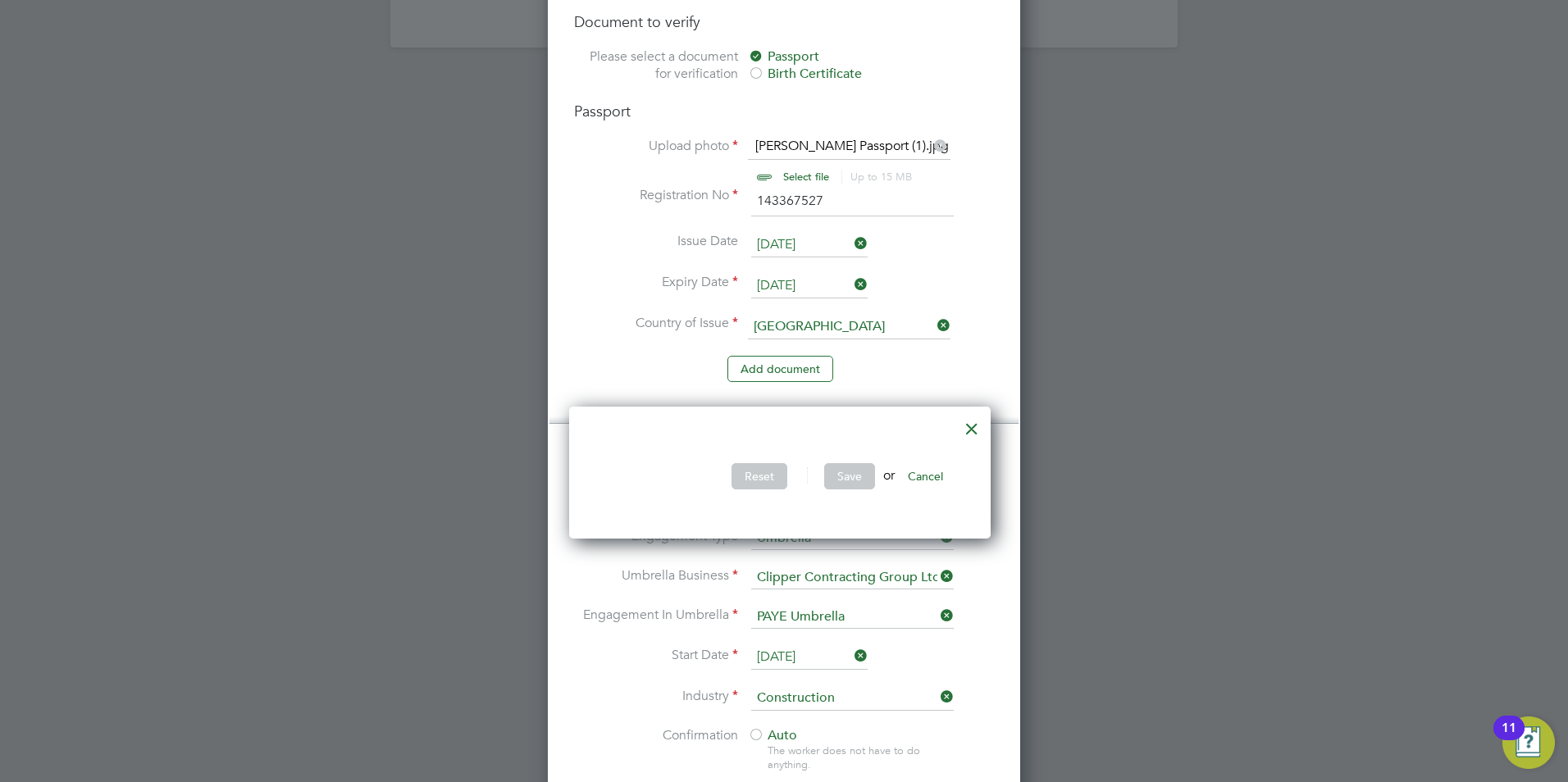
click at [974, 420] on div at bounding box center [972, 424] width 30 height 30
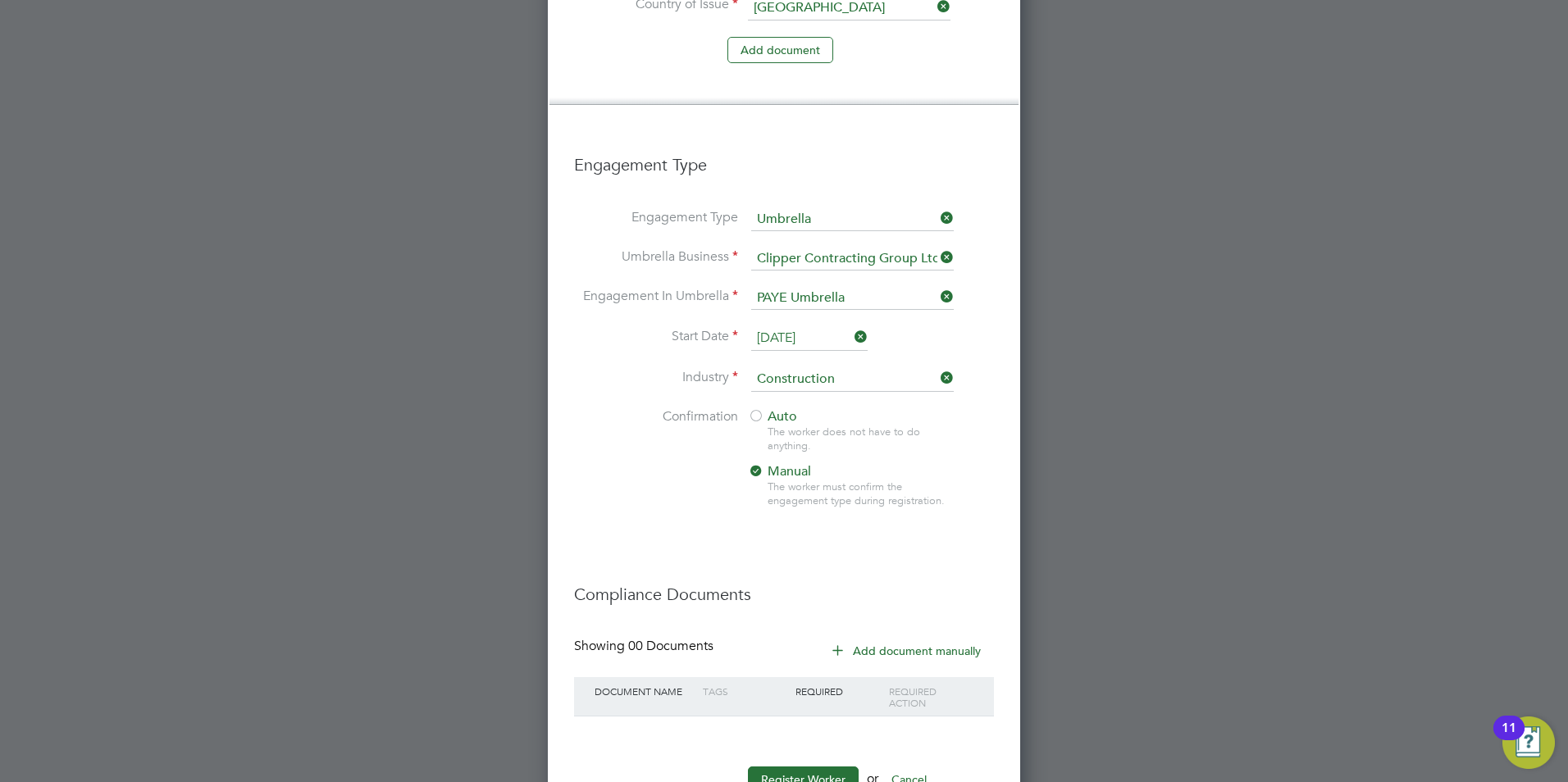
scroll to position [1665, 0]
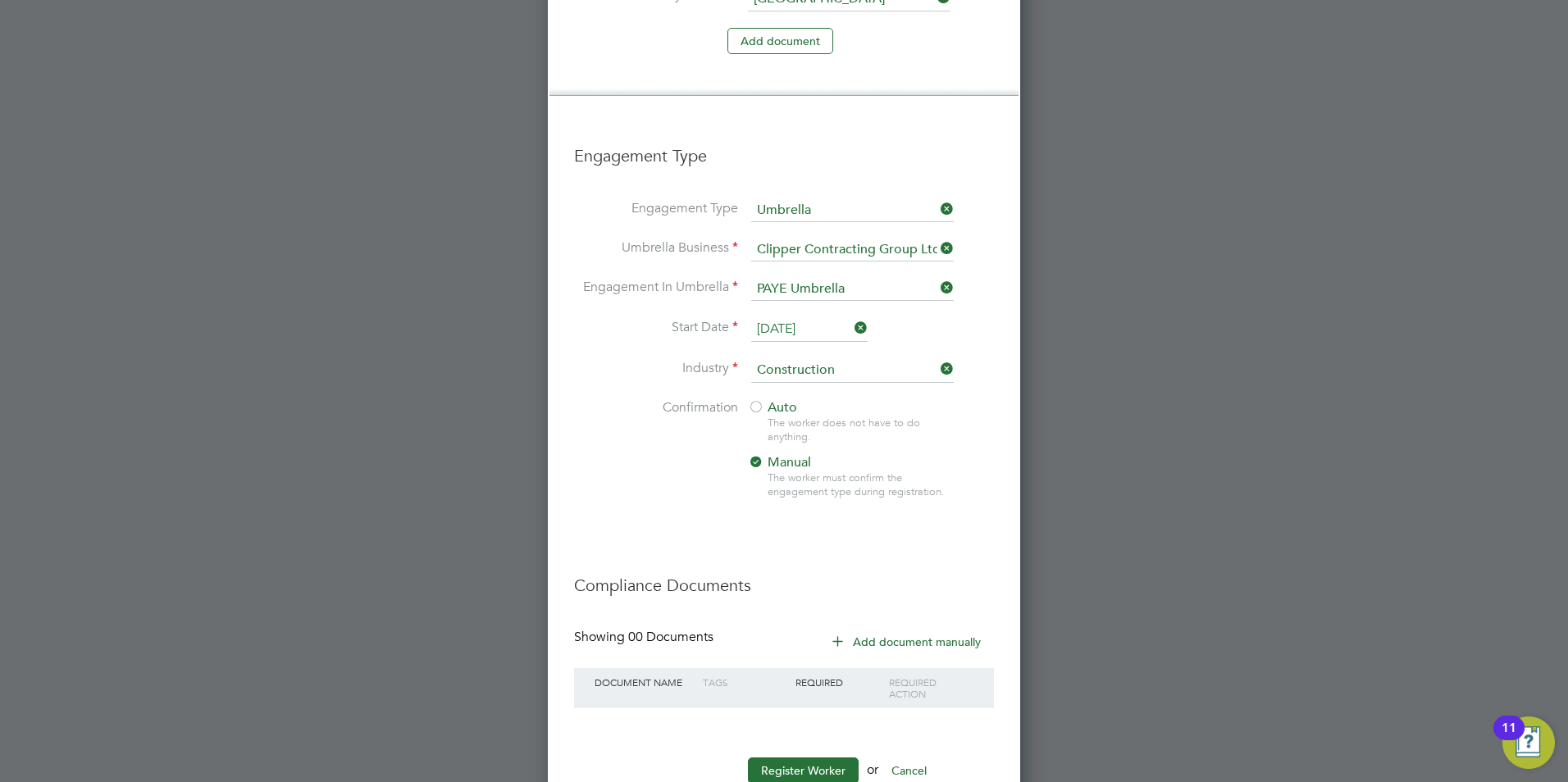
click at [918, 629] on button "Add document manually" at bounding box center [908, 642] width 173 height 26
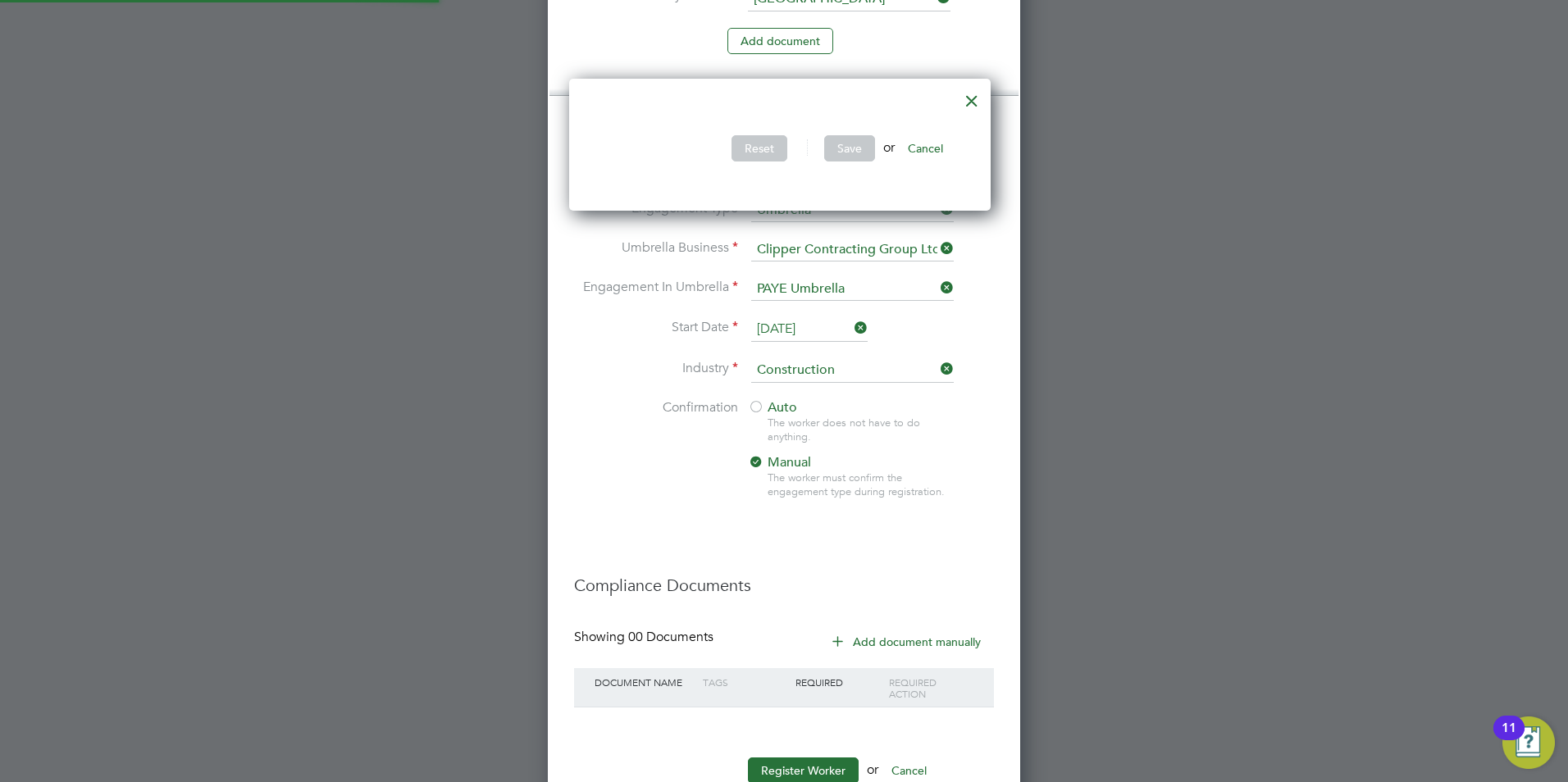
scroll to position [132, 431]
click at [980, 96] on div at bounding box center [972, 96] width 30 height 30
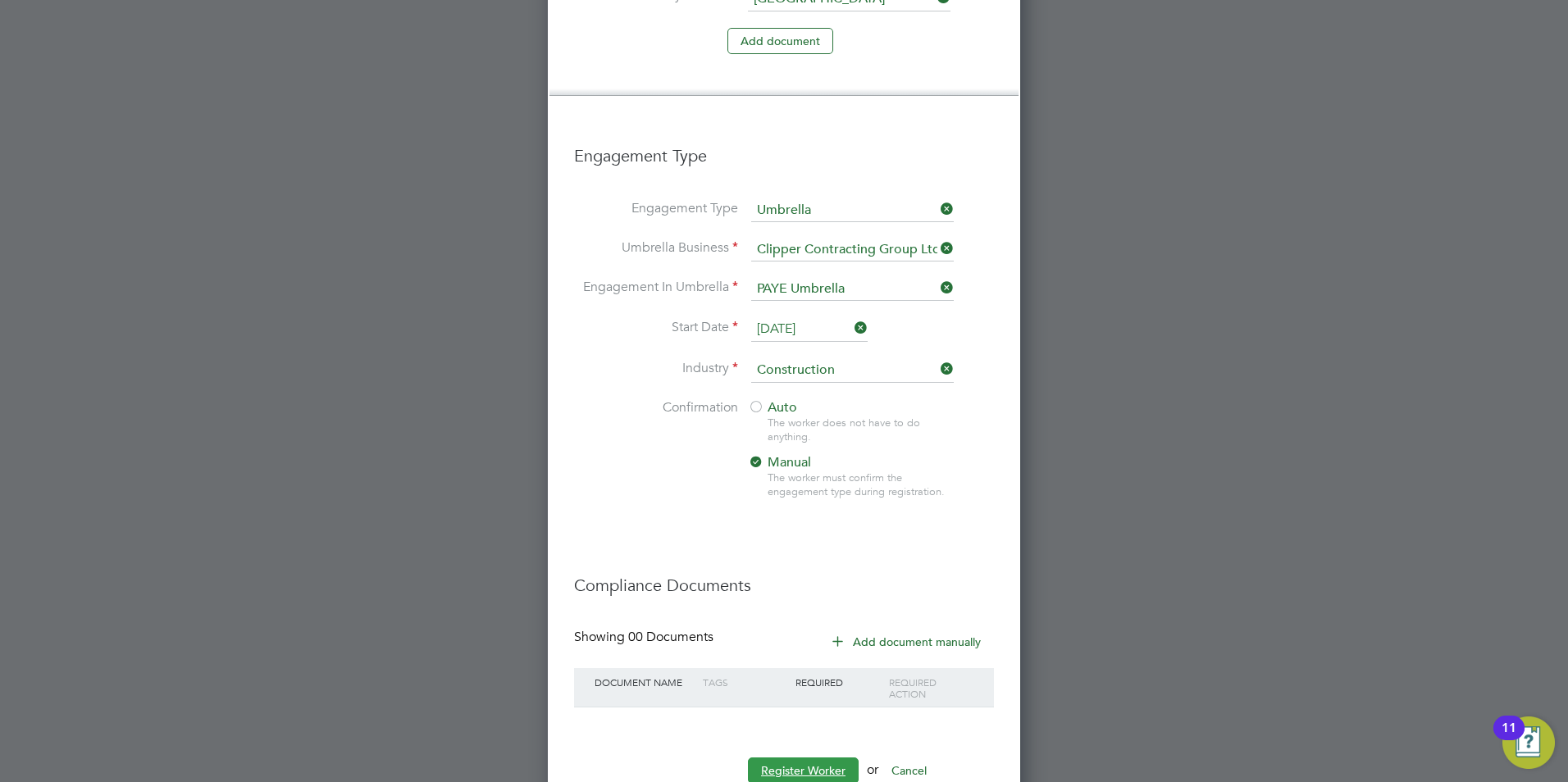
click at [827, 758] on button "Register Worker" at bounding box center [803, 770] width 110 height 26
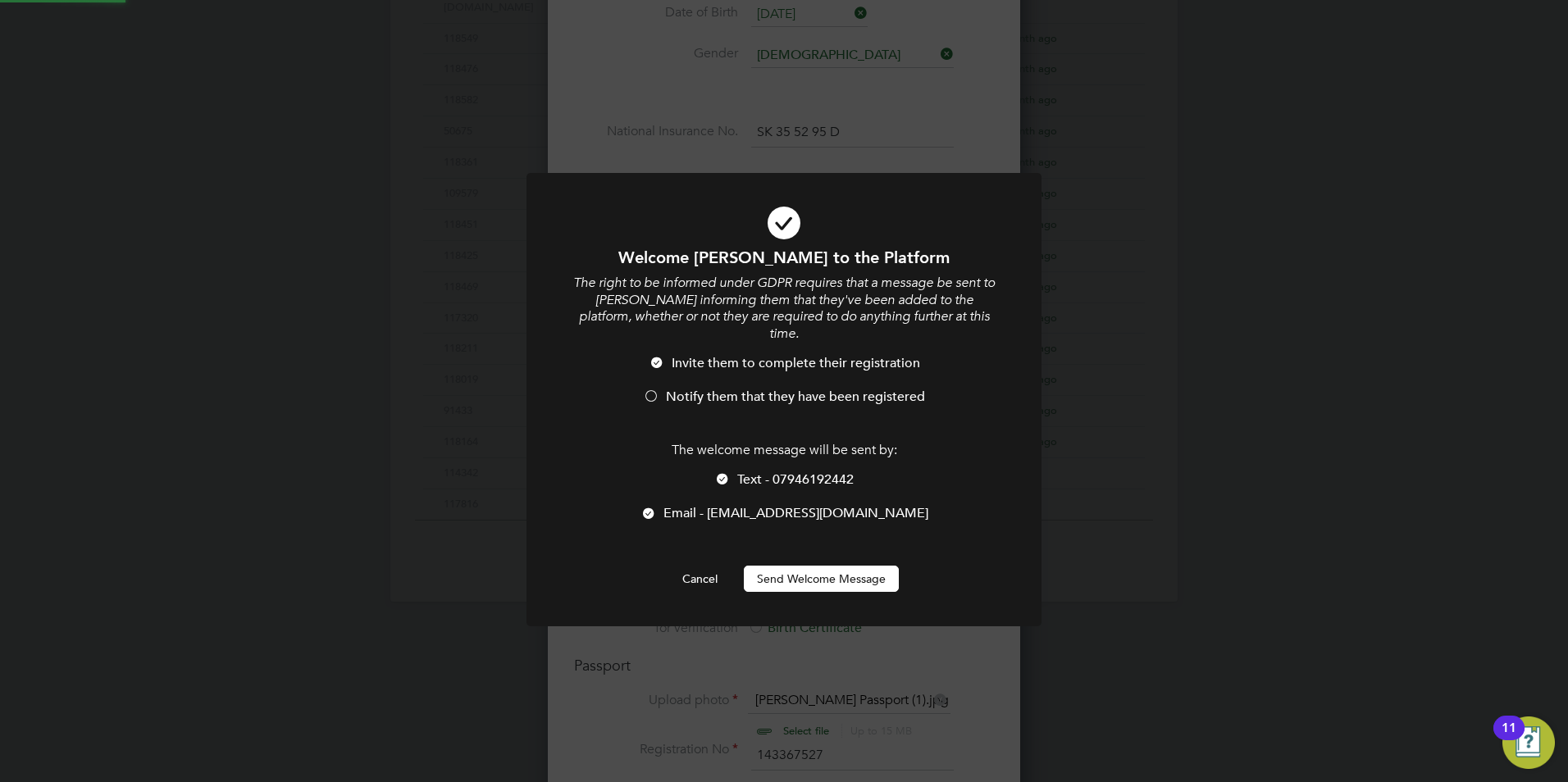
scroll to position [0, 0]
click at [795, 566] on button "Send Welcome Message" at bounding box center [821, 579] width 155 height 26
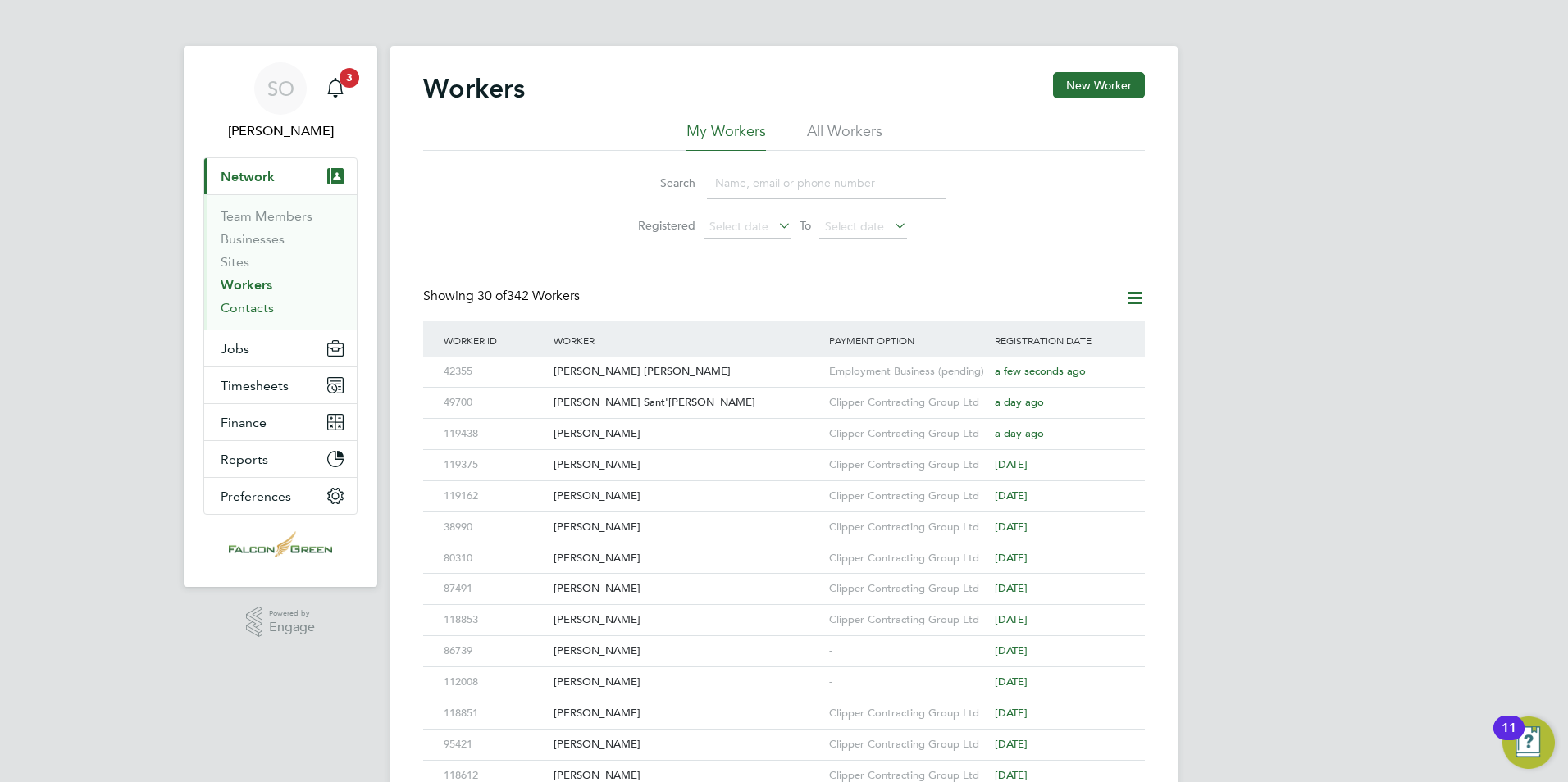
click at [255, 308] on link "Contacts" at bounding box center [248, 308] width 54 height 15
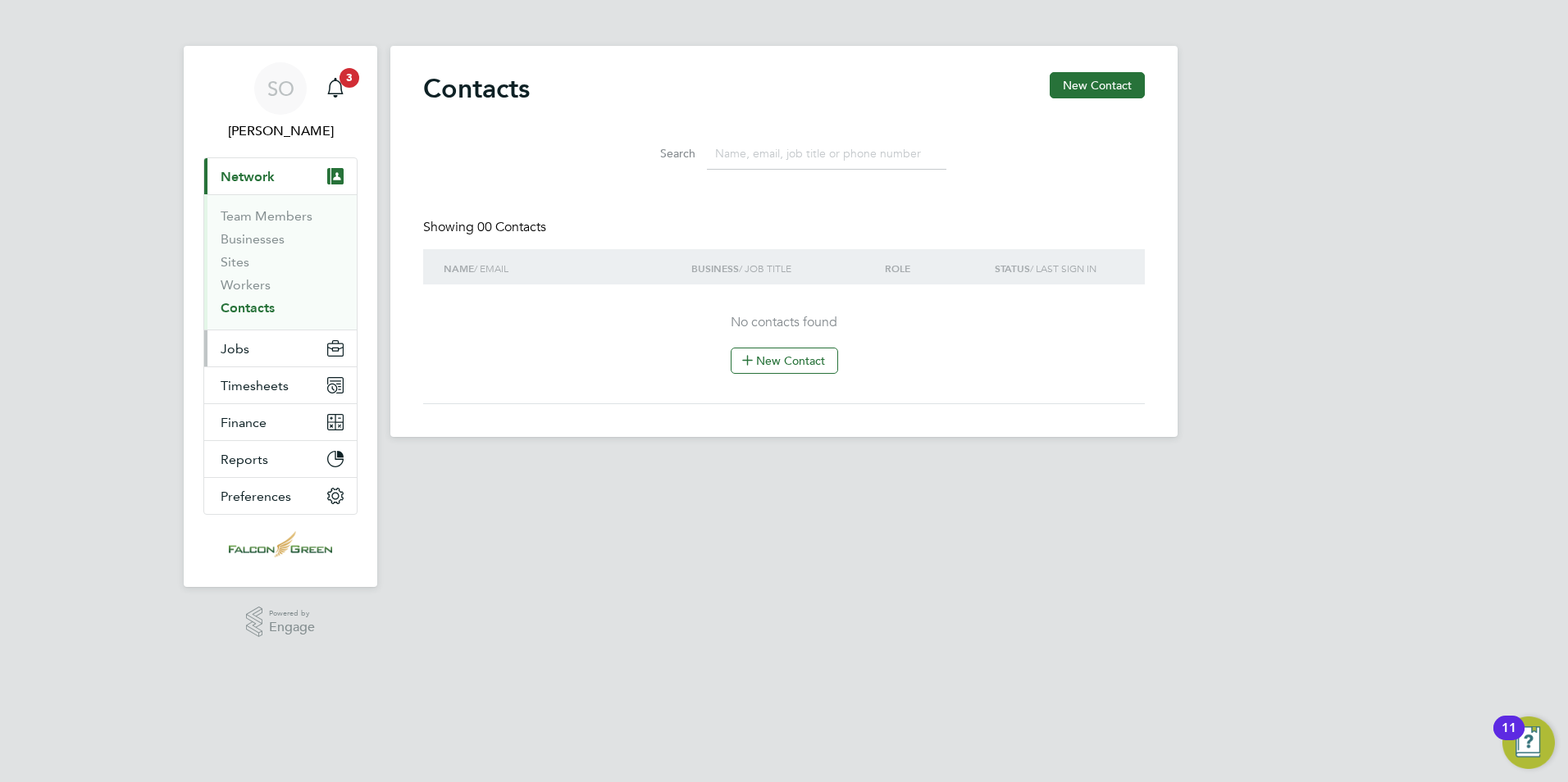
click at [251, 341] on button "Jobs" at bounding box center [280, 348] width 153 height 36
click at [257, 356] on button "Jobs" at bounding box center [280, 348] width 153 height 36
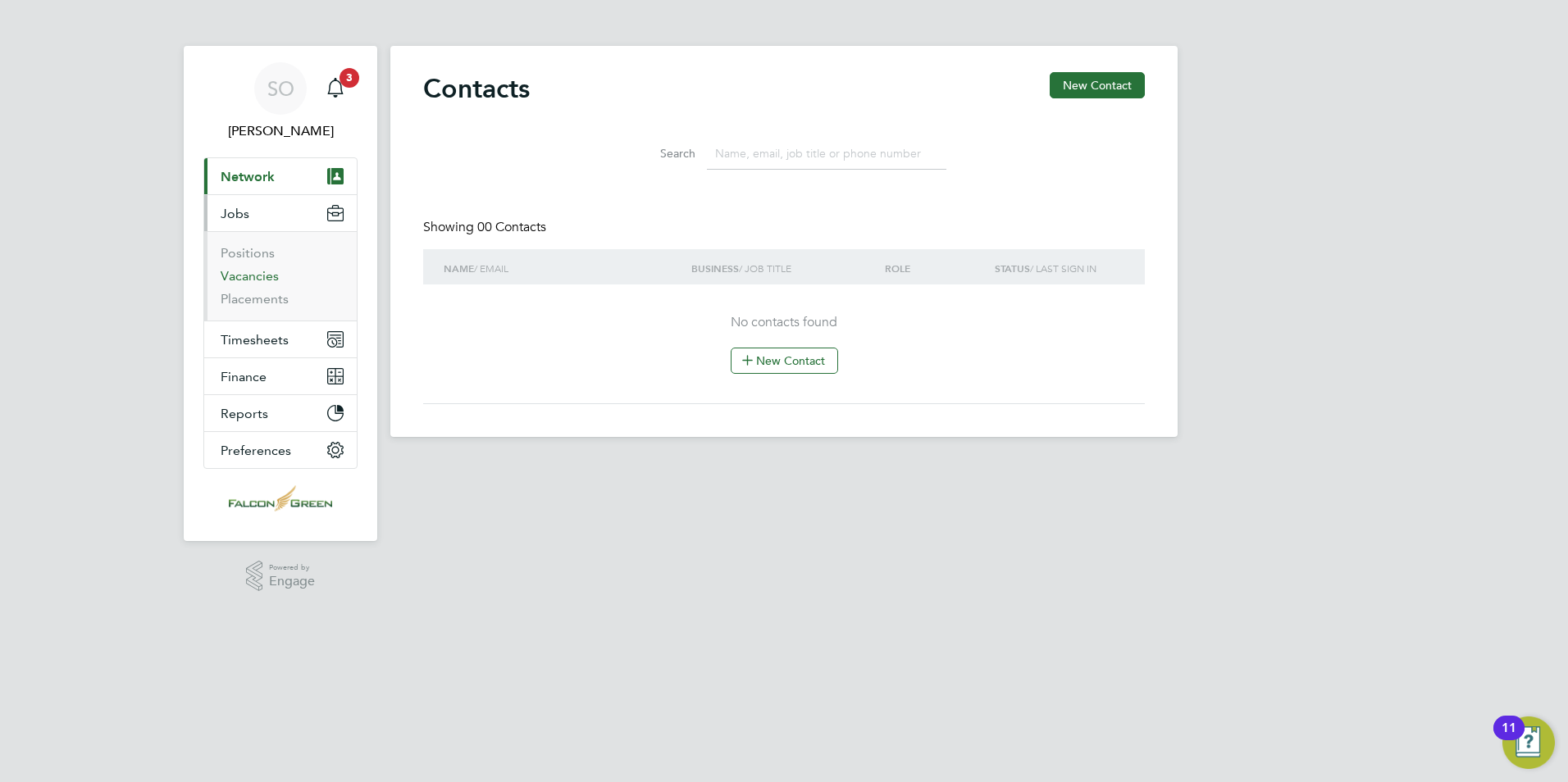
click at [250, 272] on link "Vacancies" at bounding box center [249, 276] width 59 height 15
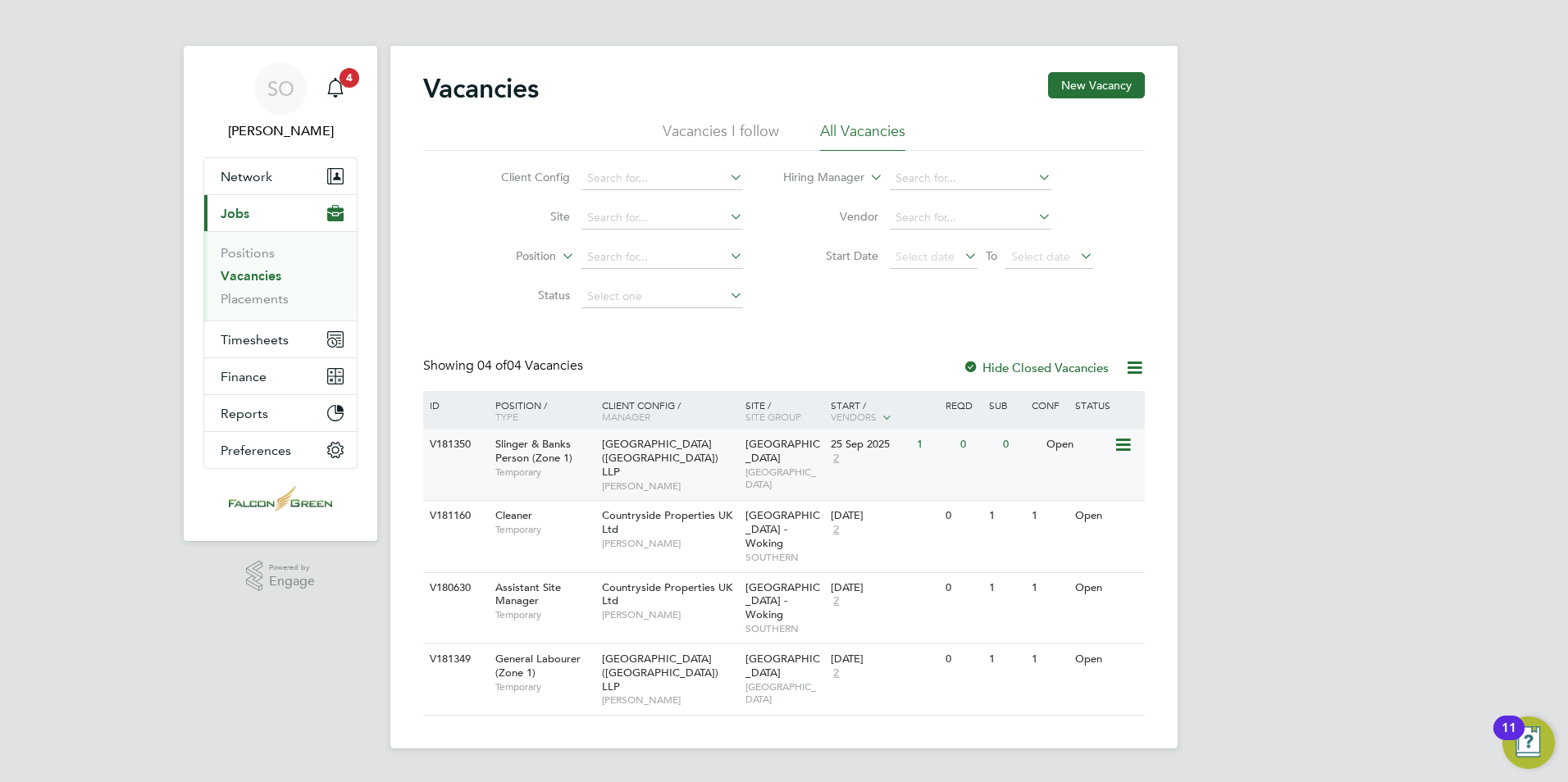
click at [555, 461] on span "Slinger & Banks Person (Zone 1)" at bounding box center [534, 451] width 77 height 28
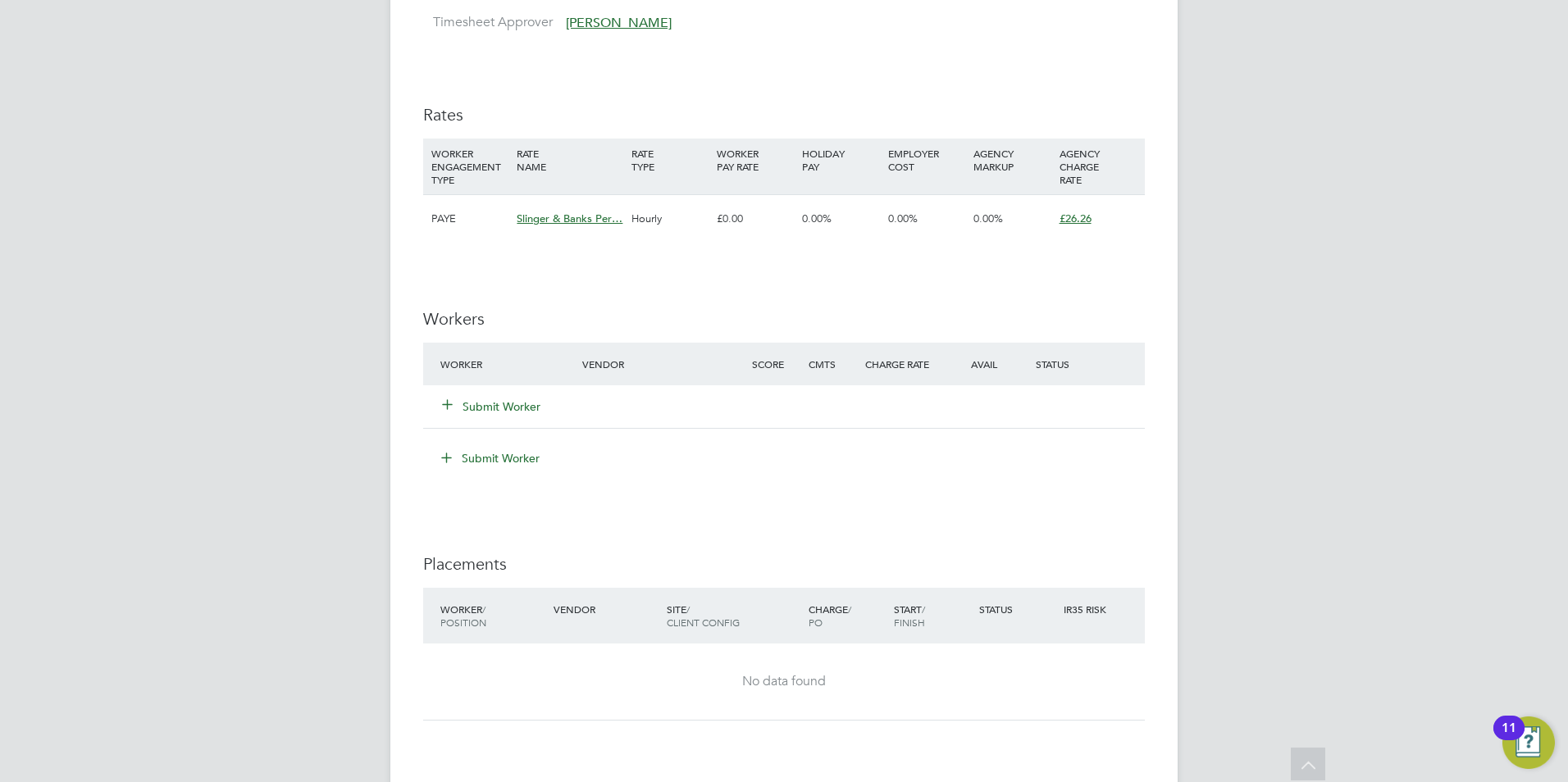
scroll to position [1066, 0]
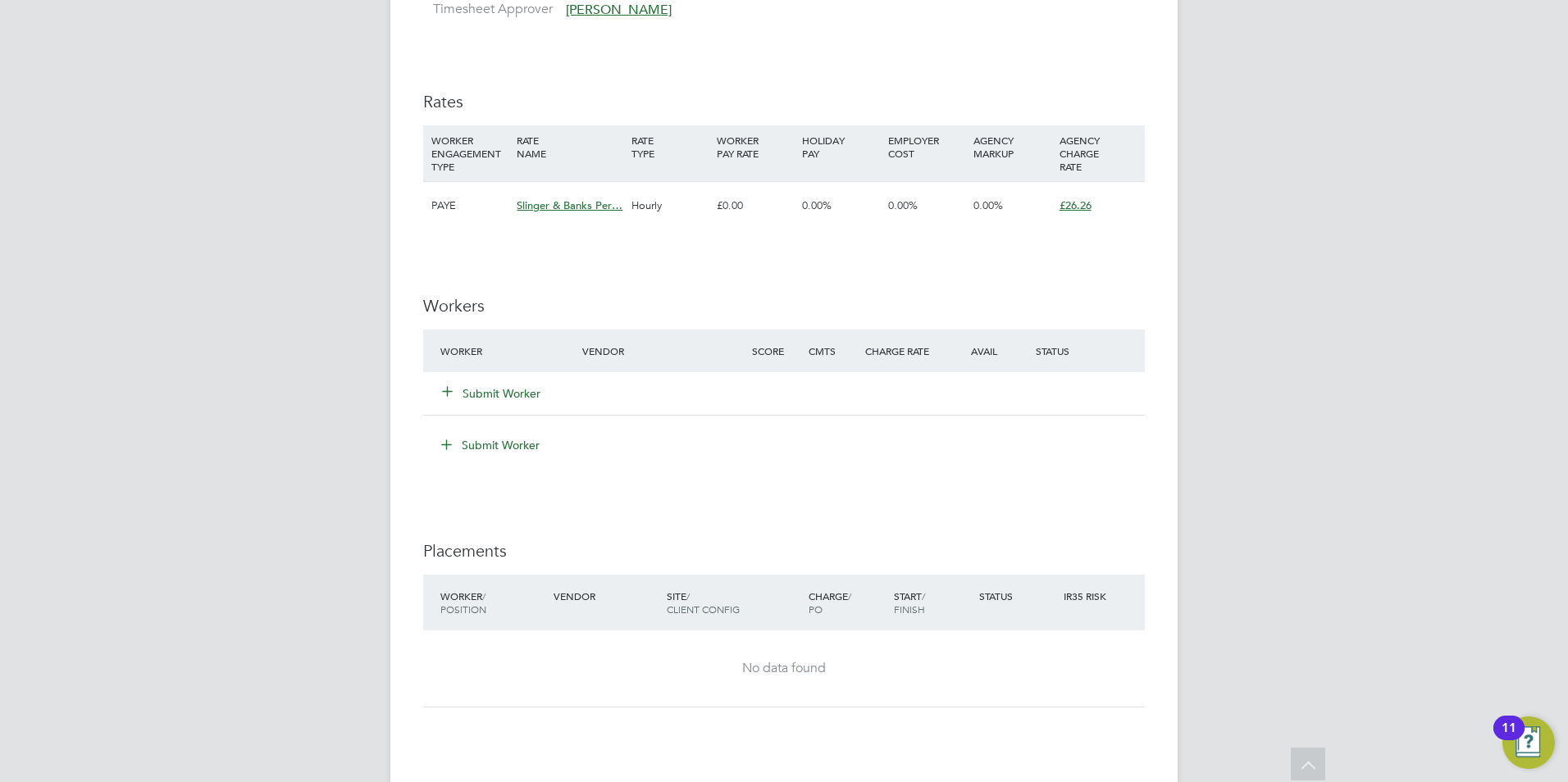
click at [522, 387] on button "Submit Worker" at bounding box center [492, 393] width 99 height 16
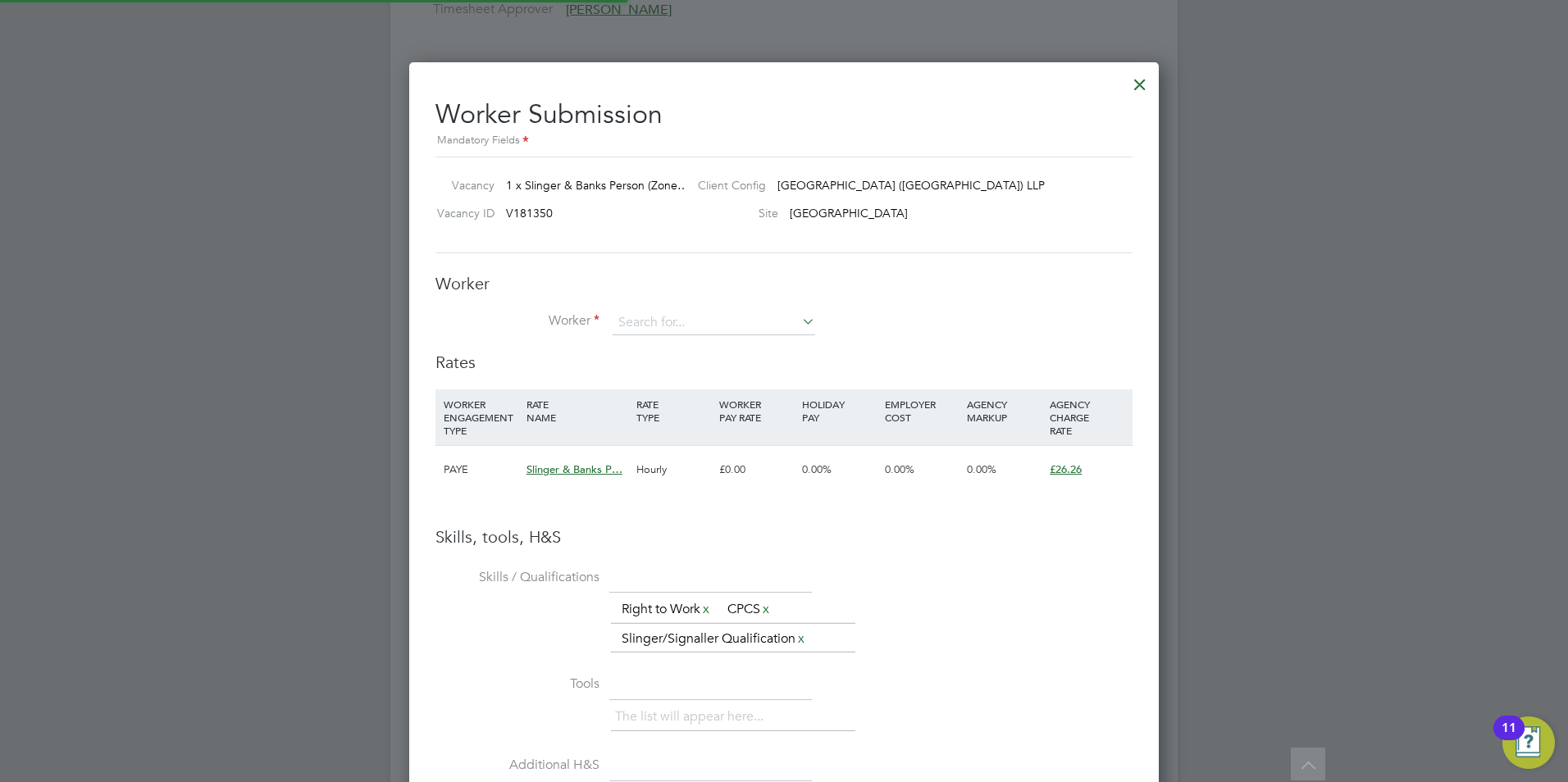
scroll to position [1081, 750]
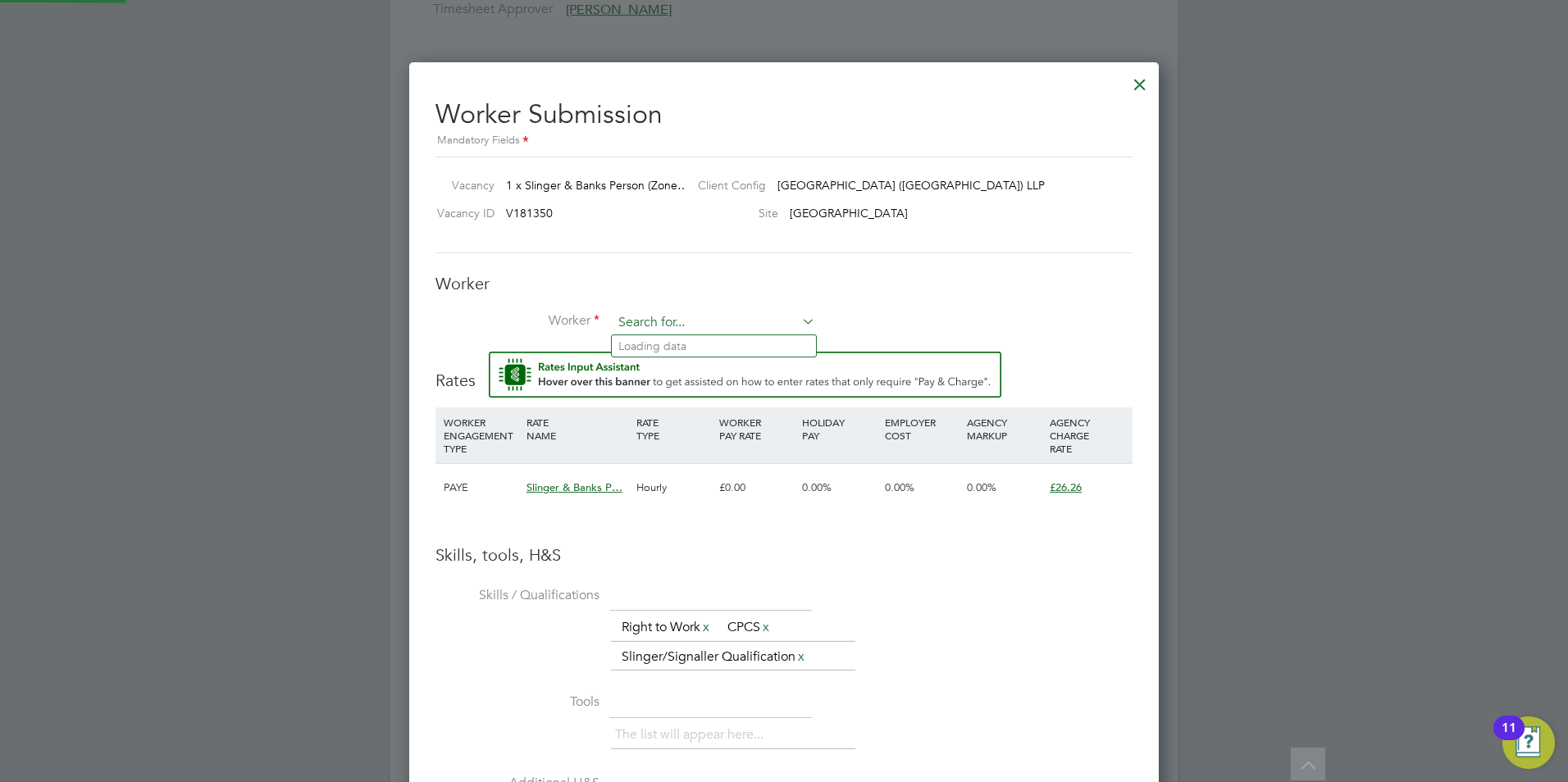
click at [709, 324] on input at bounding box center [714, 323] width 202 height 25
click at [659, 319] on input at bounding box center [714, 323] width 202 height 25
click at [679, 341] on li "Ahmed Mohamed Kedir ( 42355 )" at bounding box center [736, 346] width 248 height 22
type input "Ahmed Mohamed Kedir (42355)"
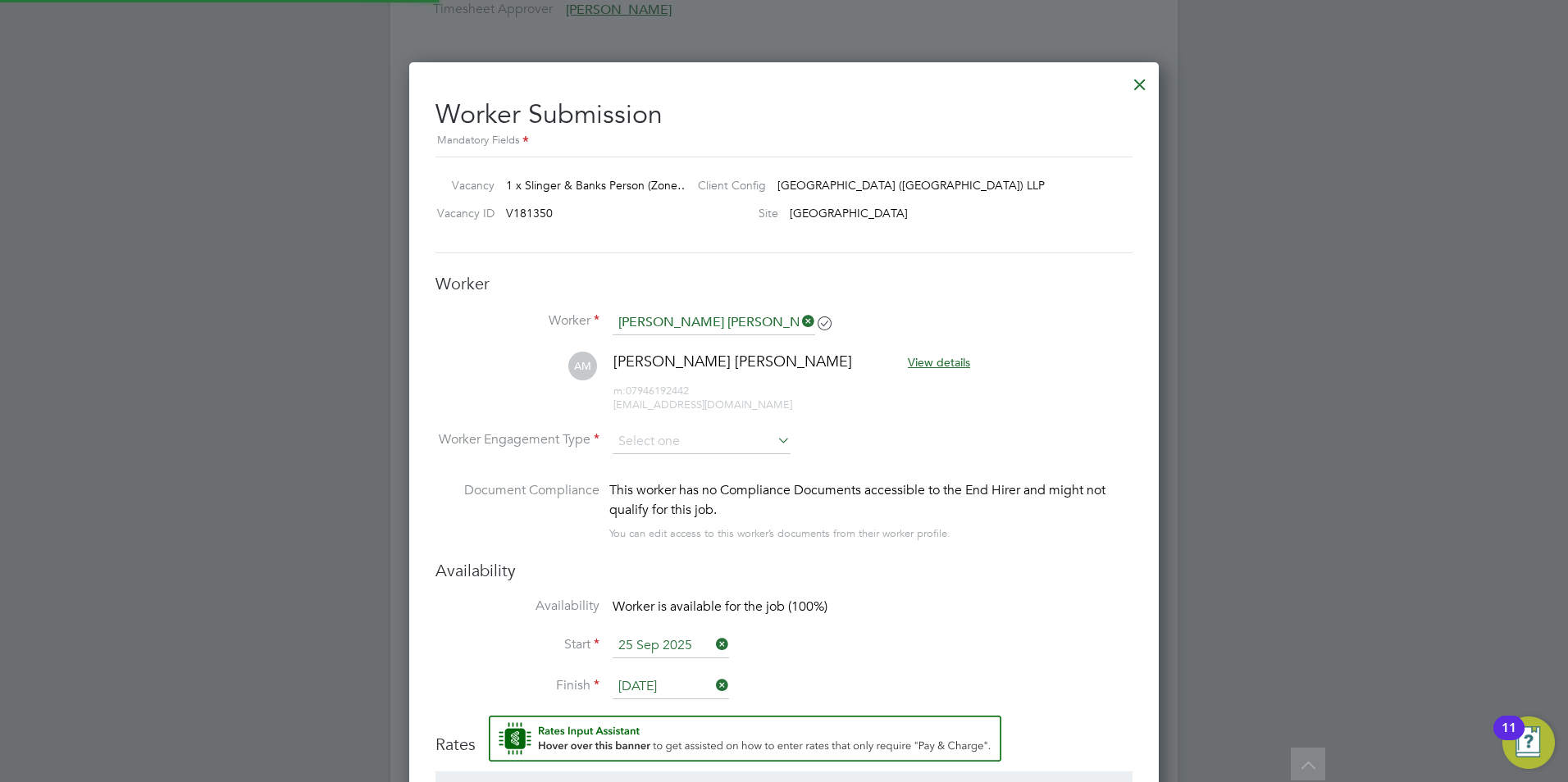
scroll to position [1445, 750]
click at [725, 442] on input at bounding box center [701, 442] width 178 height 25
click at [641, 494] on li "PAYE" at bounding box center [701, 486] width 179 height 21
type input "PAYE"
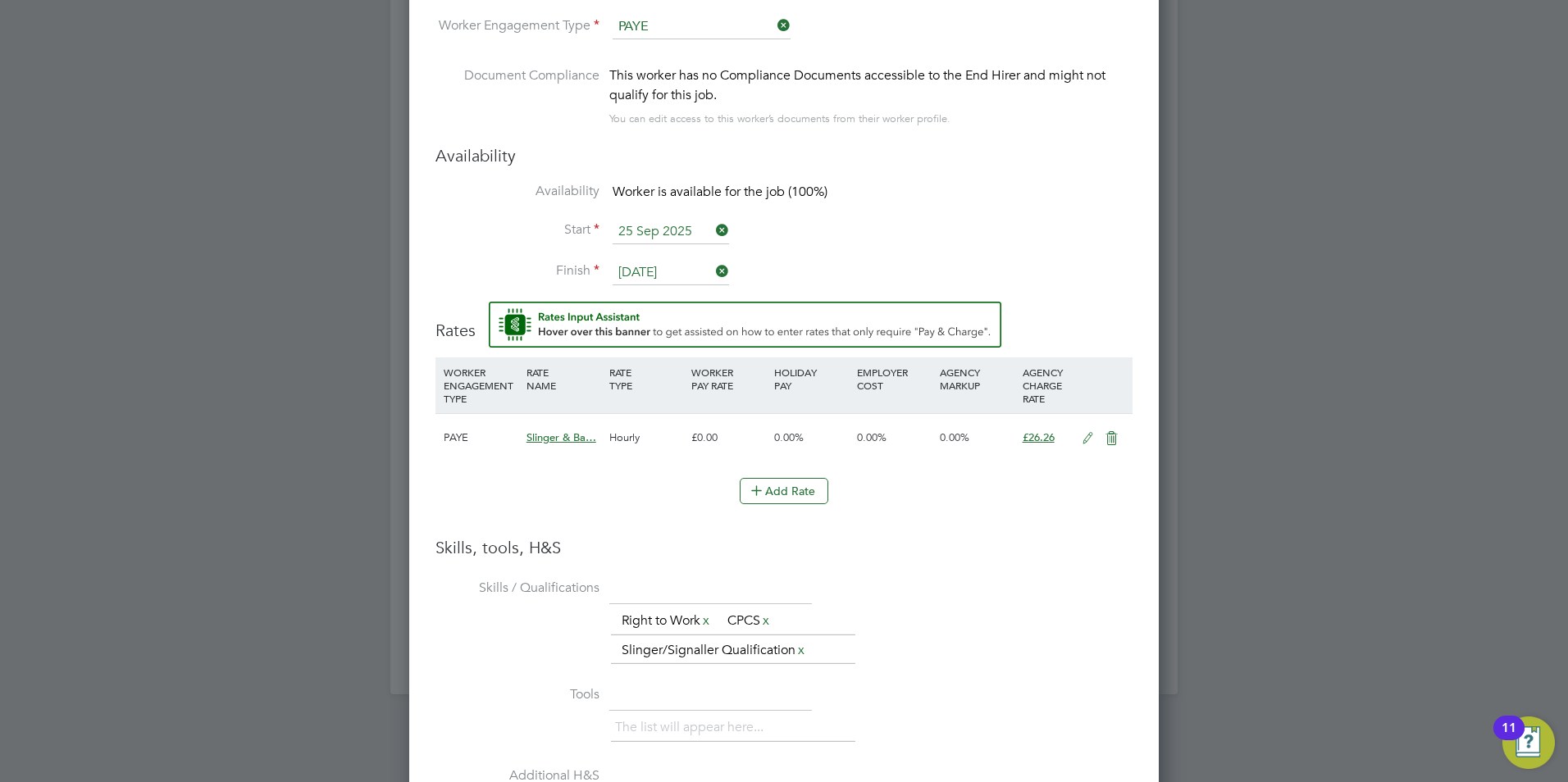
scroll to position [1558, 0]
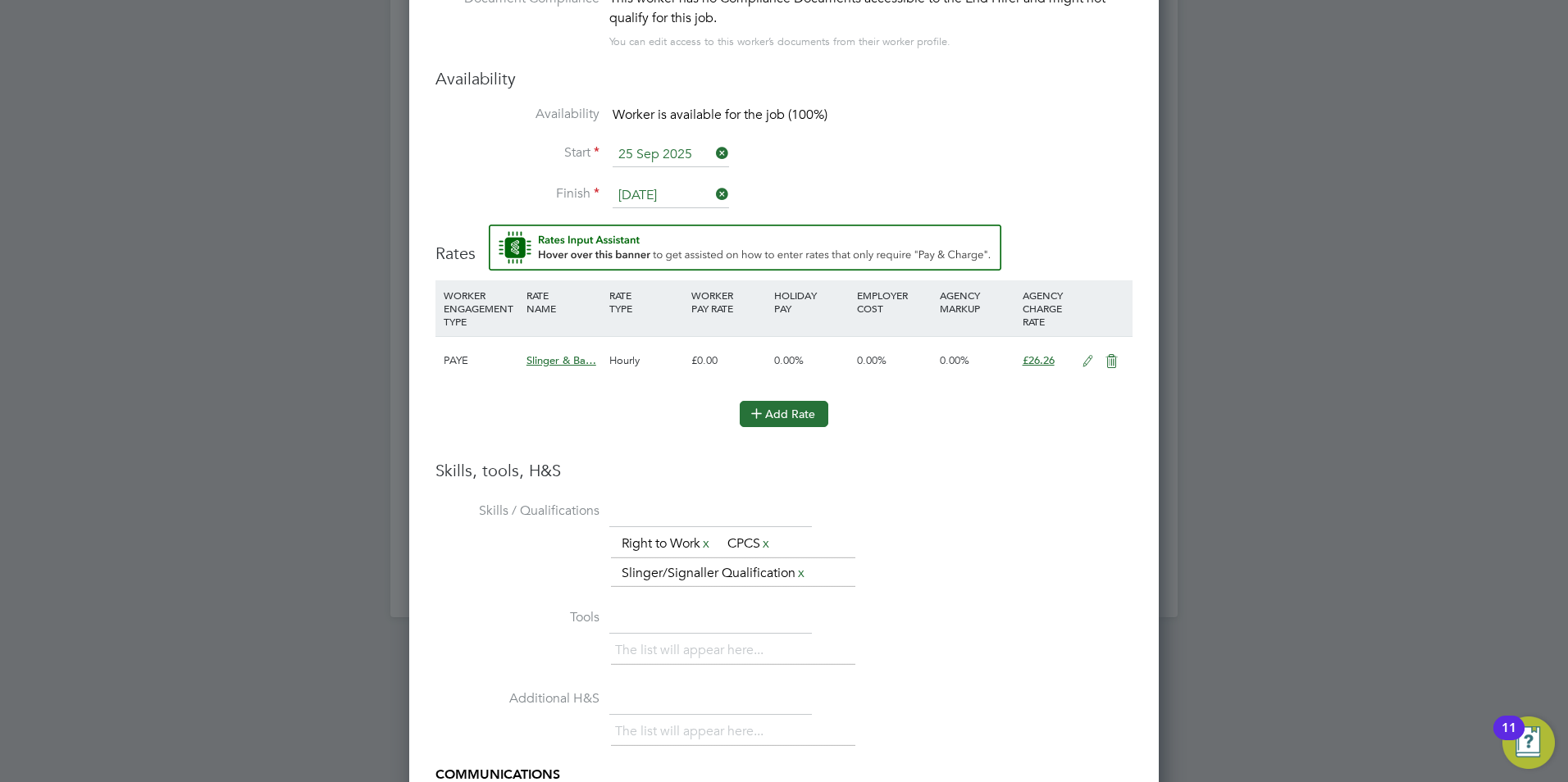
click at [795, 411] on button "Add Rate" at bounding box center [784, 414] width 88 height 26
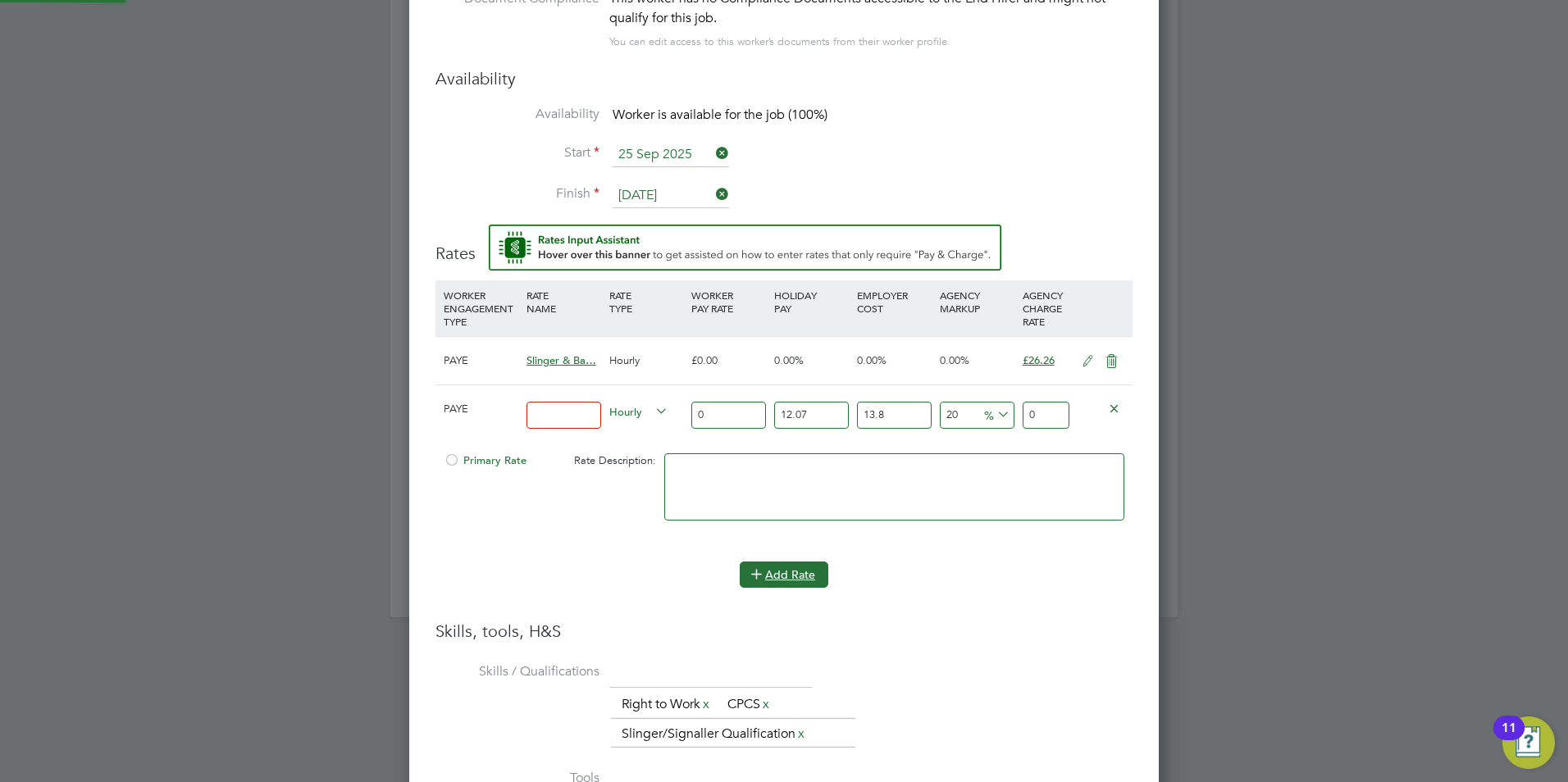
scroll to position [1648, 750]
click at [586, 412] on input at bounding box center [564, 415] width 75 height 27
type input "21"
click at [573, 571] on div "Add Rate" at bounding box center [784, 575] width 698 height 26
click at [768, 571] on button "Add Rate" at bounding box center [784, 575] width 88 height 26
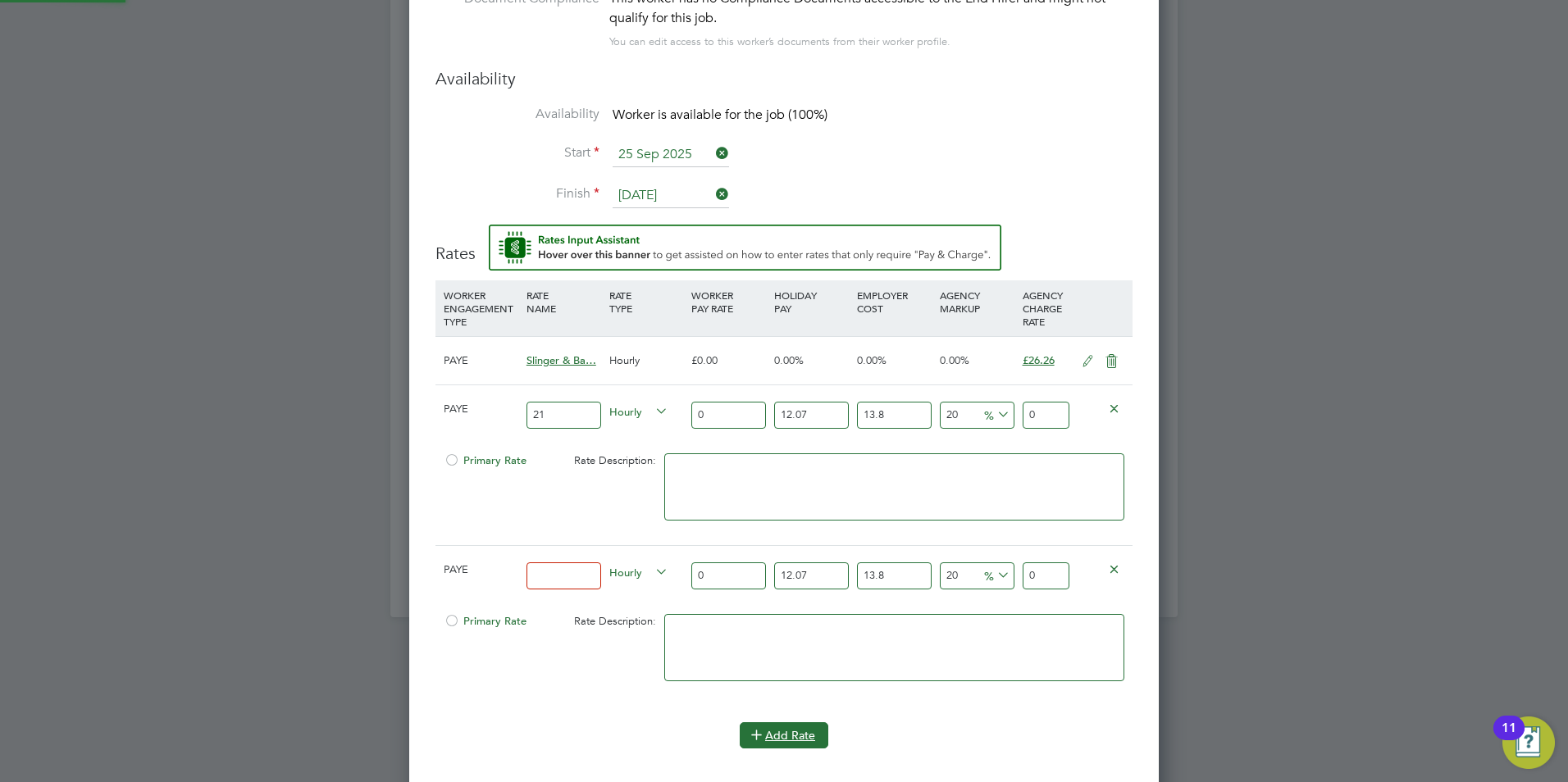
scroll to position [1810, 750]
click at [1118, 567] on icon at bounding box center [1114, 568] width 12 height 12
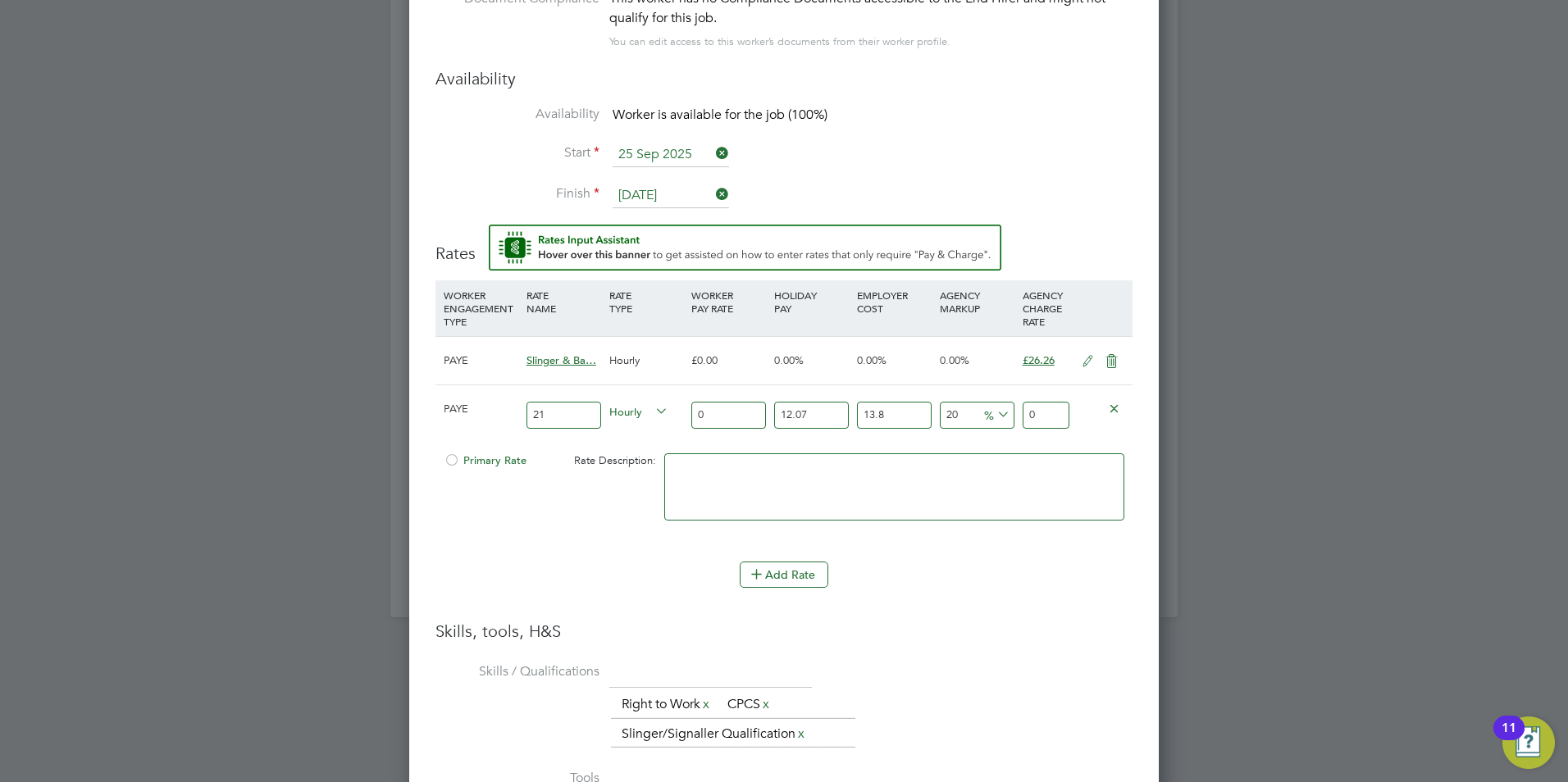
scroll to position [1648, 750]
click at [493, 461] on span "Primary Rate" at bounding box center [485, 461] width 83 height 14
click at [997, 613] on li "WORKER ENGAGEMENT TYPE RATE NAME RATE TYPE WORKER PAY RATE HOLIDAY PAY EMPLOYER…" at bounding box center [784, 450] width 698 height 341
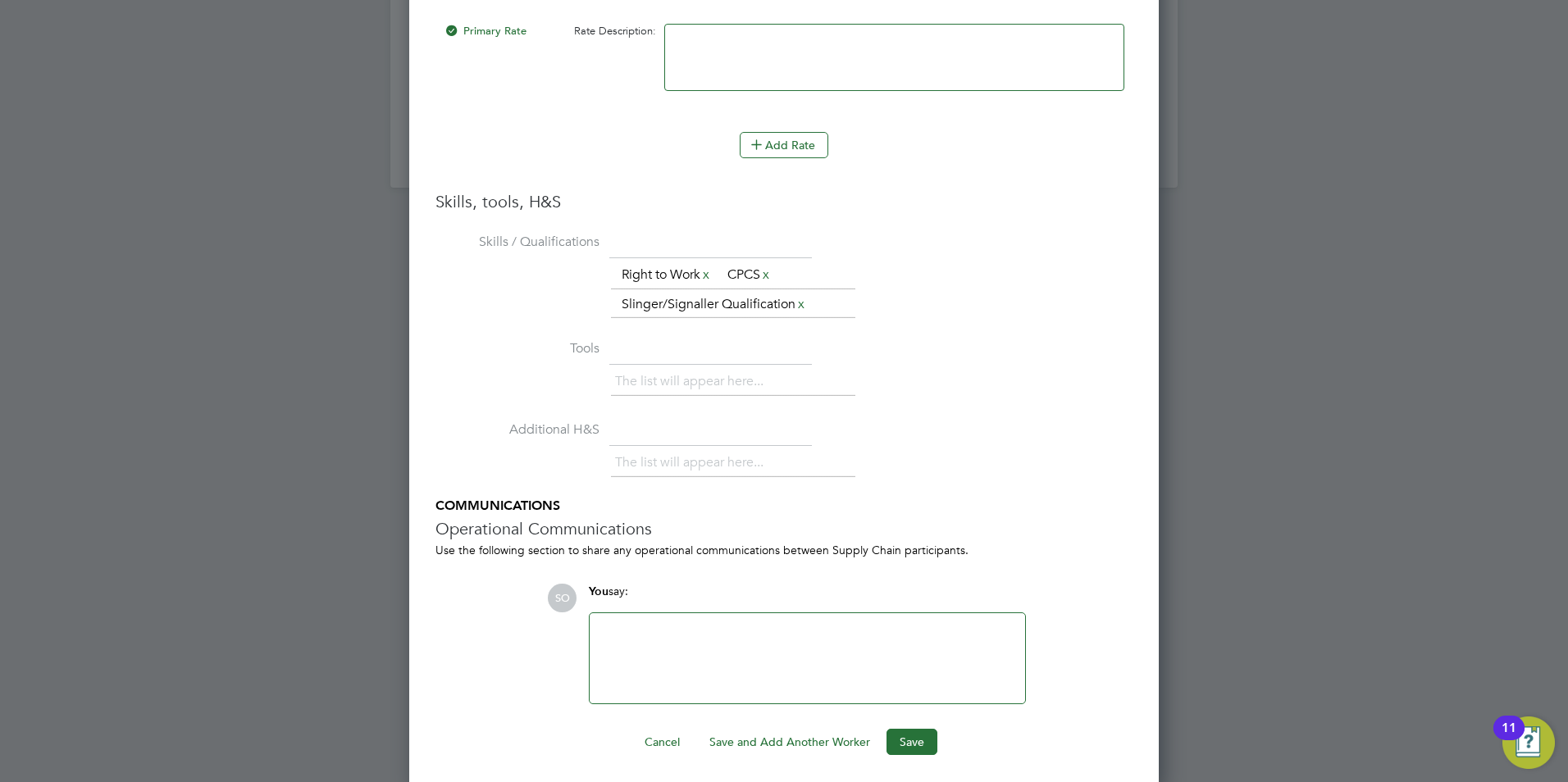
scroll to position [1995, 0]
click at [708, 635] on div at bounding box center [807, 653] width 416 height 71
click at [703, 623] on div at bounding box center [807, 653] width 416 height 71
click at [671, 642] on div at bounding box center [807, 653] width 416 height 71
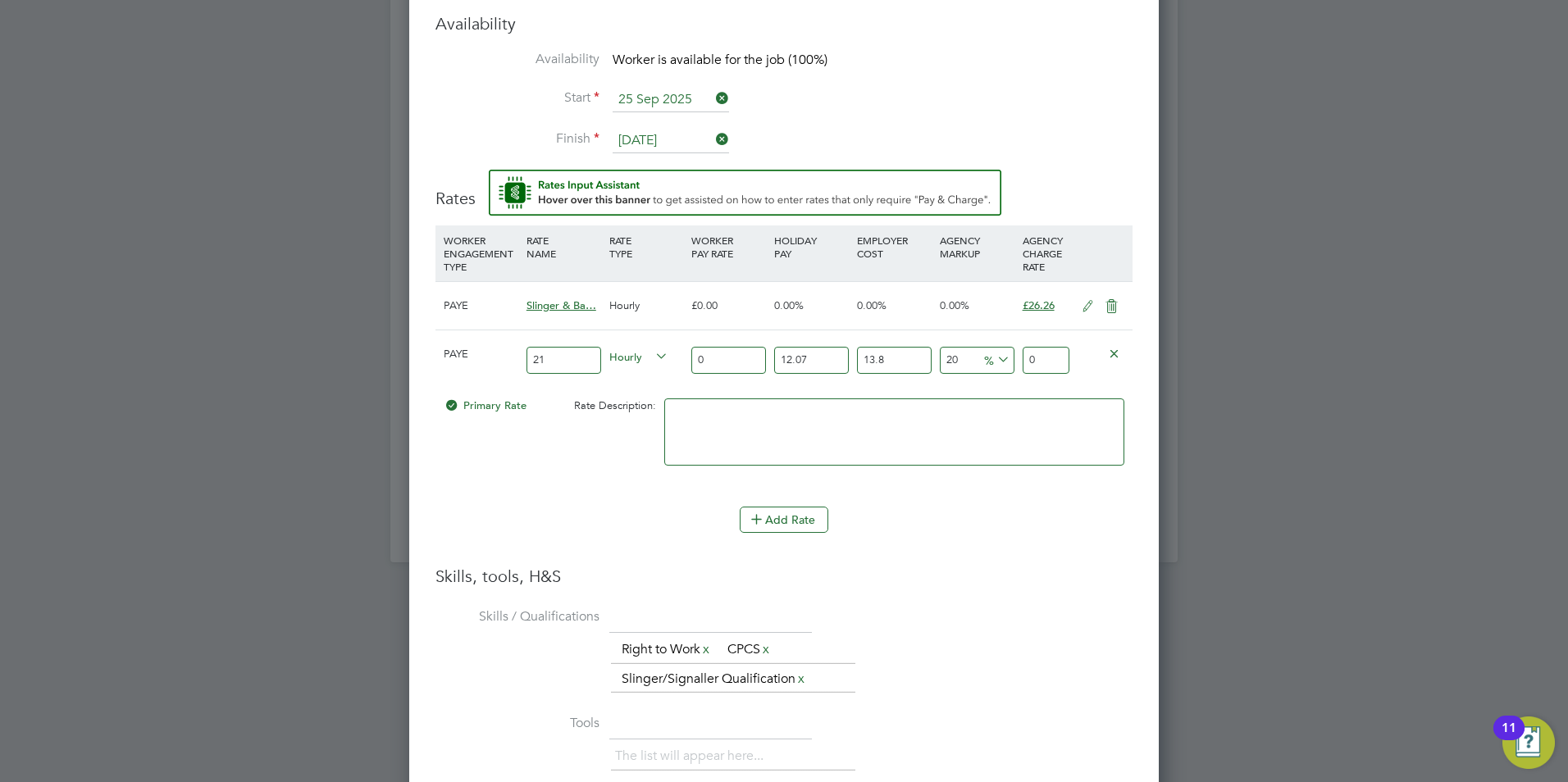
scroll to position [1584, 0]
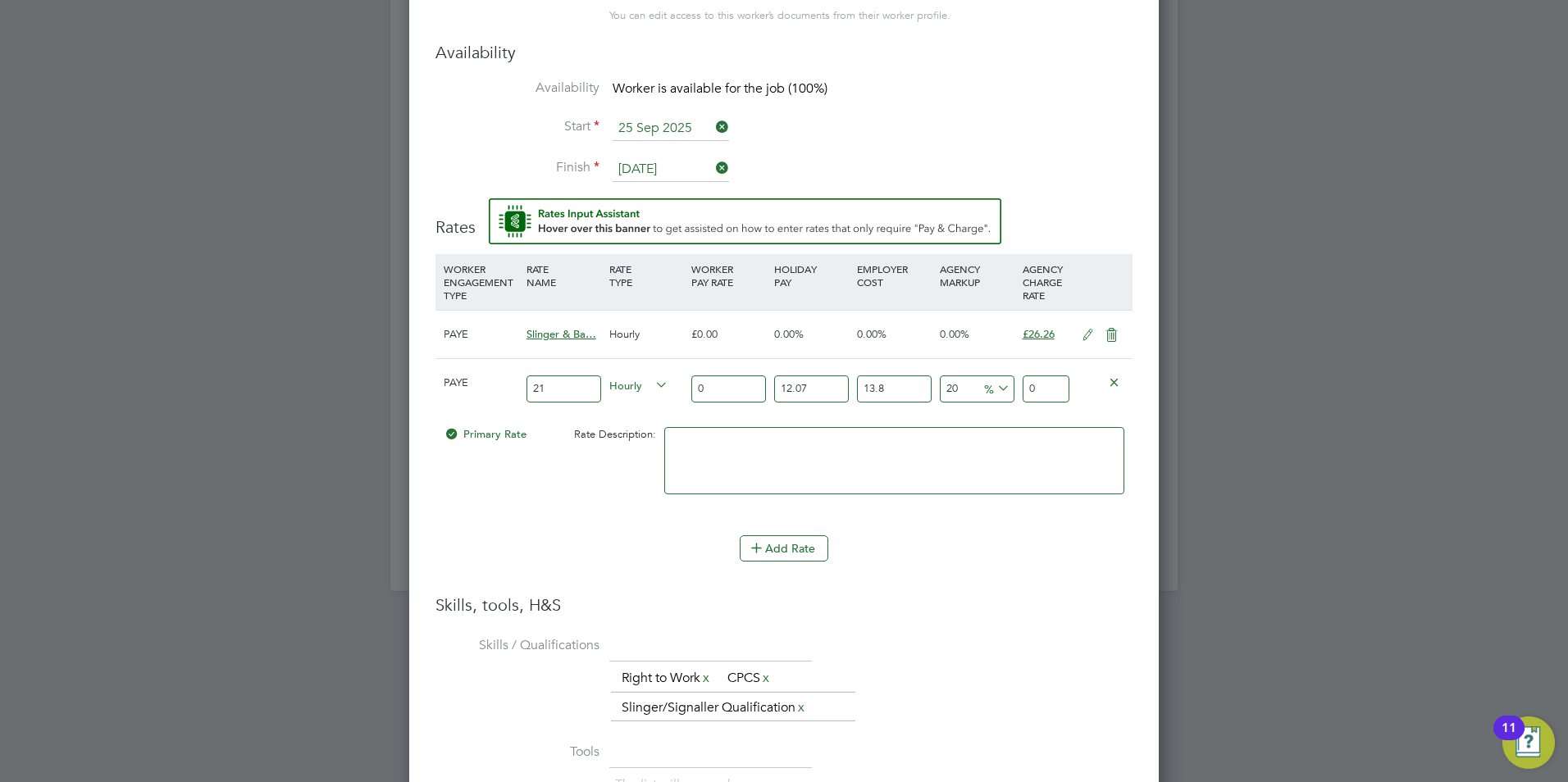
click at [1032, 673] on div "The list will appear here... Right to Work x CPCS x Slinger/Signaller Qualifica…" at bounding box center [872, 694] width 522 height 59
click at [653, 381] on icon at bounding box center [653, 386] width 0 height 23
click at [636, 403] on li "HOURLY" at bounding box center [638, 403] width 71 height 20
click at [1065, 607] on h3 "Skills, tools, H&S" at bounding box center [784, 605] width 698 height 21
click at [1118, 384] on icon at bounding box center [1114, 381] width 12 height 12
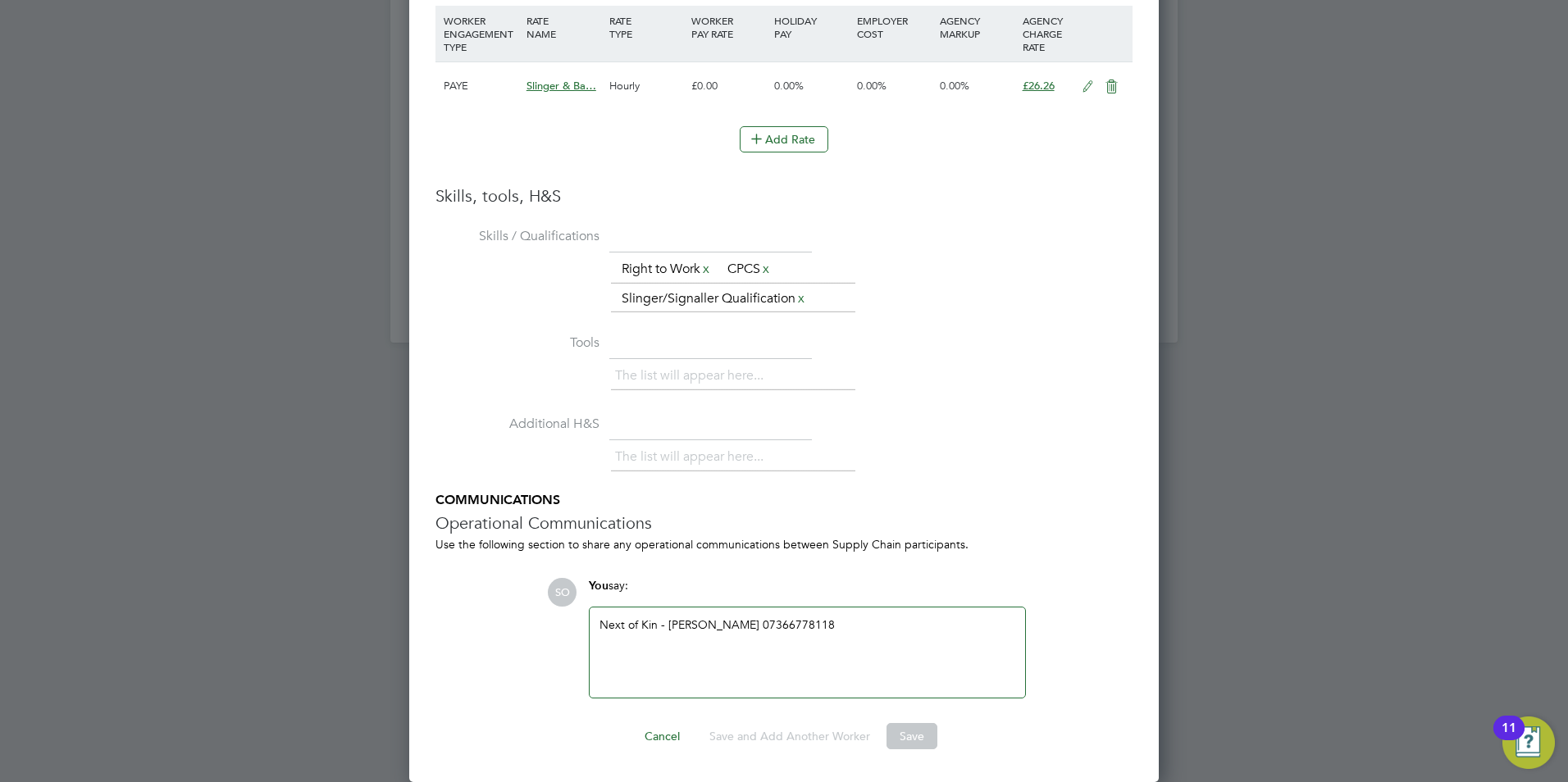
scroll to position [1834, 0]
click at [938, 614] on div "Next of Kin - Taha Ahmed 07366778118" at bounding box center [808, 652] width 436 height 90
click at [924, 675] on div "Next of Kin - Taha Ahmed 07366778118" at bounding box center [807, 653] width 416 height 71
click at [902, 640] on div "Next of Kin - Taha Ahmed 07366778118" at bounding box center [807, 653] width 416 height 71
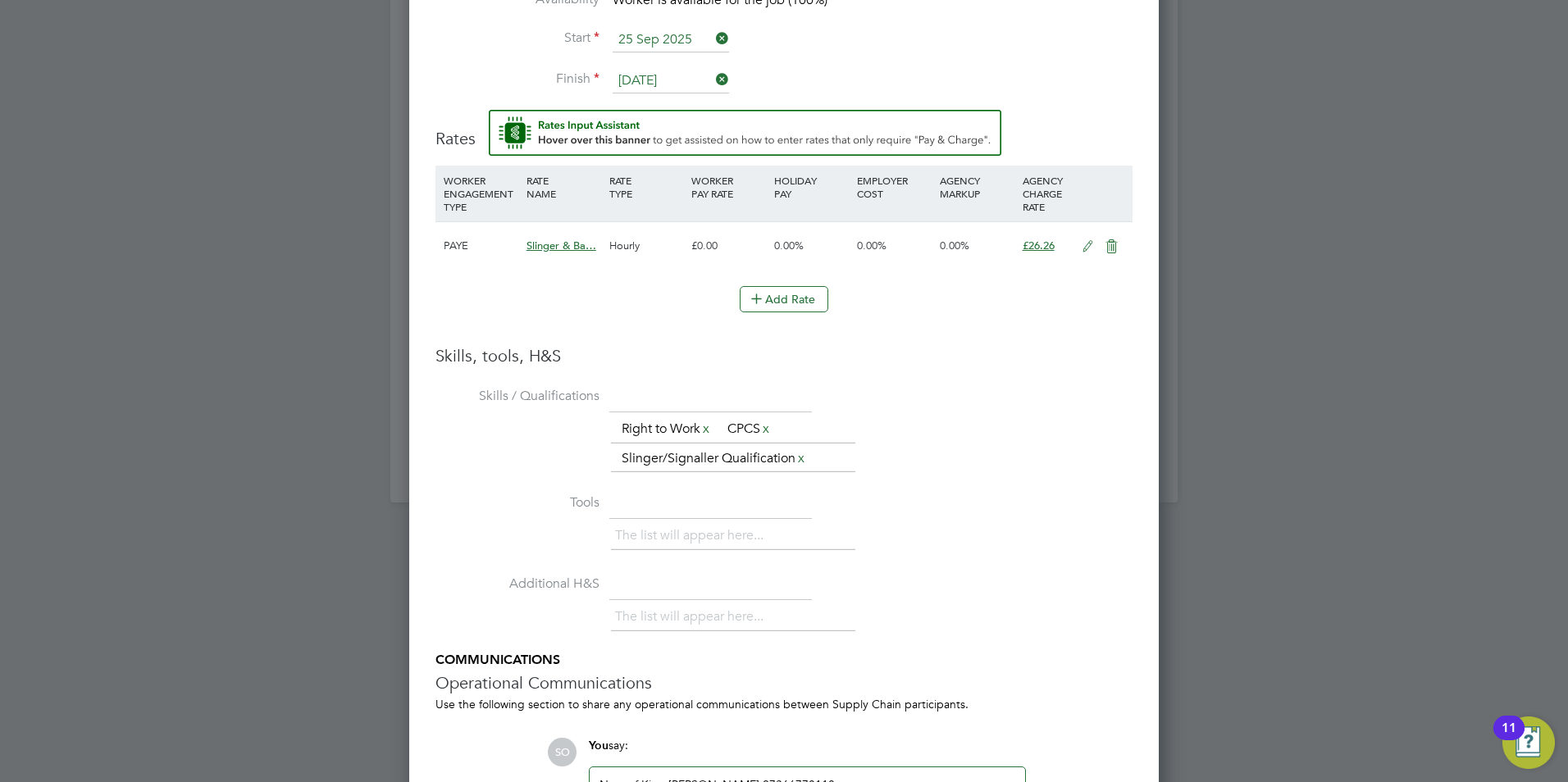
scroll to position [1670, 0]
click at [1087, 246] on icon at bounding box center [1087, 250] width 20 height 13
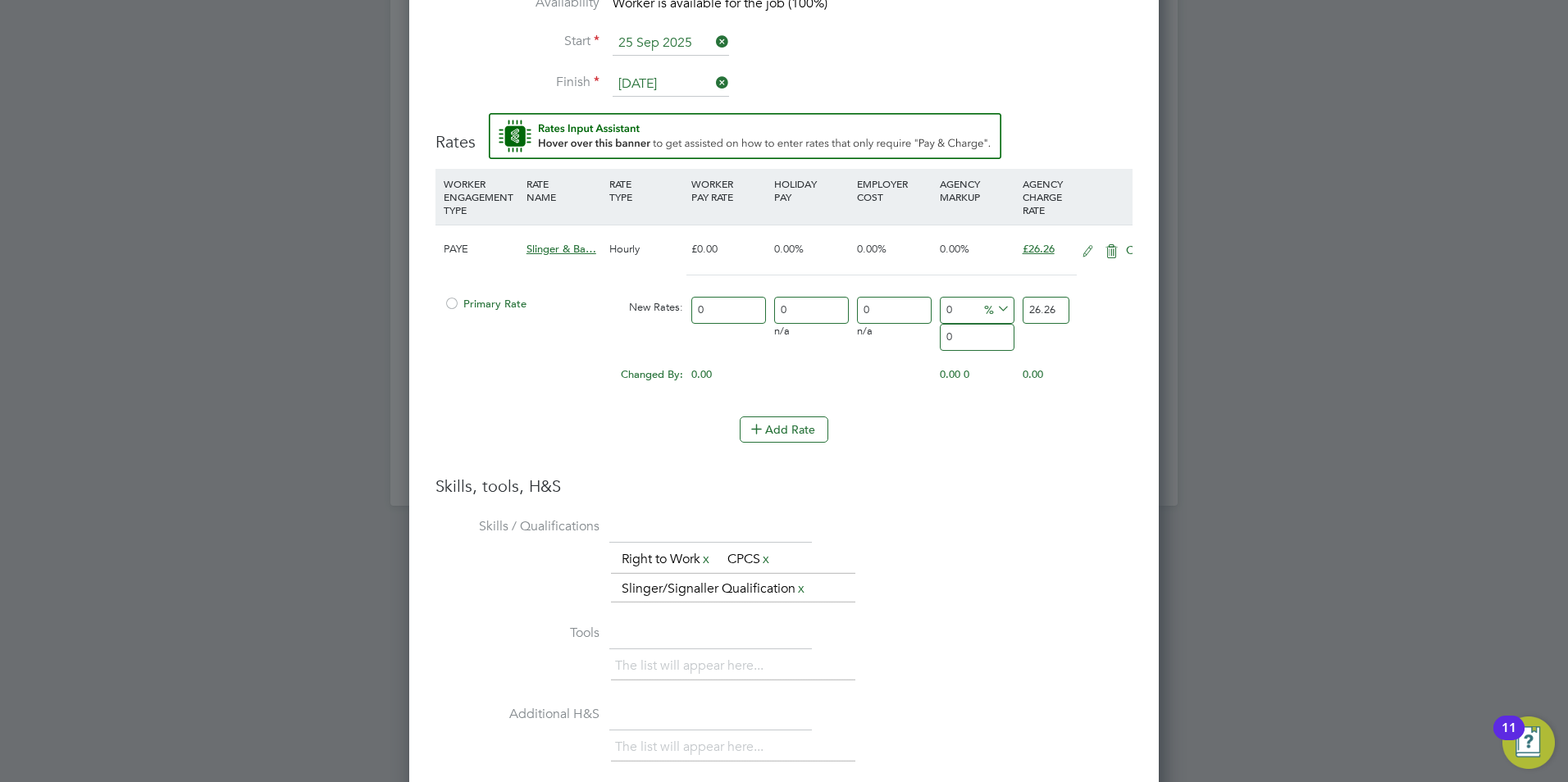
scroll to position [1589, 750]
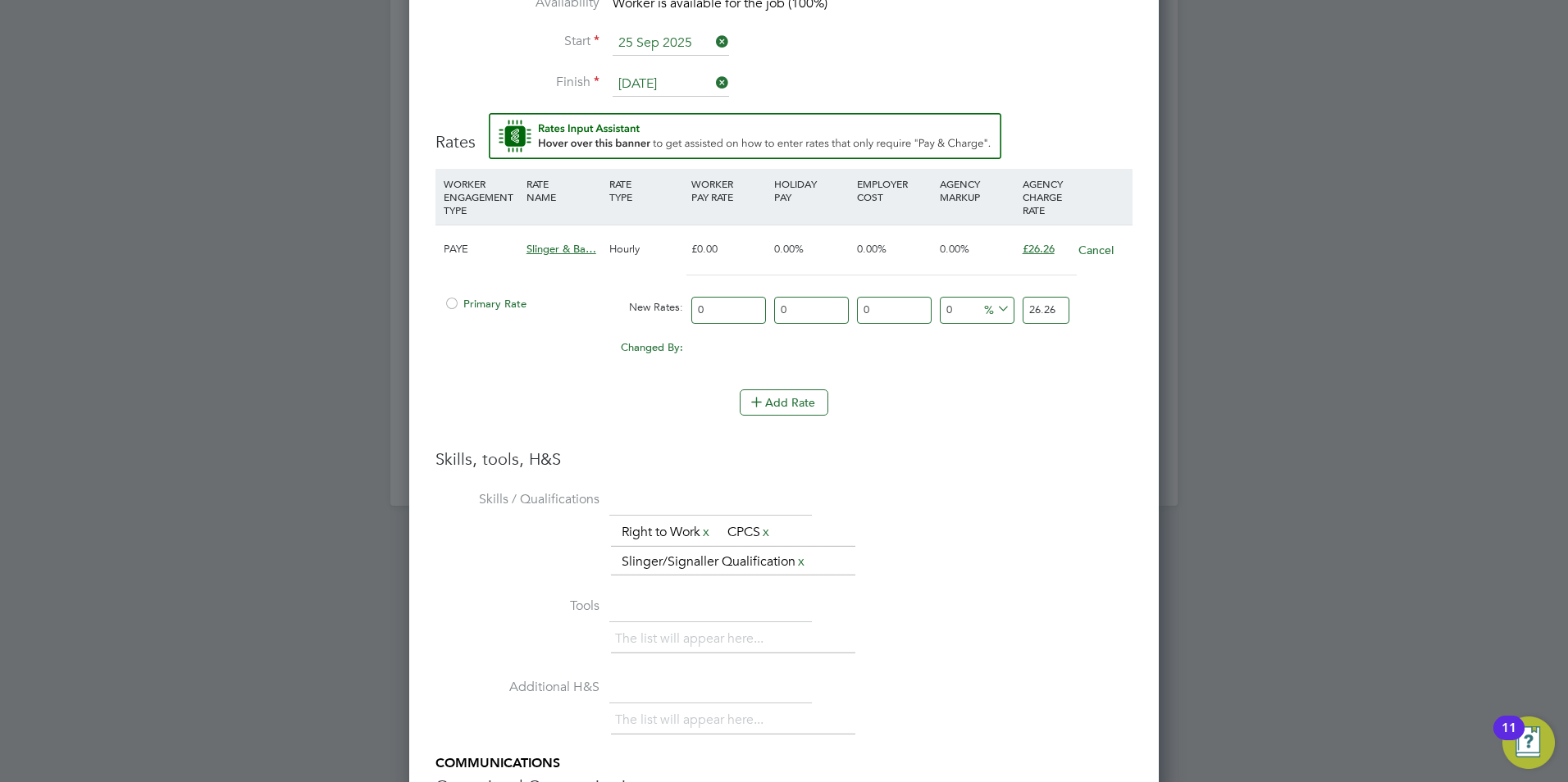
click at [743, 314] on input "0" at bounding box center [729, 310] width 75 height 27
type input "02"
type input "2"
type input "021"
type input "21"
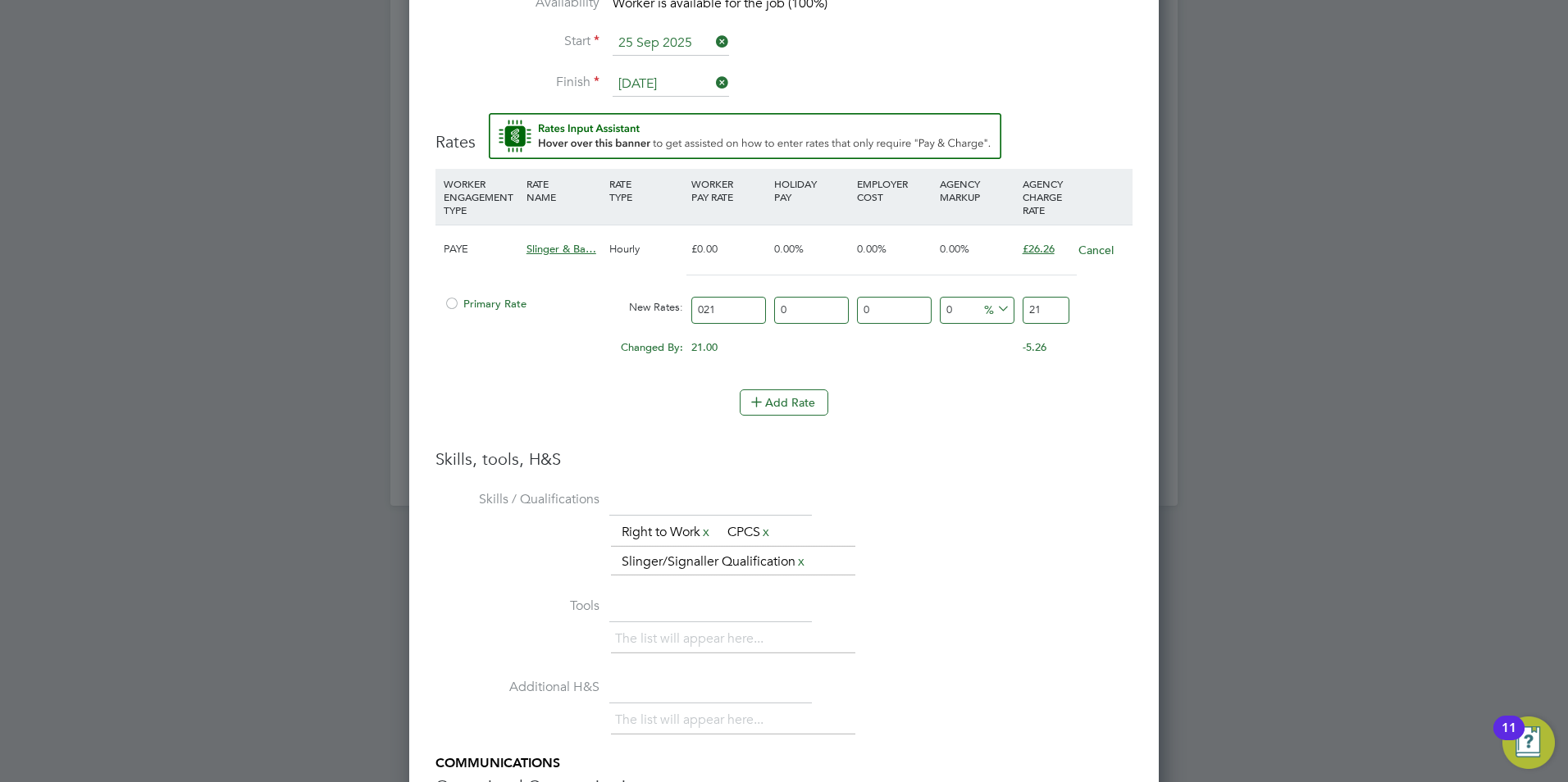
type input "02"
type input "2"
type input "0"
type input "21"
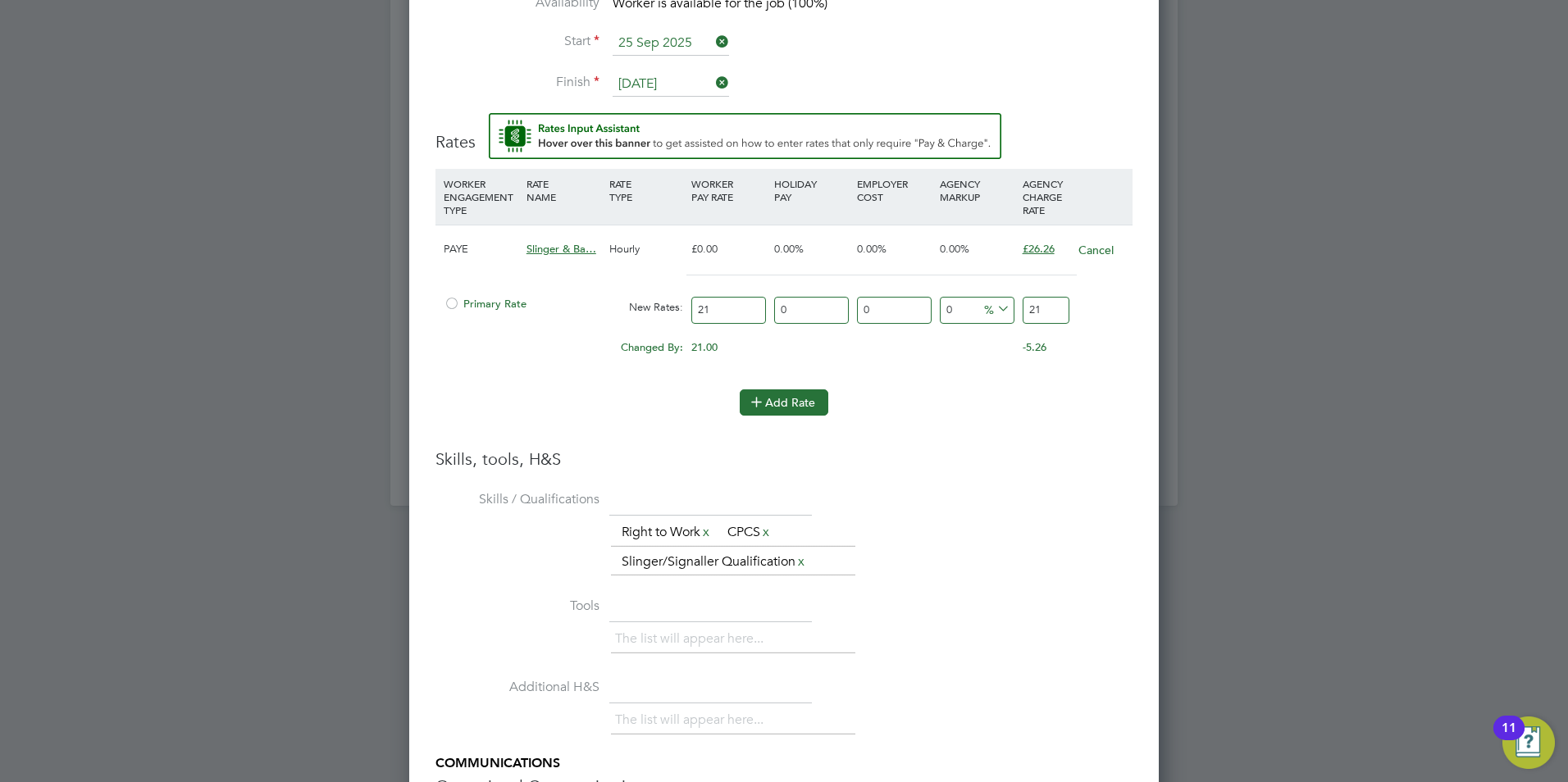
type input "21"
click at [799, 399] on button "Add Rate" at bounding box center [784, 402] width 88 height 26
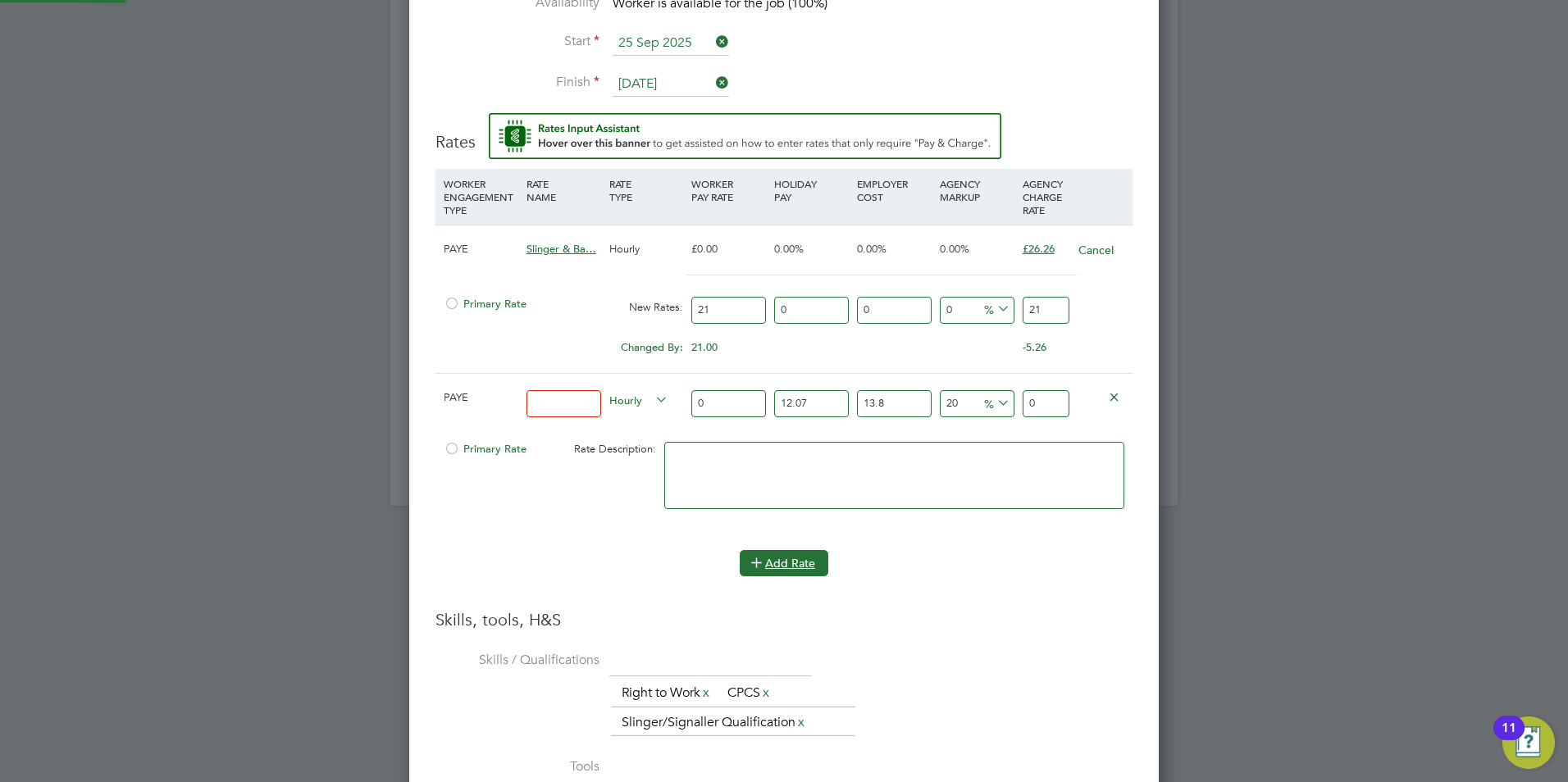
scroll to position [1748, 750]
click at [1109, 392] on icon at bounding box center [1114, 396] width 12 height 12
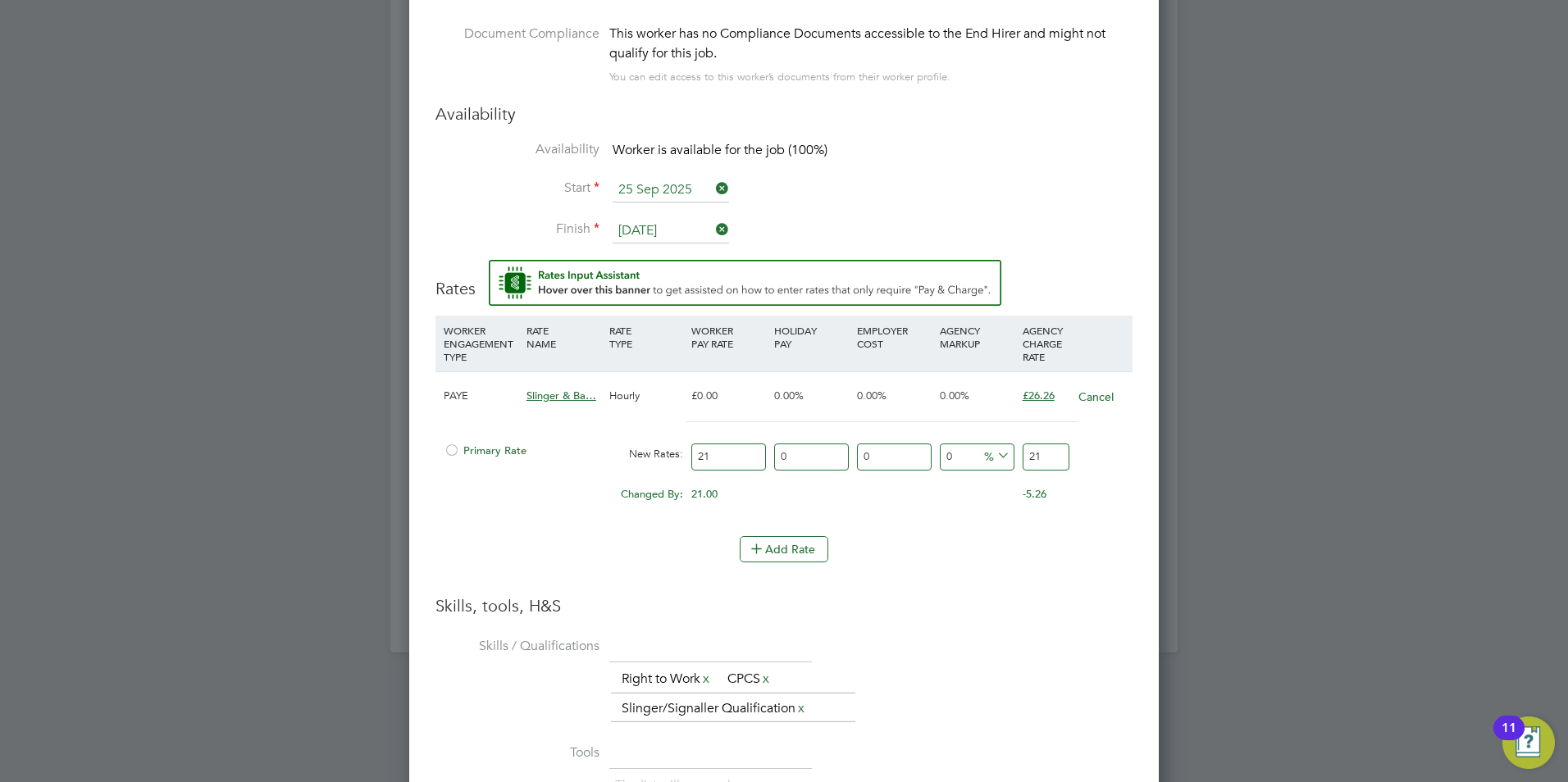
scroll to position [1524, 0]
click at [833, 454] on input "0" at bounding box center [812, 457] width 75 height 27
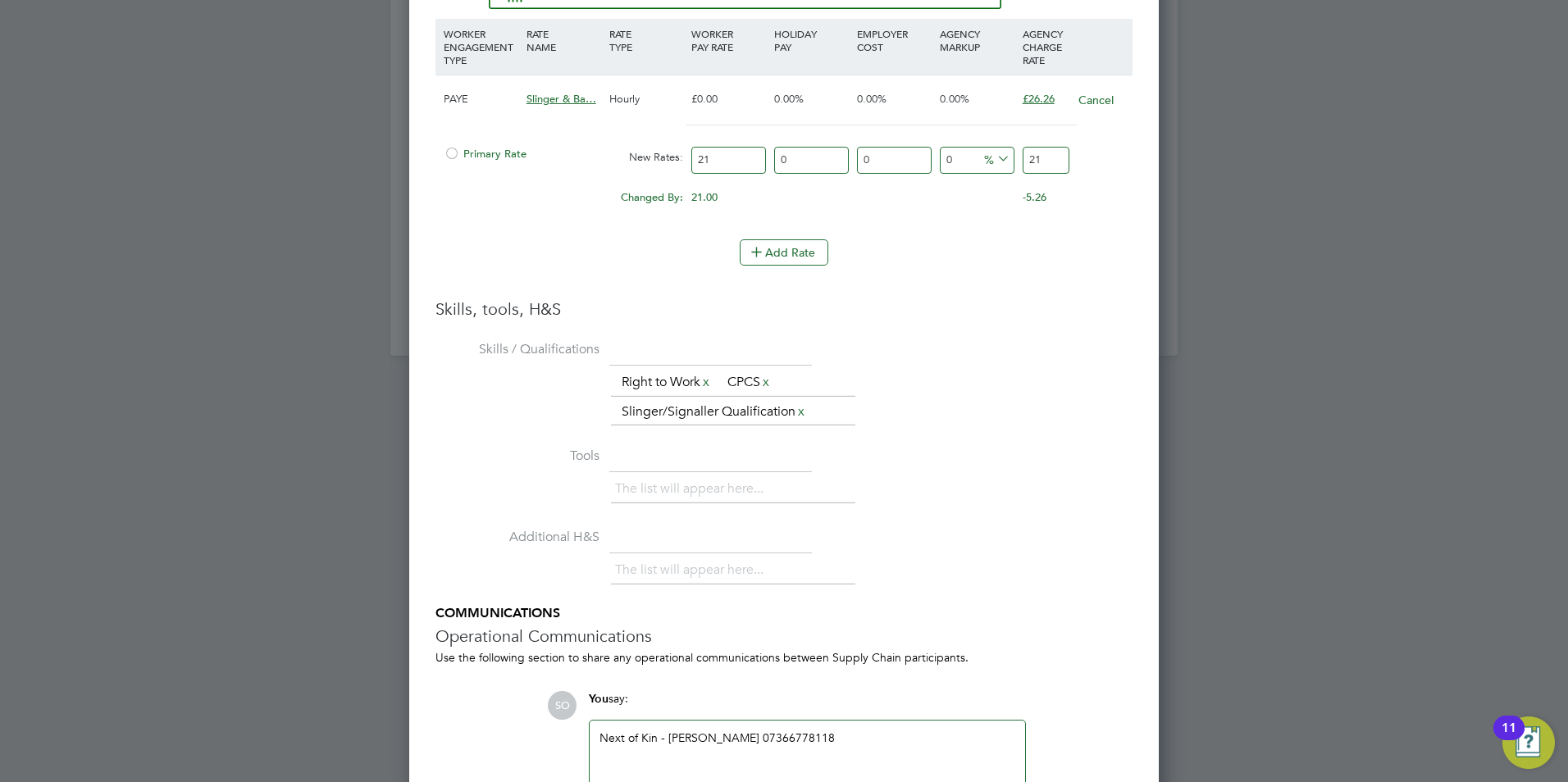
scroll to position [1934, 0]
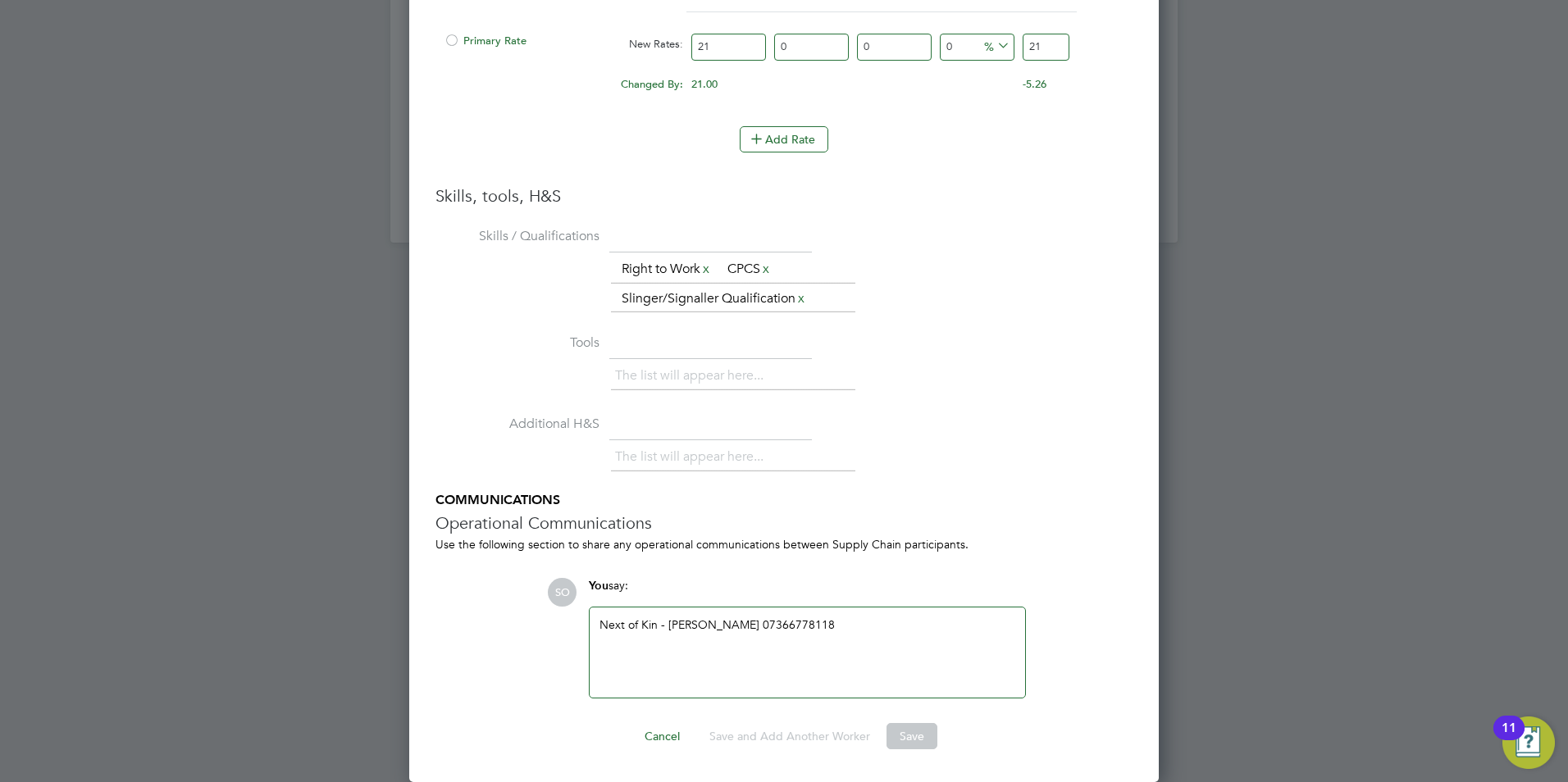
click at [943, 245] on li "Skills / Qualifications The list will appear here... Right to Work x CPCS x Sli…" at bounding box center [784, 275] width 698 height 107
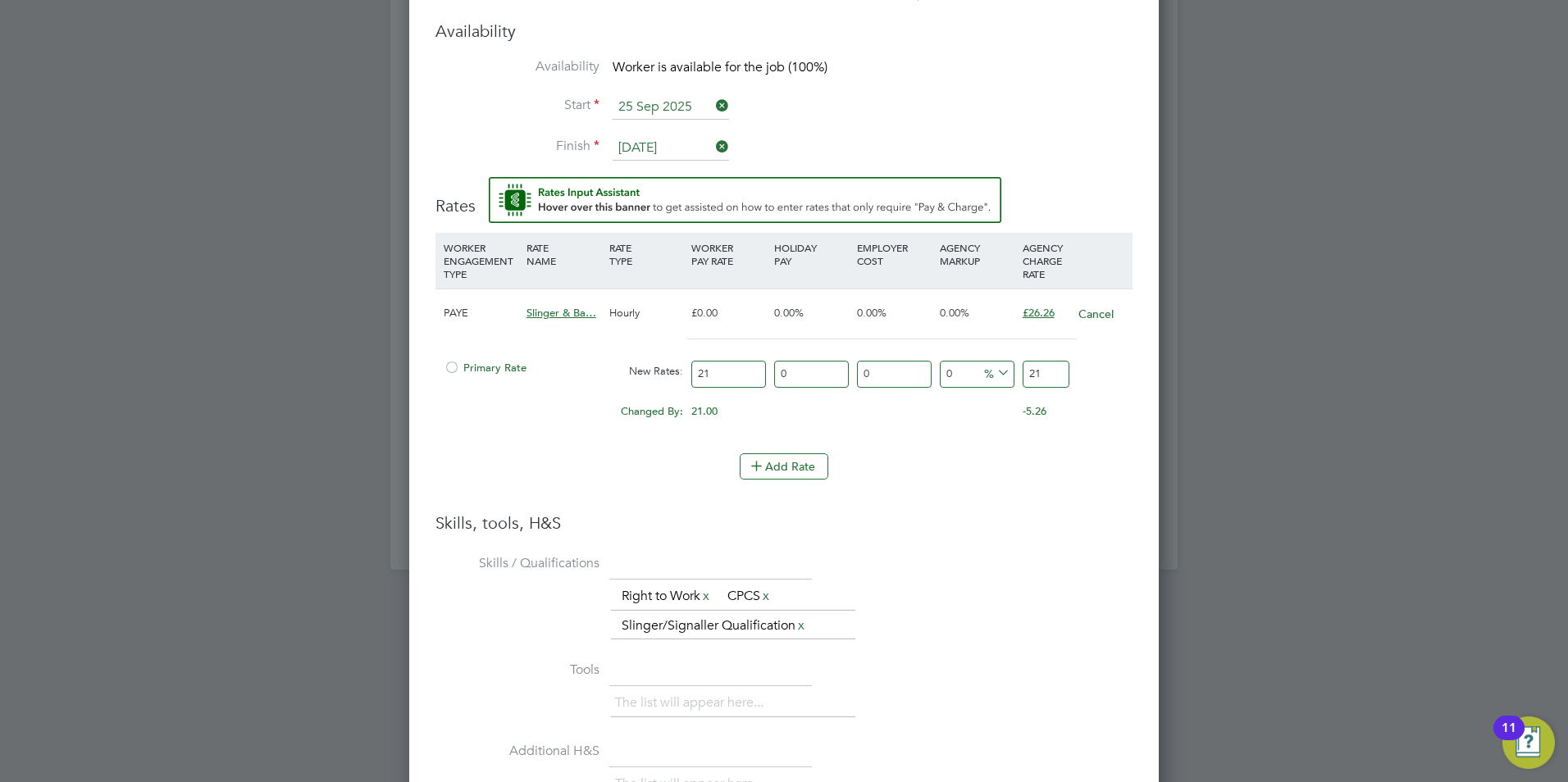
click at [903, 547] on div "Skills, tools, H&S Skills / Qualifications The list will appear here... Right t…" at bounding box center [784, 769] width 698 height 513
click at [447, 369] on div at bounding box center [451, 372] width 16 height 12
click at [937, 557] on li "Skills / Qualifications The list will appear here... Right to Work x CPCS x Sli…" at bounding box center [784, 604] width 698 height 107
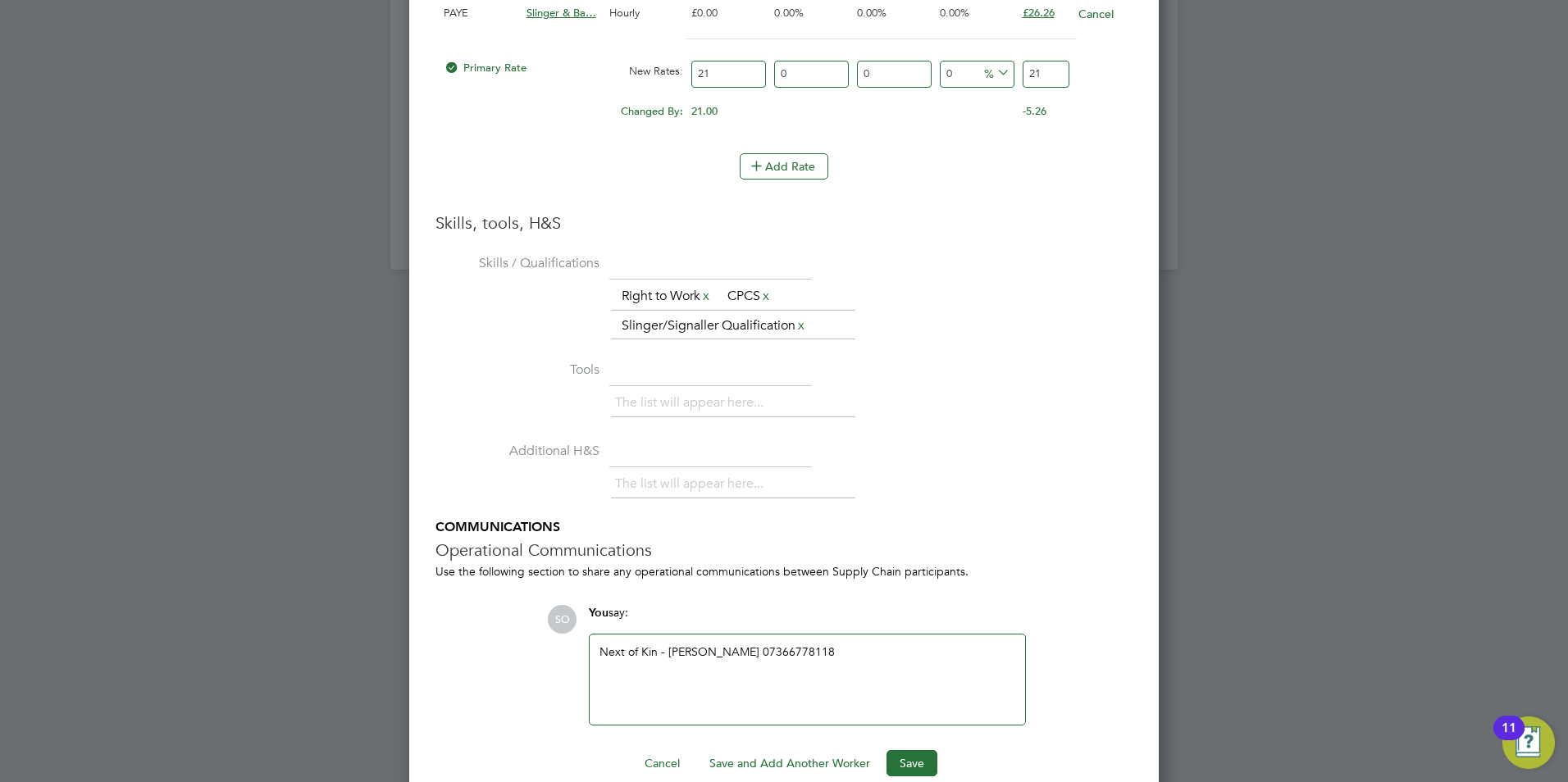
scroll to position [1934, 0]
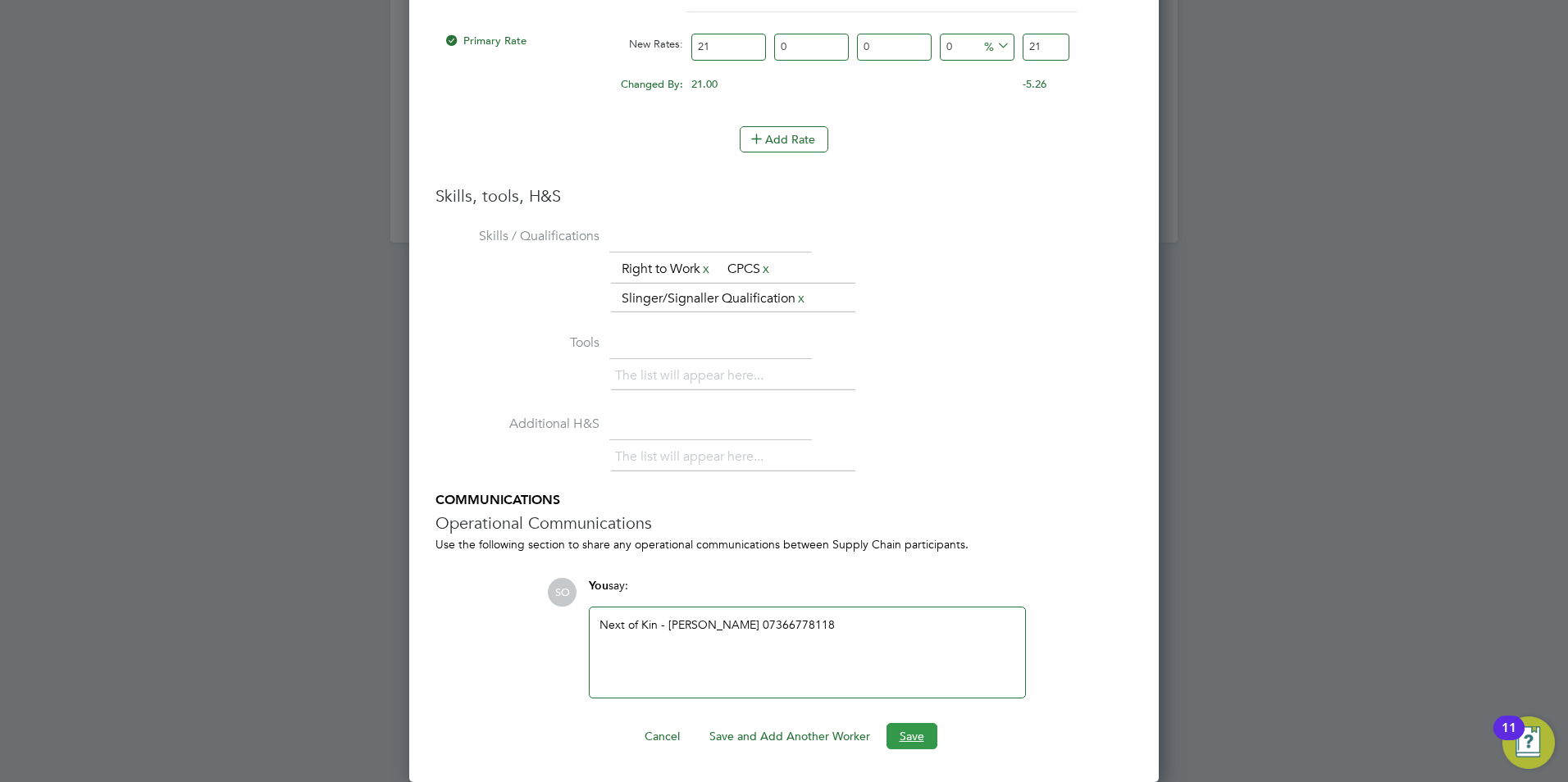
click at [924, 732] on button "Save" at bounding box center [912, 736] width 51 height 26
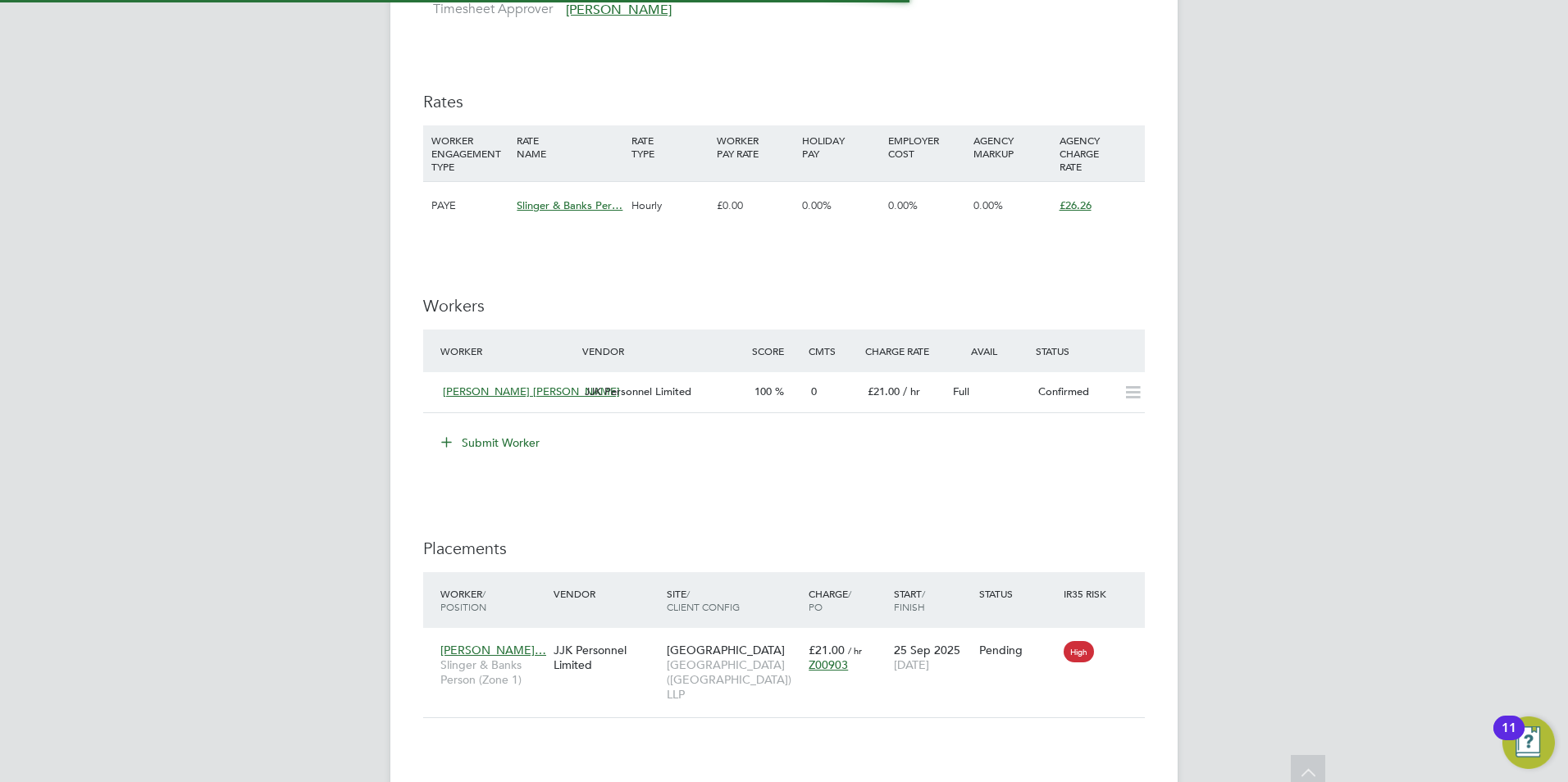
scroll to position [61, 114]
click at [1139, 387] on icon at bounding box center [1132, 393] width 20 height 13
drag, startPoint x: 1132, startPoint y: 386, endPoint x: 1122, endPoint y: 391, distance: 11.2
click at [1126, 387] on icon at bounding box center [1132, 393] width 20 height 13
click at [1123, 391] on icon at bounding box center [1132, 393] width 20 height 13
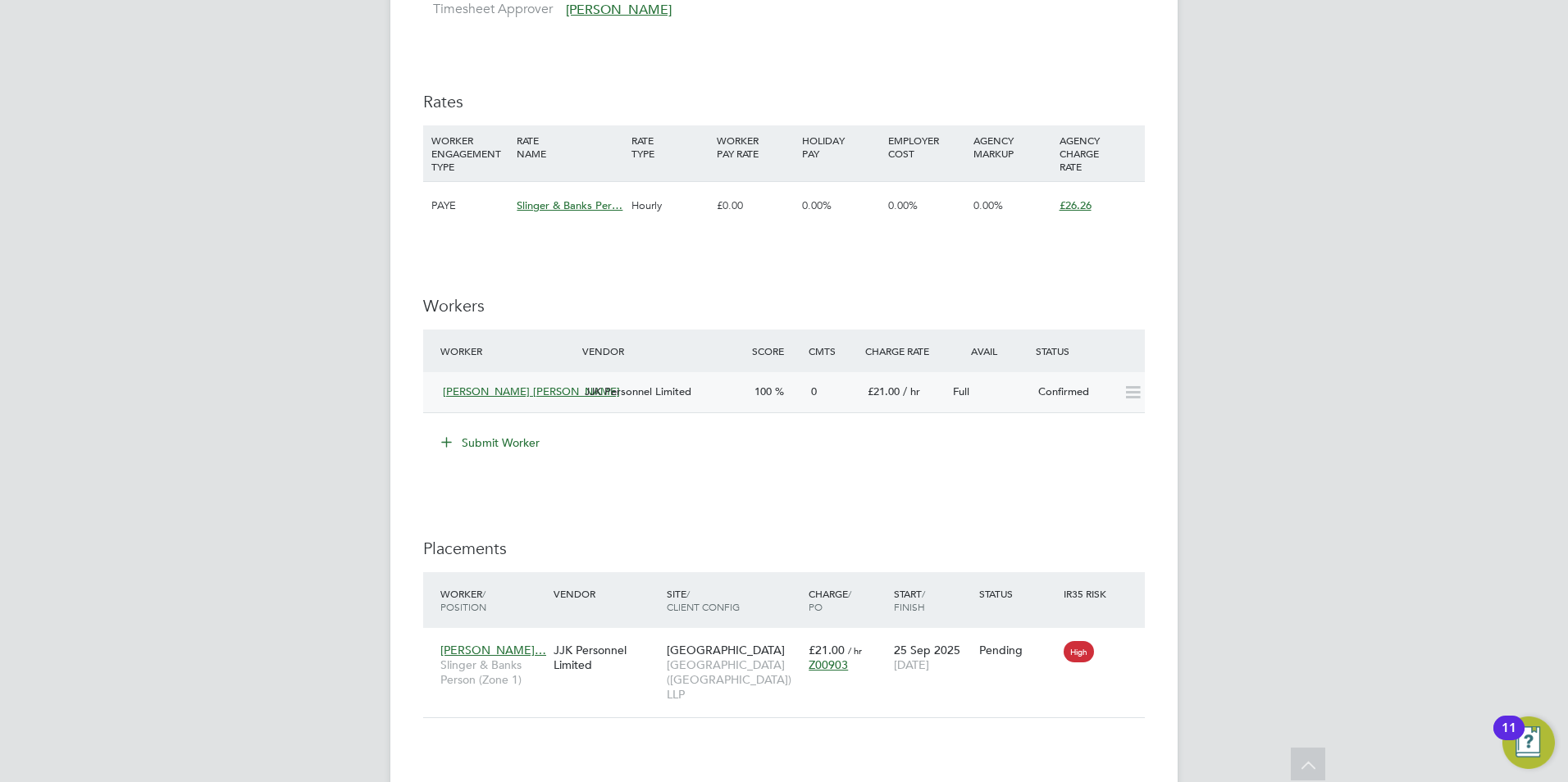
click at [1123, 391] on icon at bounding box center [1132, 393] width 20 height 13
click at [993, 503] on div "IR35 Determination IR35 Status Inside IR35 Status Determination Statement Role_…" at bounding box center [784, 183] width 722 height 1807
click at [1127, 652] on icon at bounding box center [1124, 651] width 16 height 20
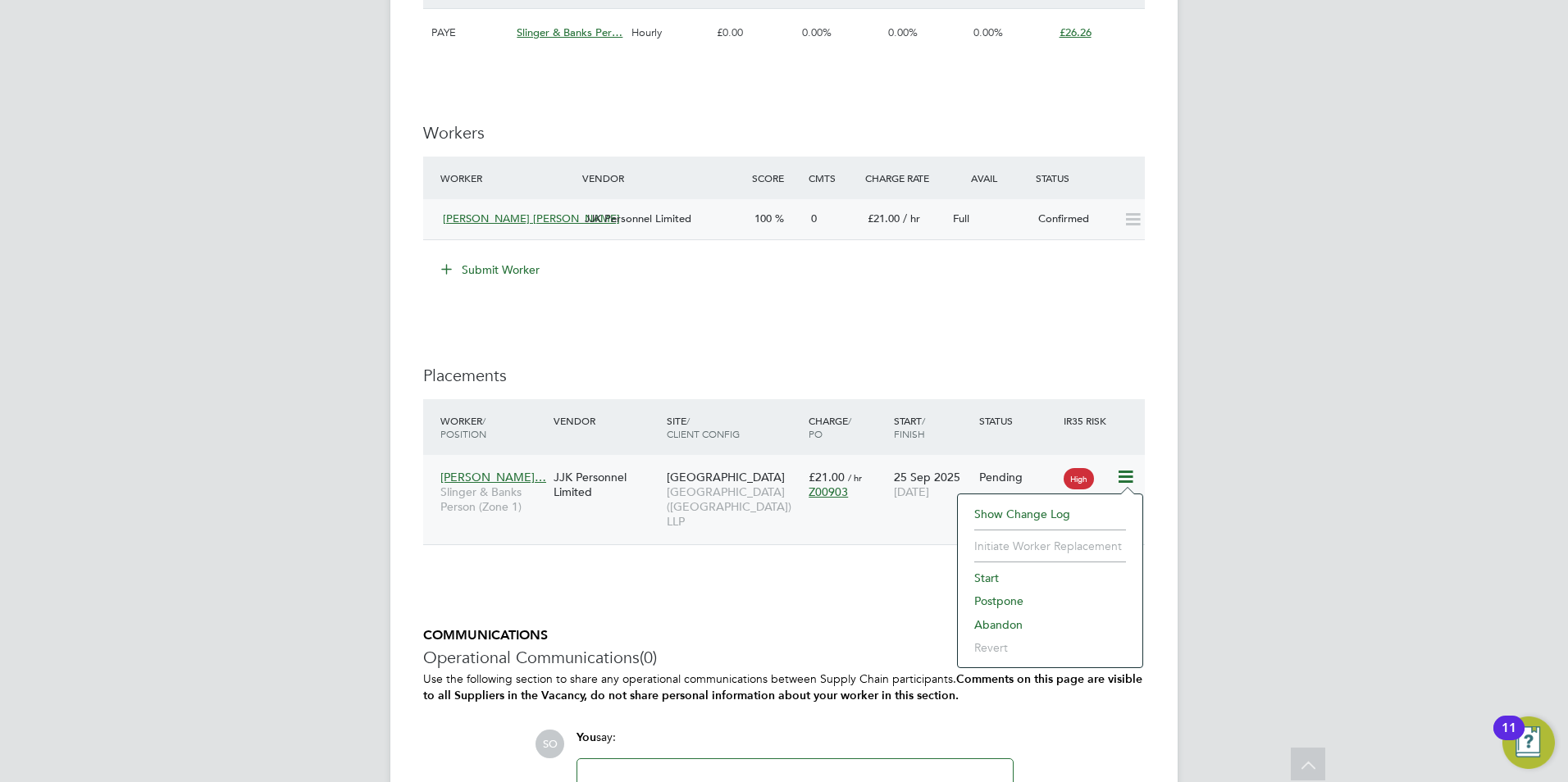
scroll to position [1394, 0]
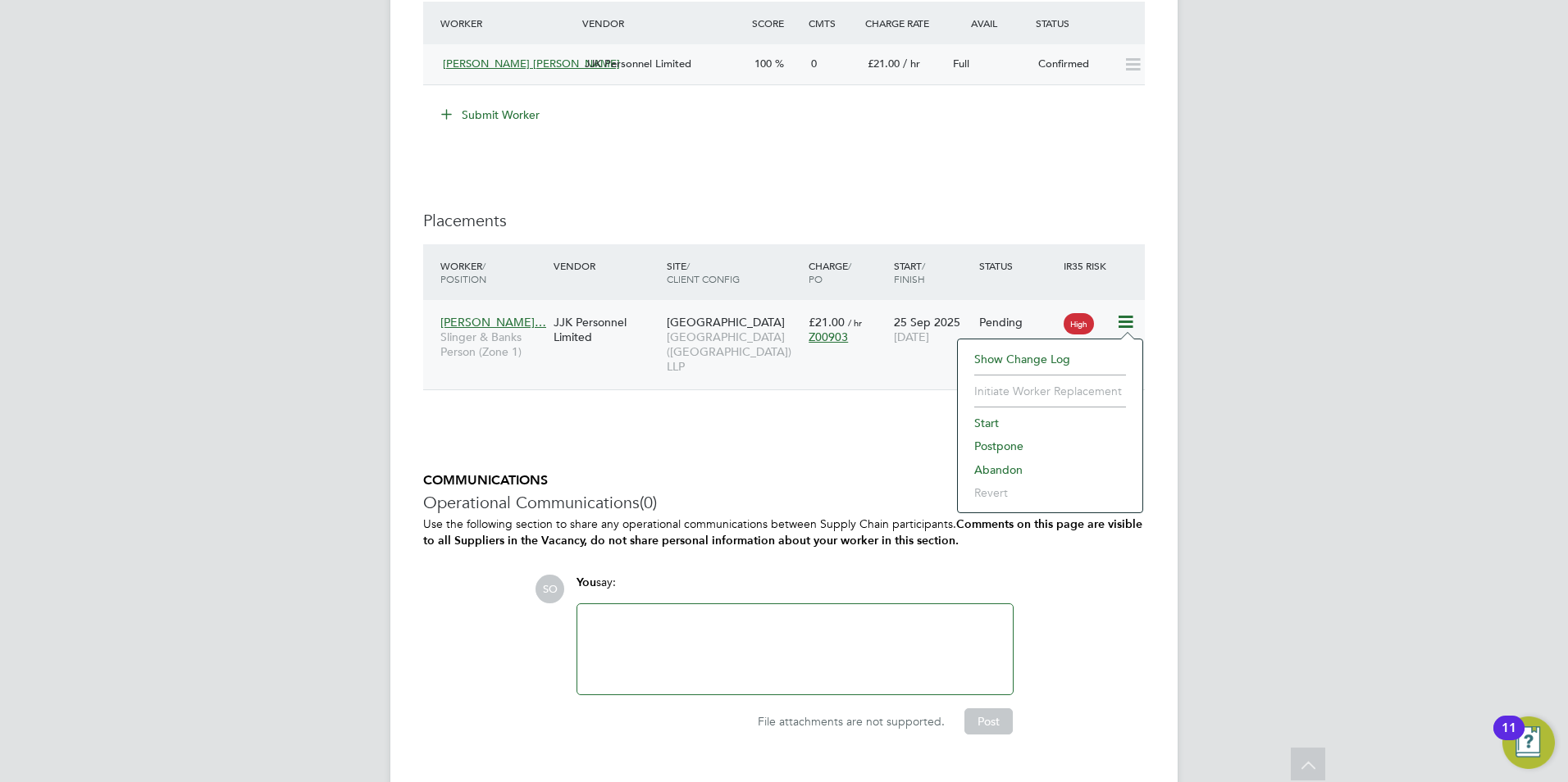
click at [1021, 358] on li "Show change log" at bounding box center [1050, 359] width 168 height 23
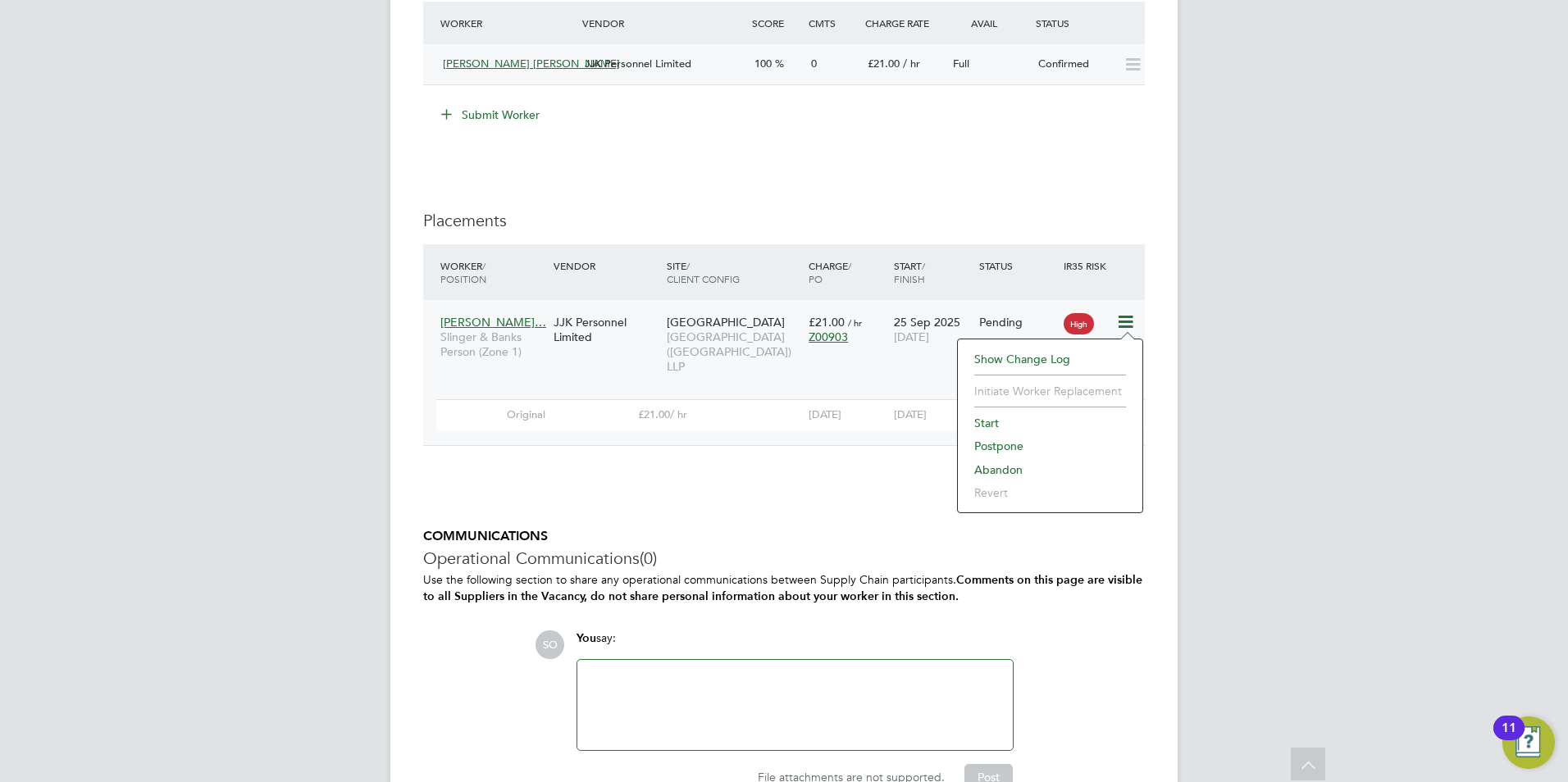
click at [1013, 352] on li "Show change log" at bounding box center [1050, 359] width 168 height 23
drag, startPoint x: 1391, startPoint y: 293, endPoint x: 1374, endPoint y: 302, distance: 19.2
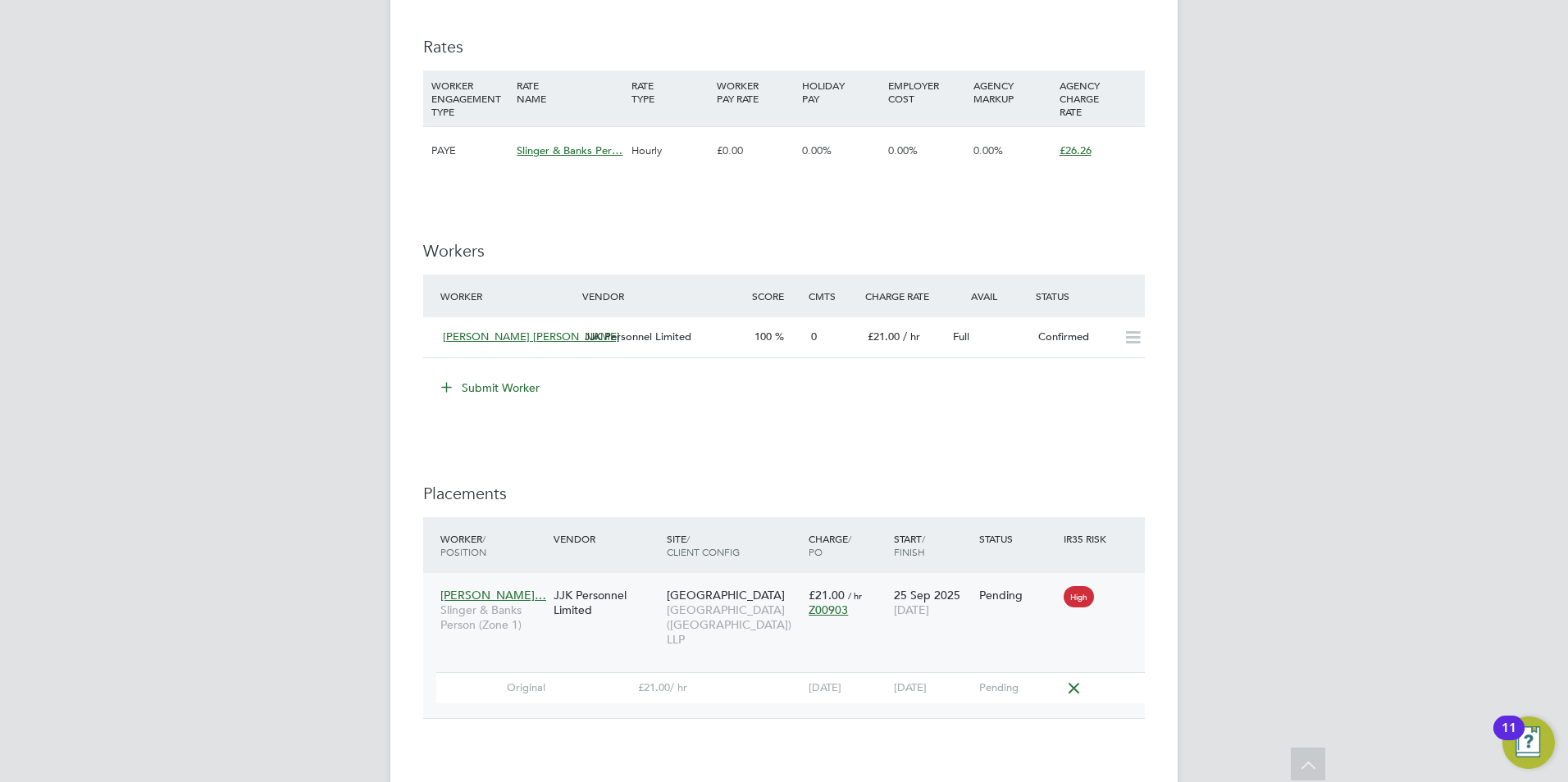
scroll to position [1149, 0]
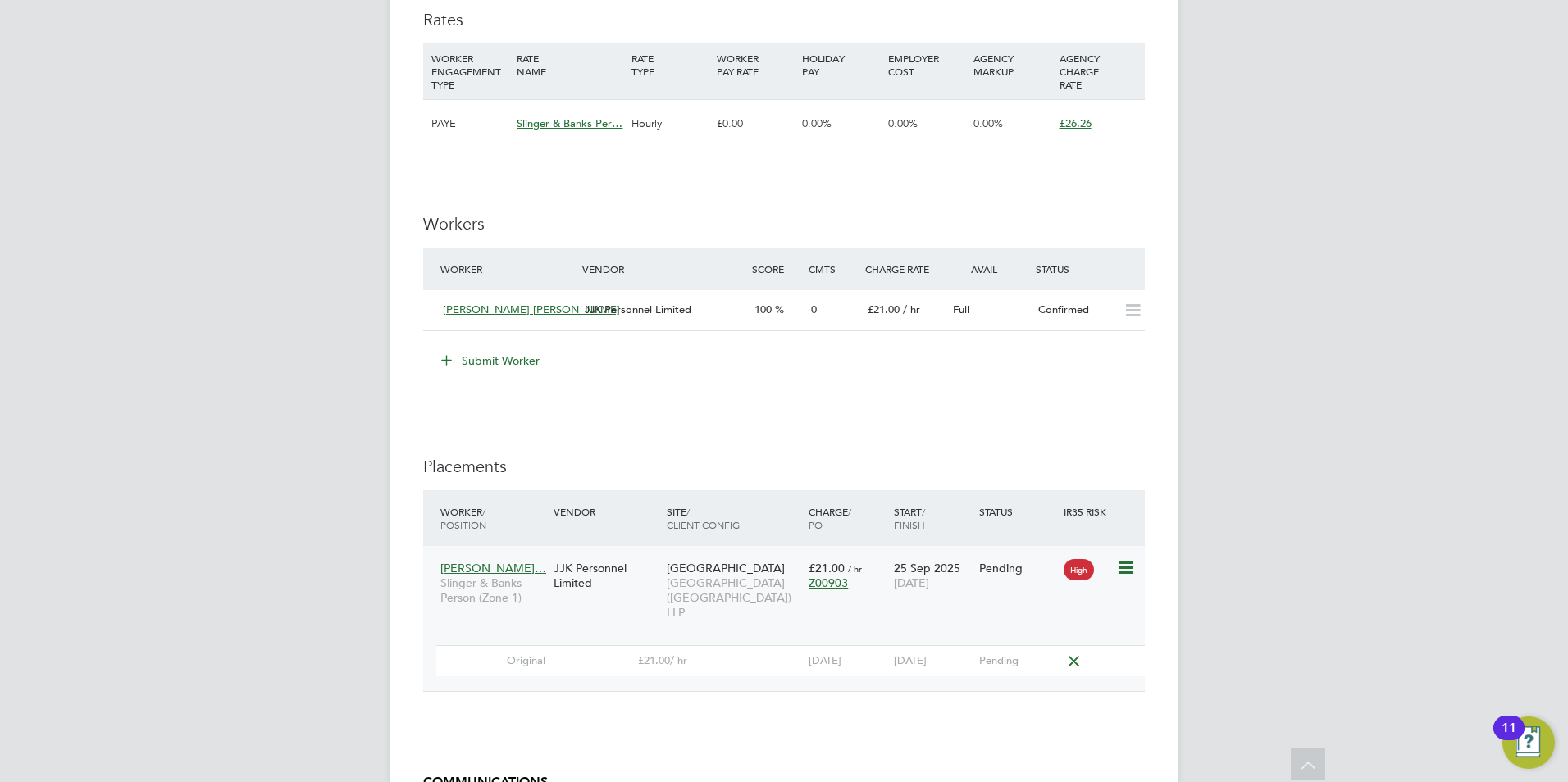
click at [839, 583] on span "Z00903" at bounding box center [828, 582] width 39 height 14
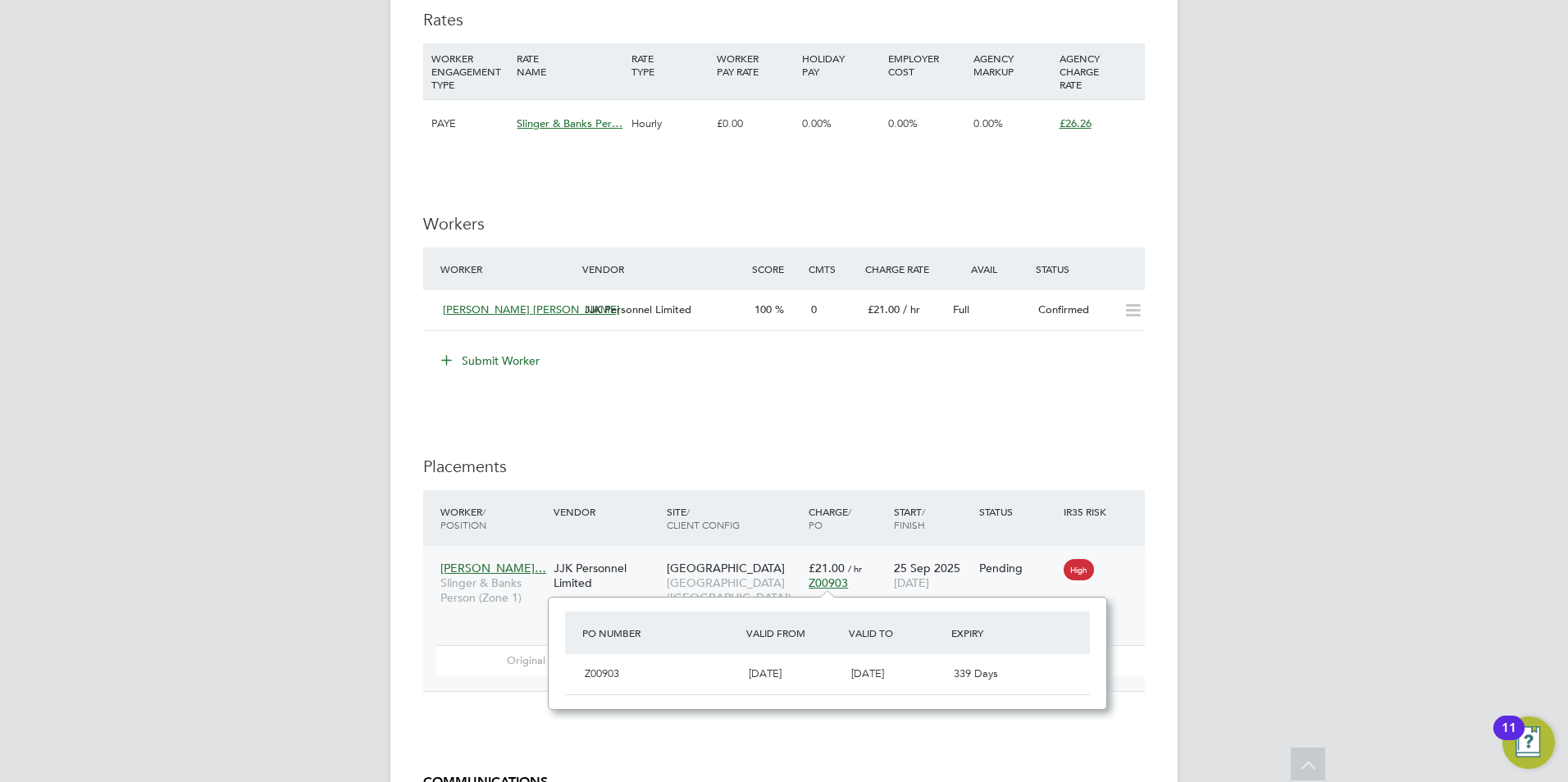
click at [965, 430] on div "IR35 Determination IR35 Status Inside IR35 Status Determination Statement Role_…" at bounding box center [784, 130] width 722 height 1862
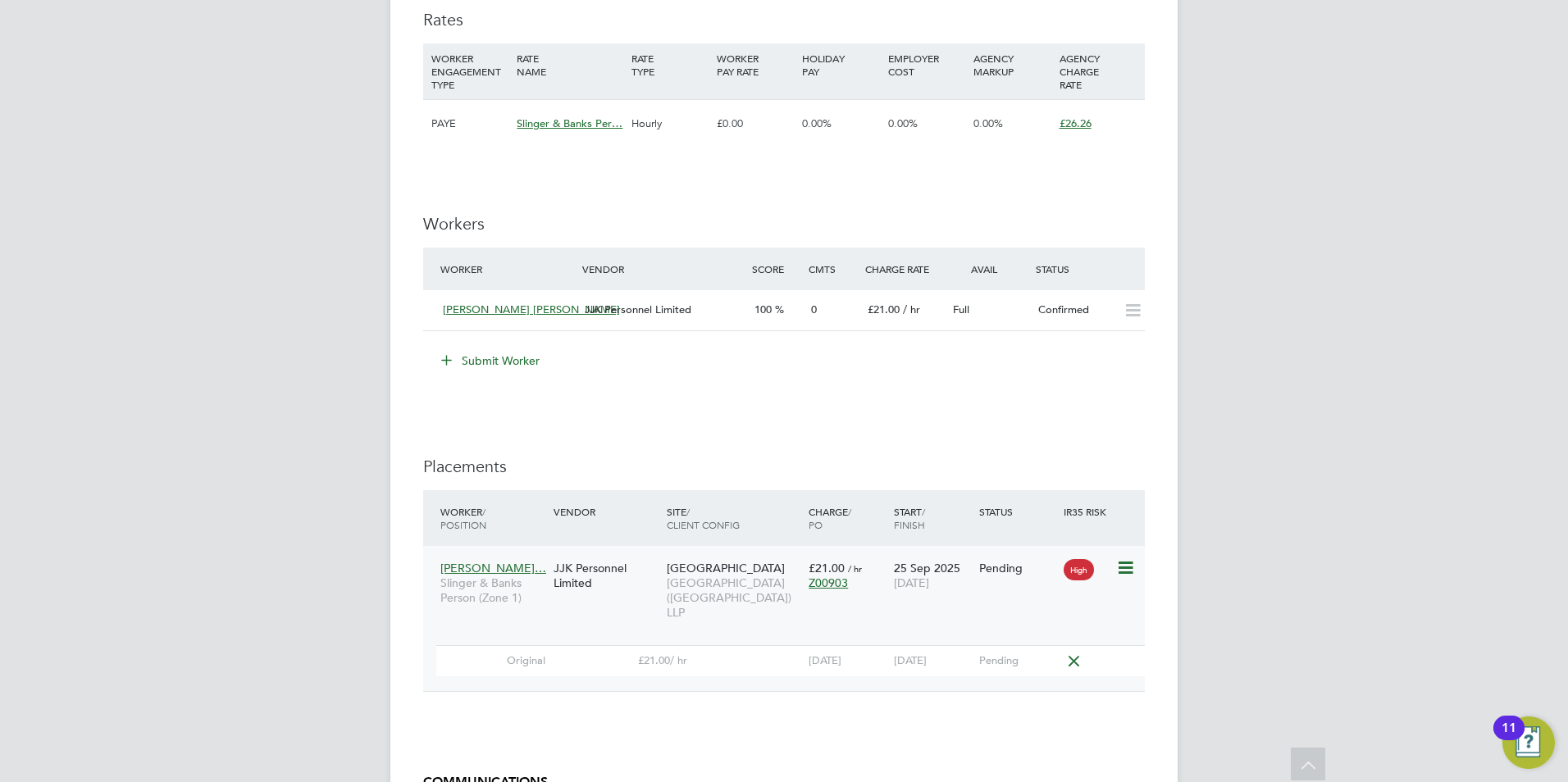
click at [497, 558] on div "Ahmed Mohame… Slinger & Banks Person (Zone 1)" at bounding box center [493, 583] width 113 height 61
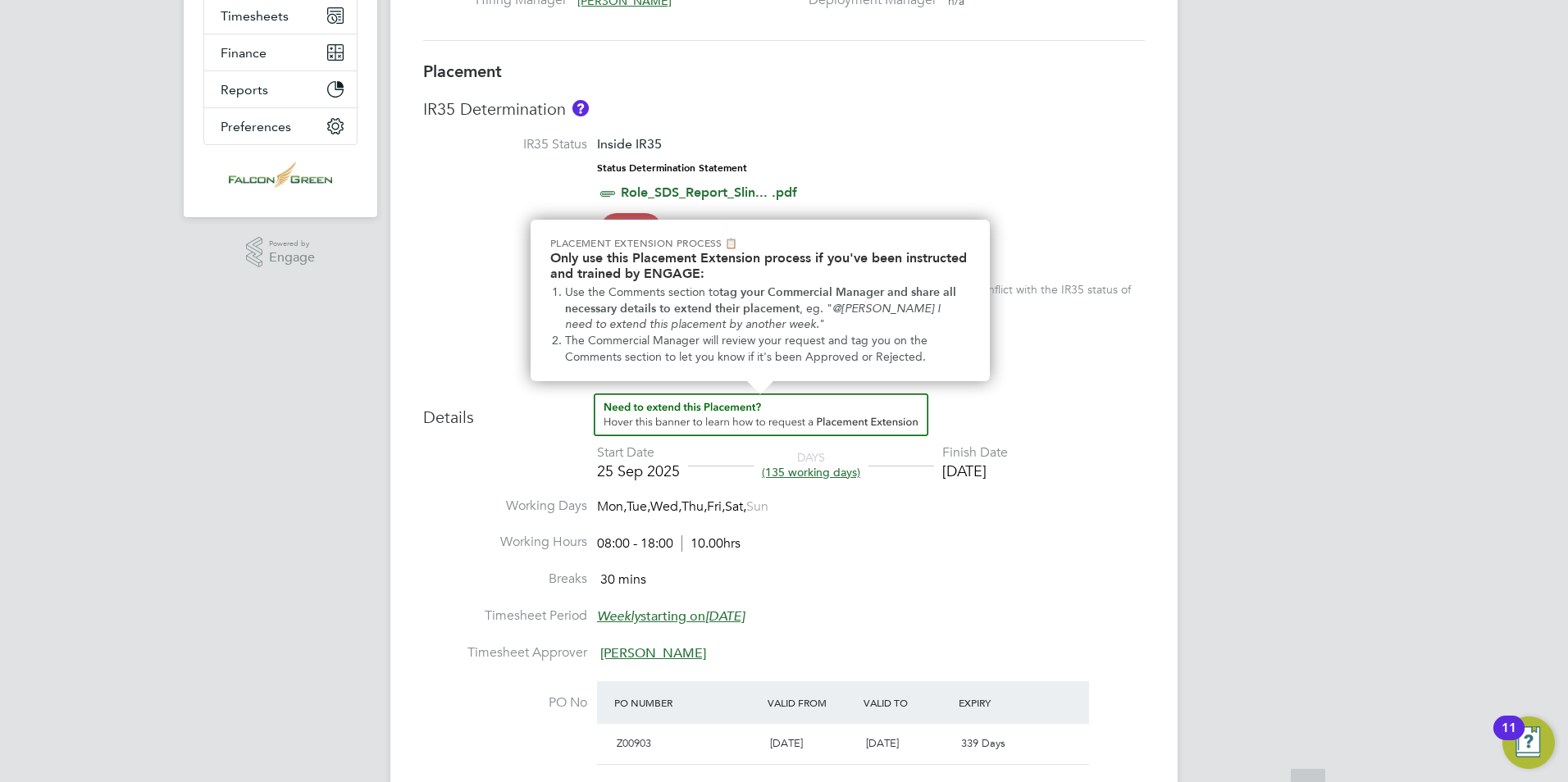
scroll to position [328, 0]
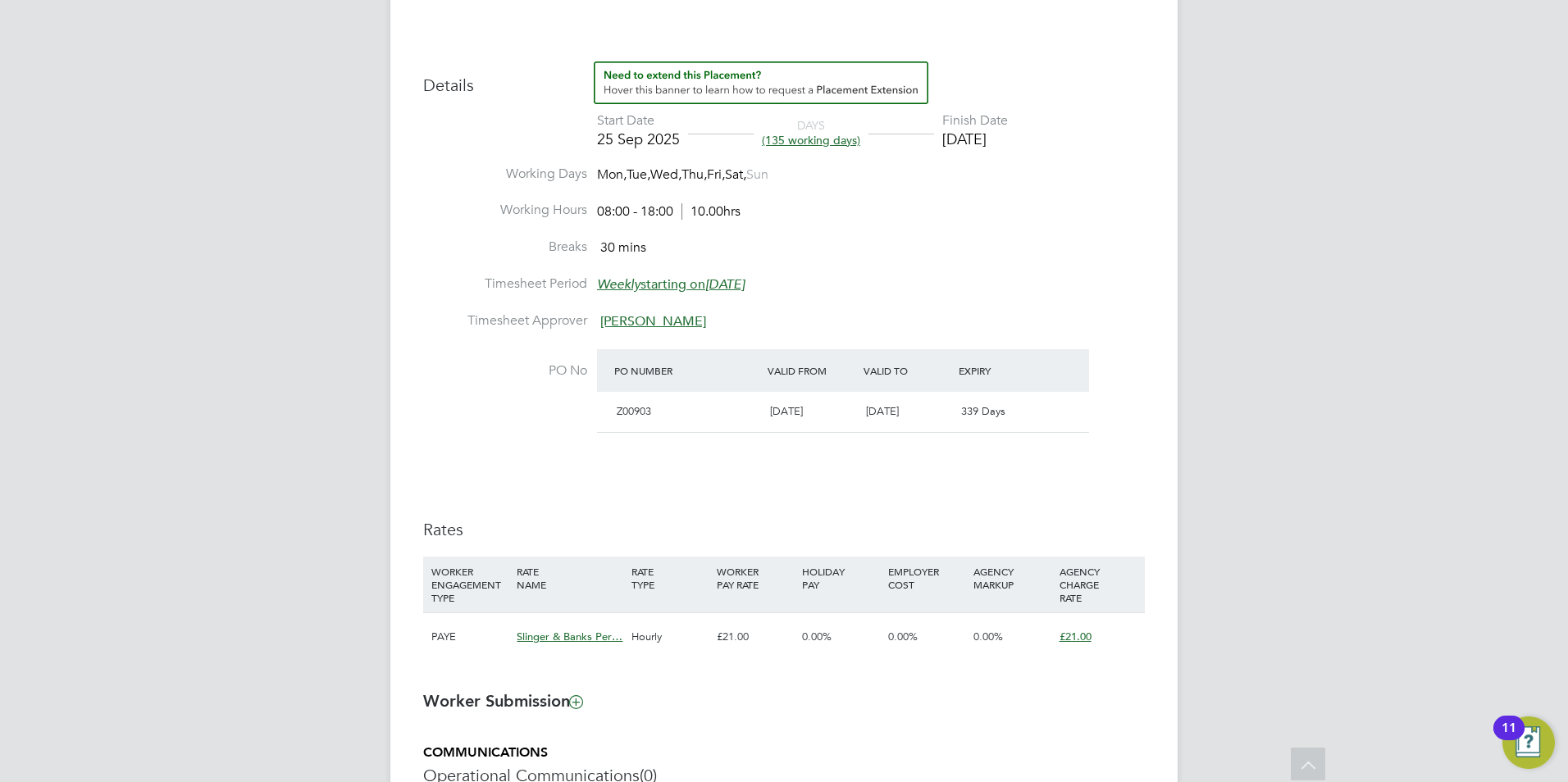
click at [1003, 253] on li "Breaks 30 mins" at bounding box center [784, 257] width 722 height 36
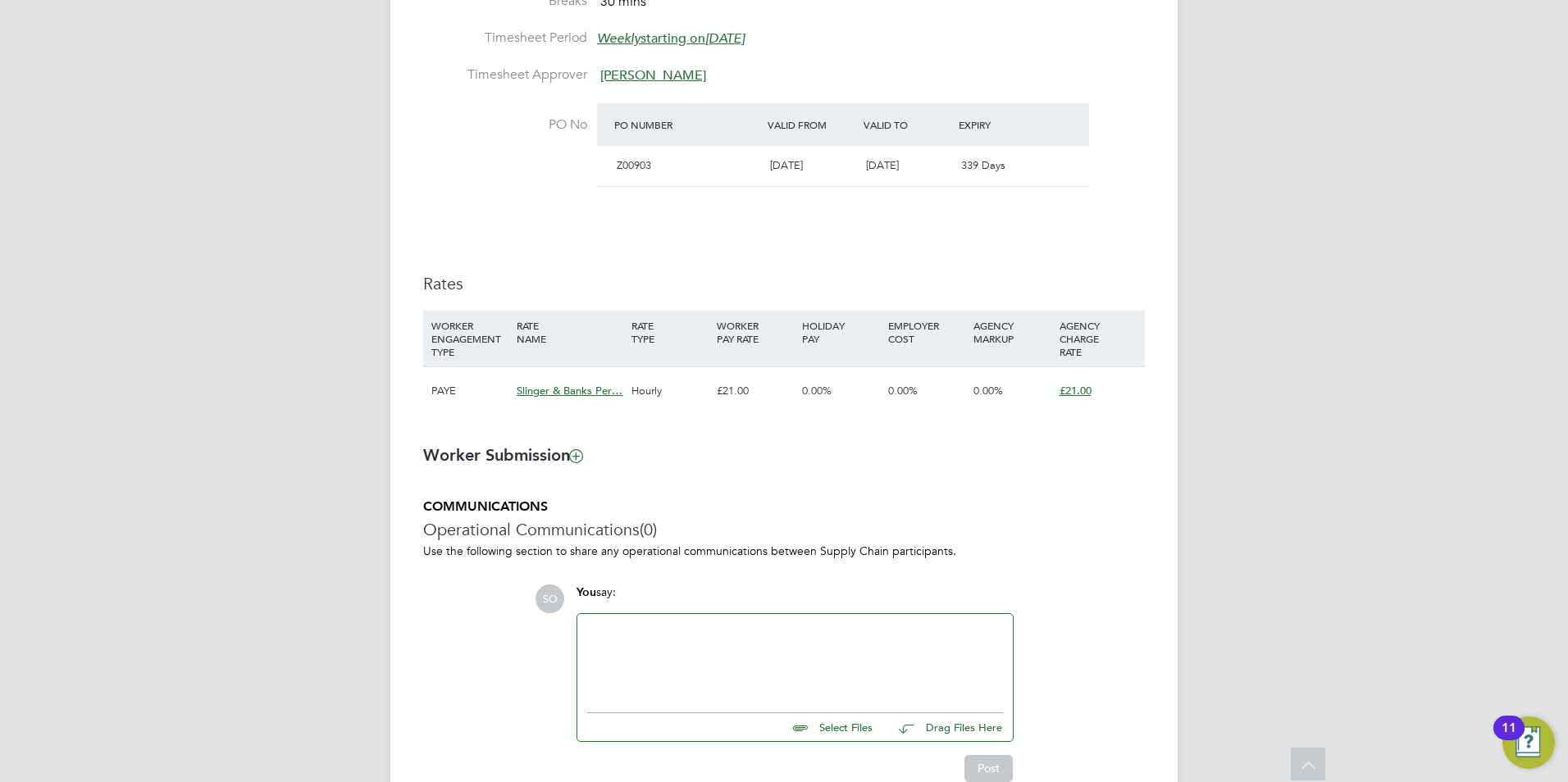
click at [1037, 234] on div "Details Start Date 25 Sep 2025 DAYS (135 working days) Finish Date 28 Feb 2026 …" at bounding box center [784, 124] width 722 height 616
